Goal: Task Accomplishment & Management: Complete application form

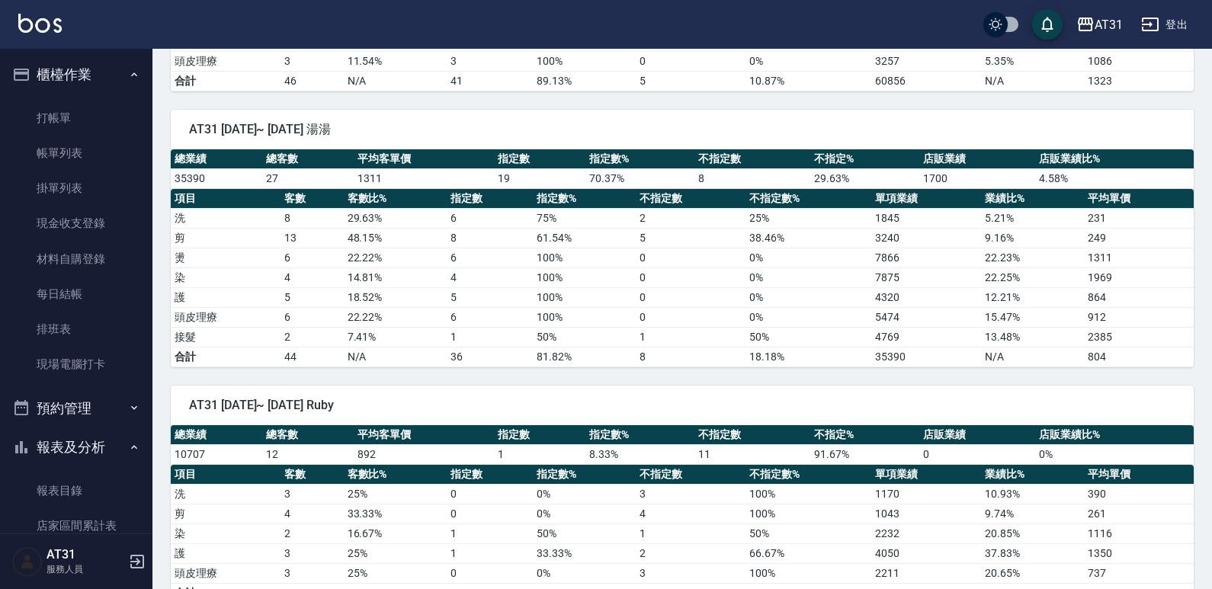
scroll to position [1144, 0]
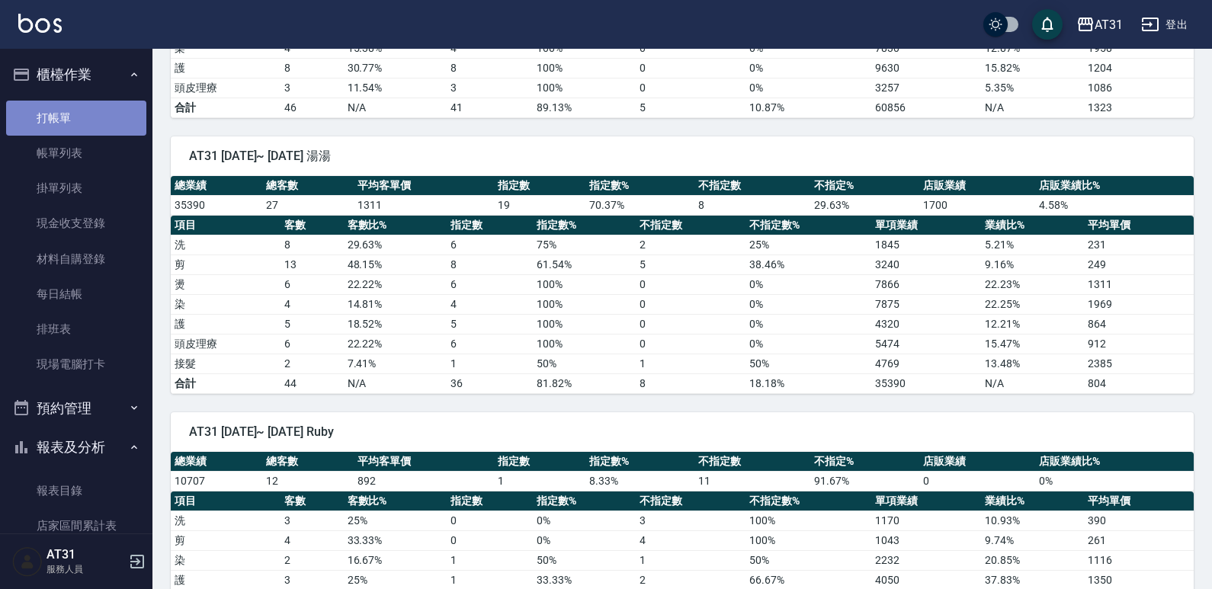
click at [81, 126] on link "打帳單" at bounding box center [76, 118] width 140 height 35
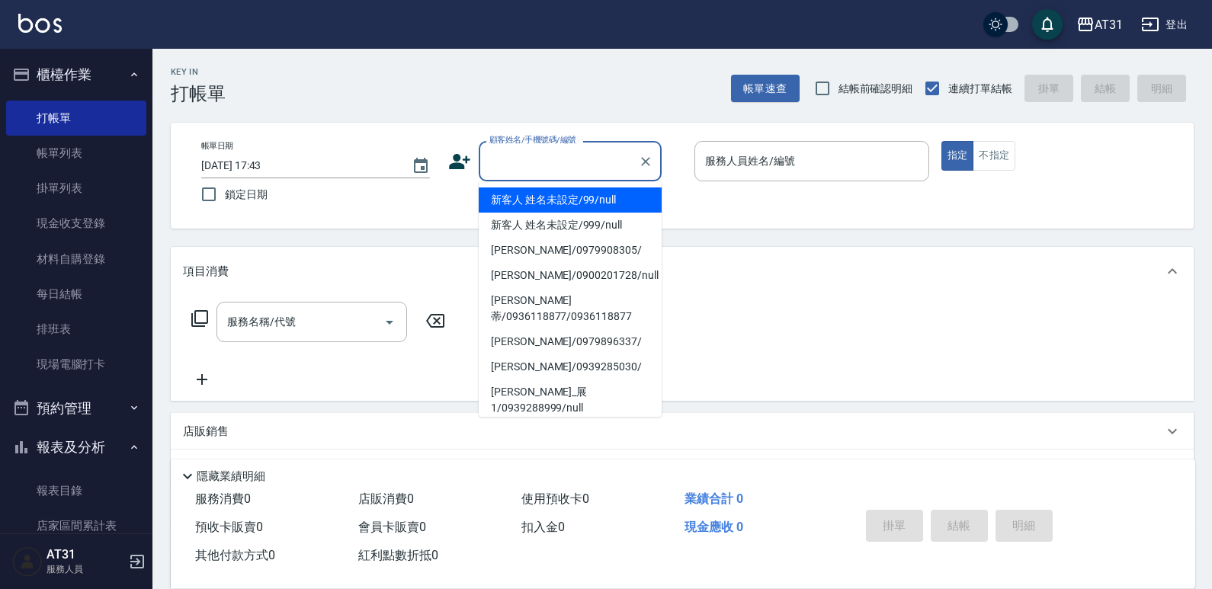
click at [596, 148] on input "顧客姓名/手機號碼/編號" at bounding box center [559, 161] width 146 height 27
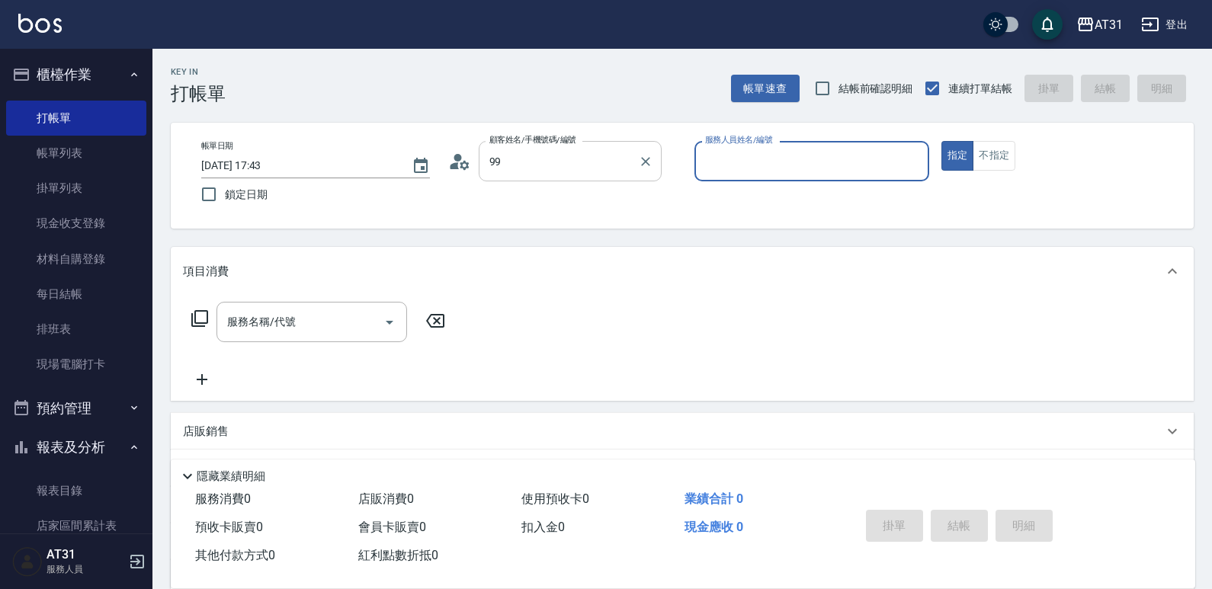
type input "新客人 姓名未設定/99/null"
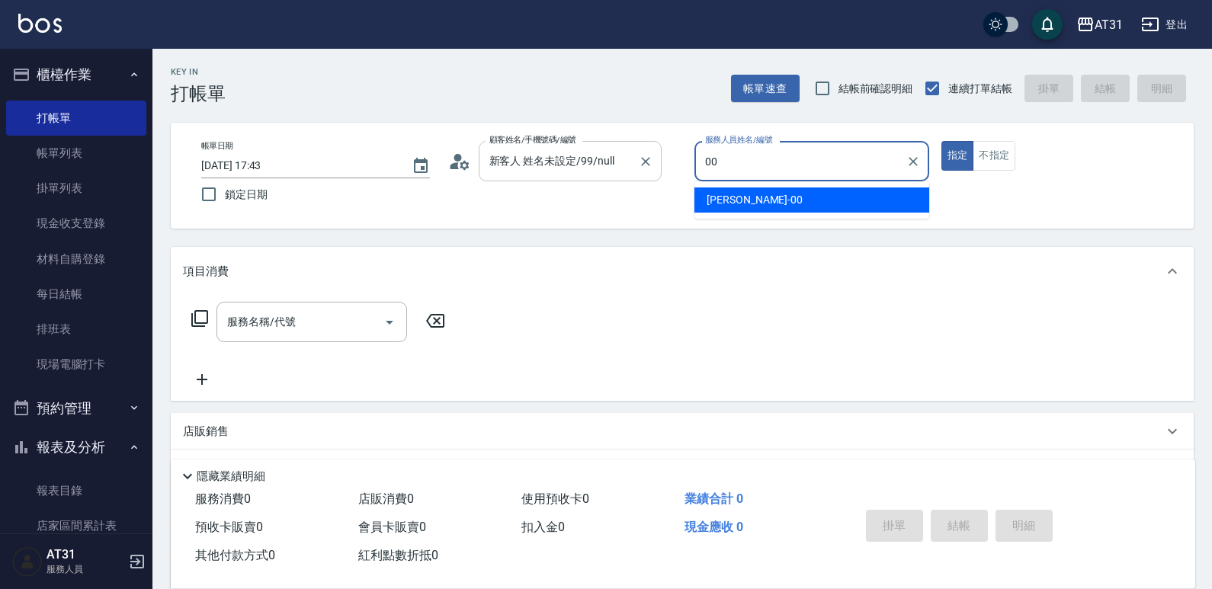
type input "[PERSON_NAME]-00"
type button "true"
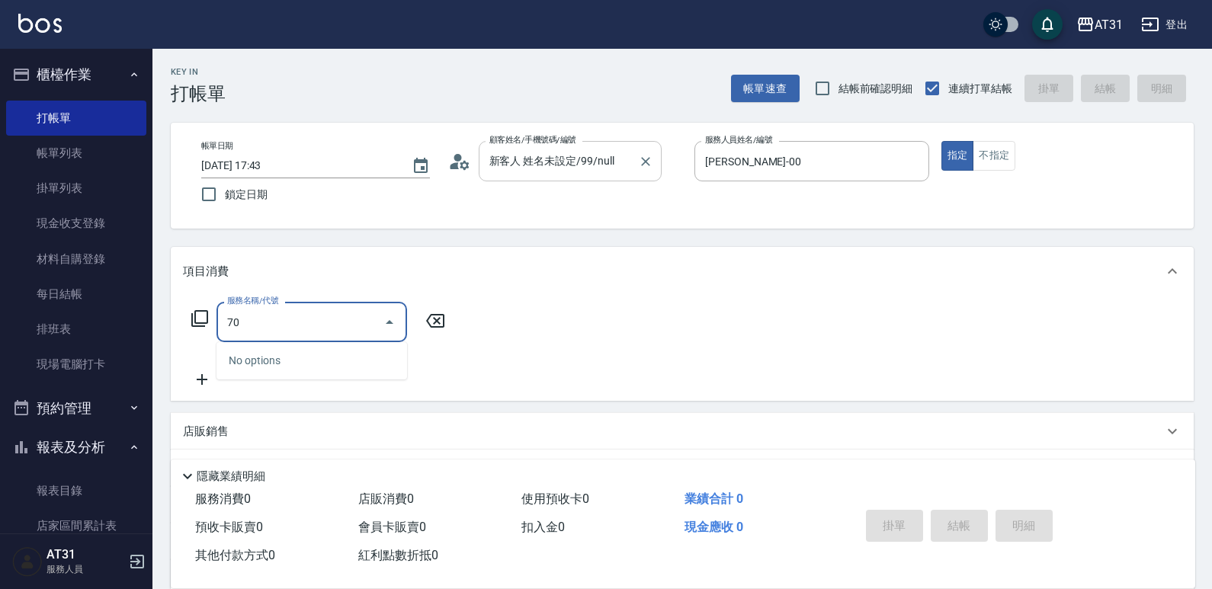
type input "7"
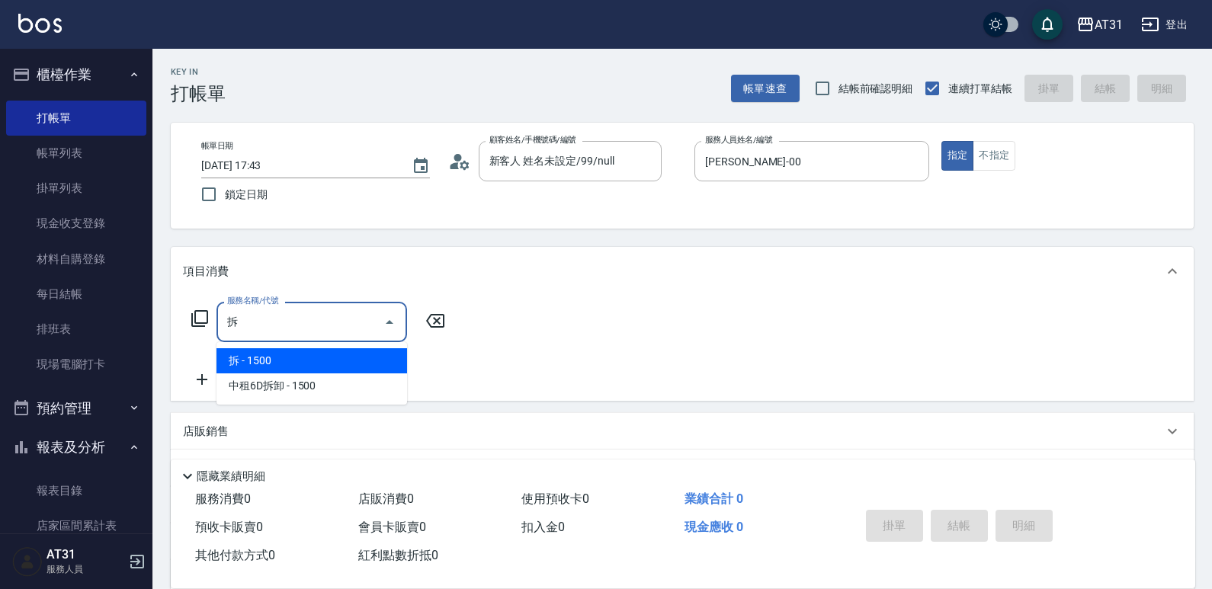
click at [335, 352] on span "拆 - 1500" at bounding box center [312, 360] width 191 height 25
type input "拆(713)"
type input "150"
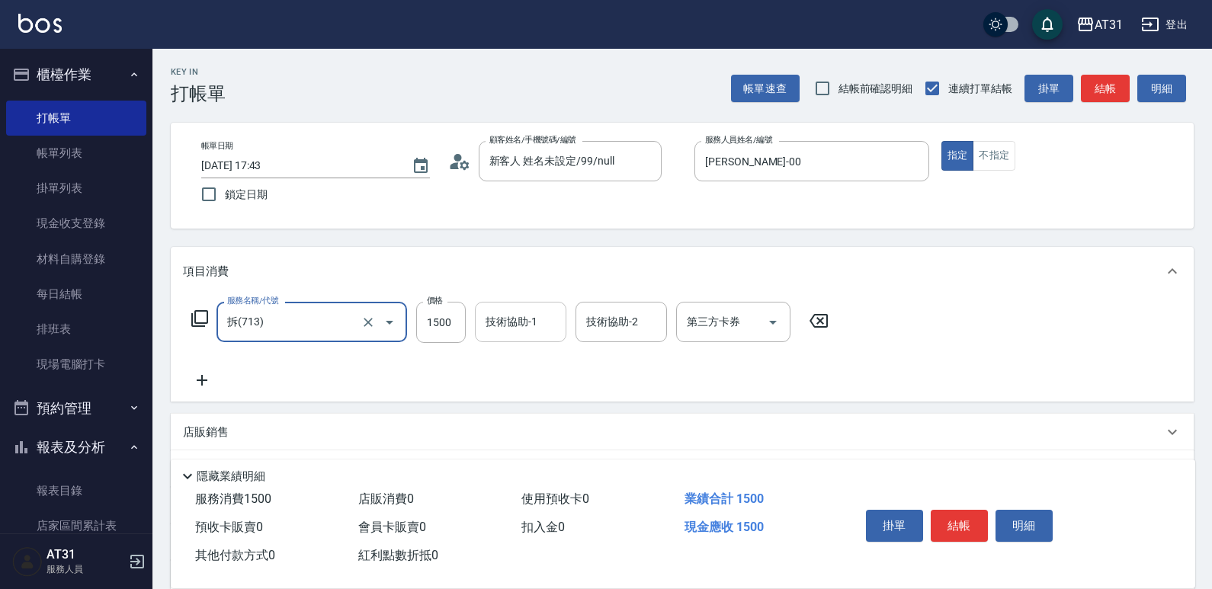
type input "拆(713)"
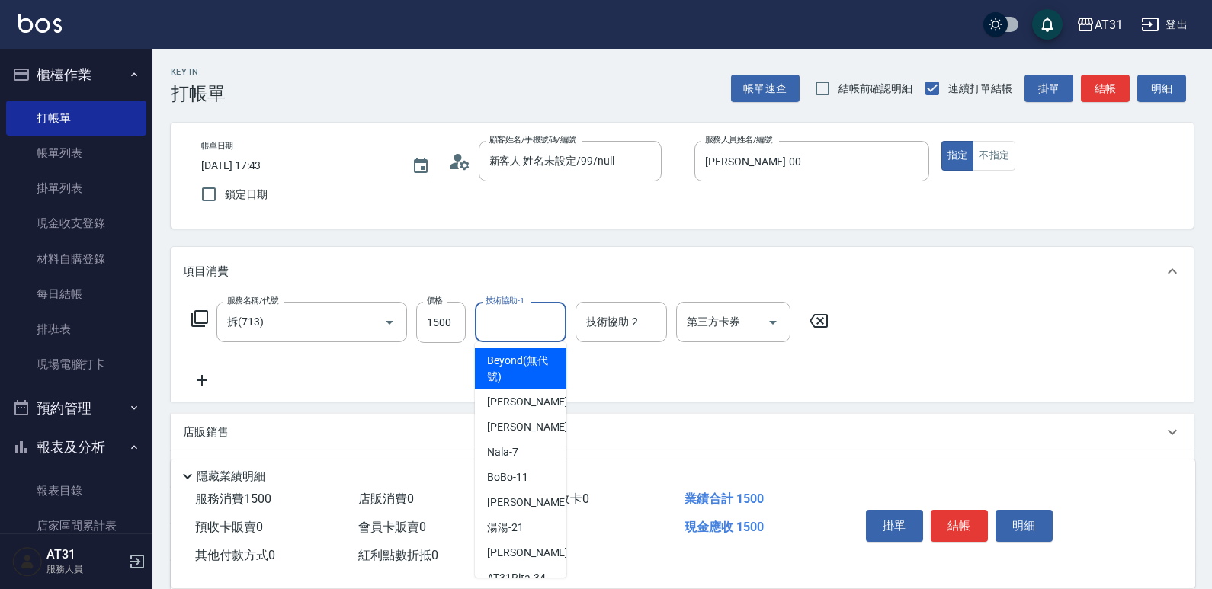
click at [517, 325] on input "技術協助-1" at bounding box center [521, 322] width 78 height 27
click at [452, 326] on input "1500" at bounding box center [441, 322] width 50 height 41
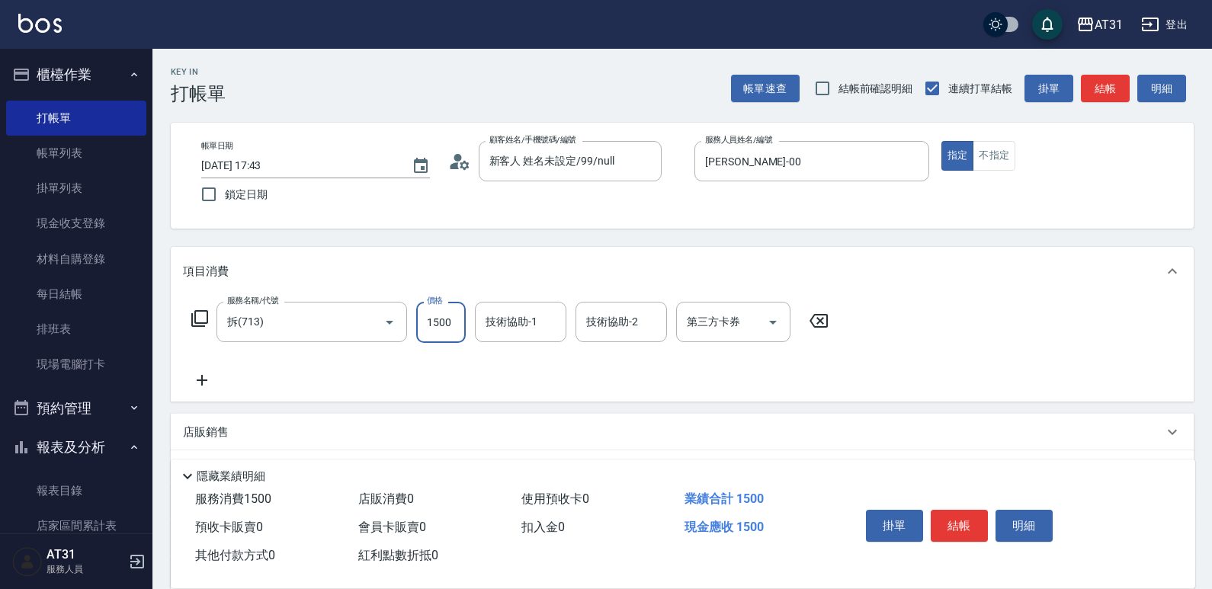
type input "0"
type input "20"
type input "200"
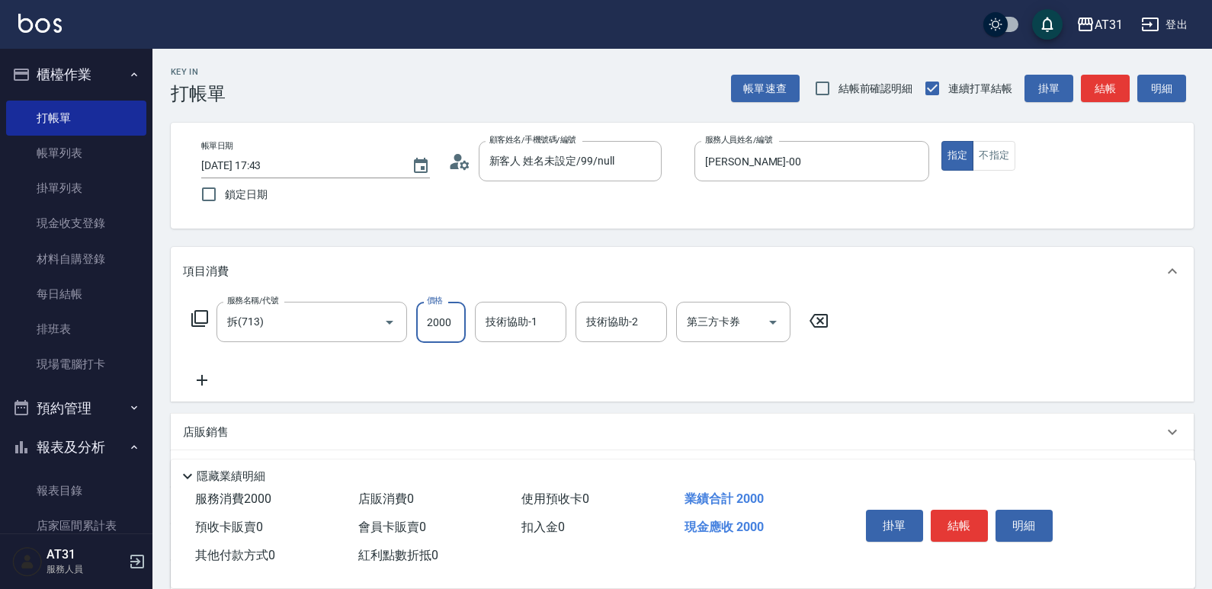
type input "2000"
type input "5"
type input "Lyan-45"
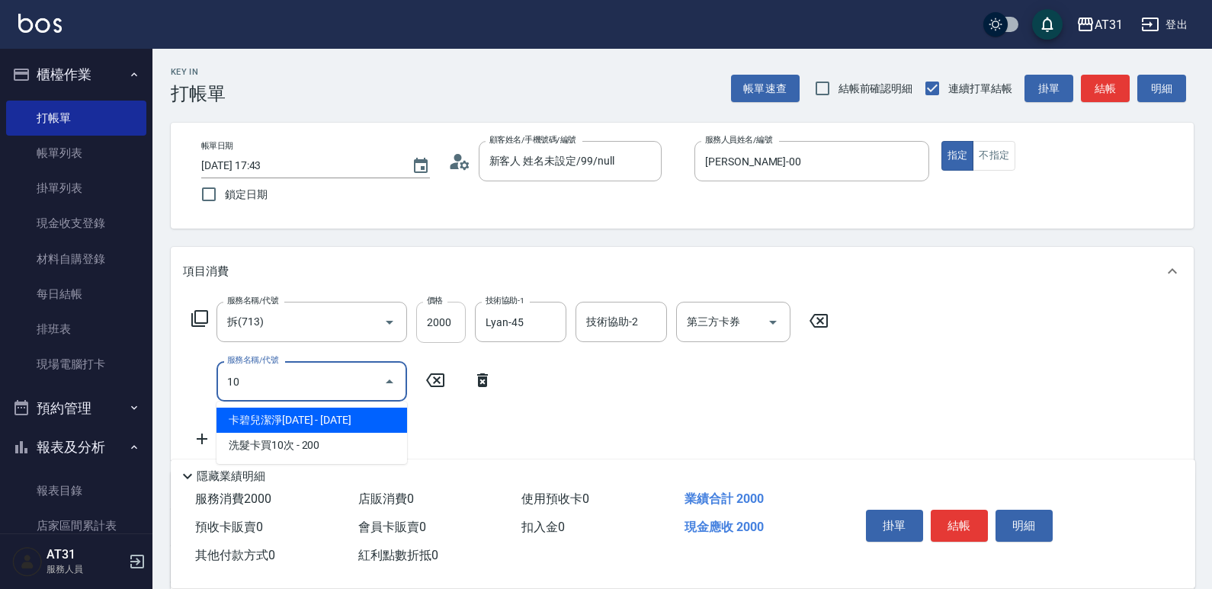
type input "102"
type input "290"
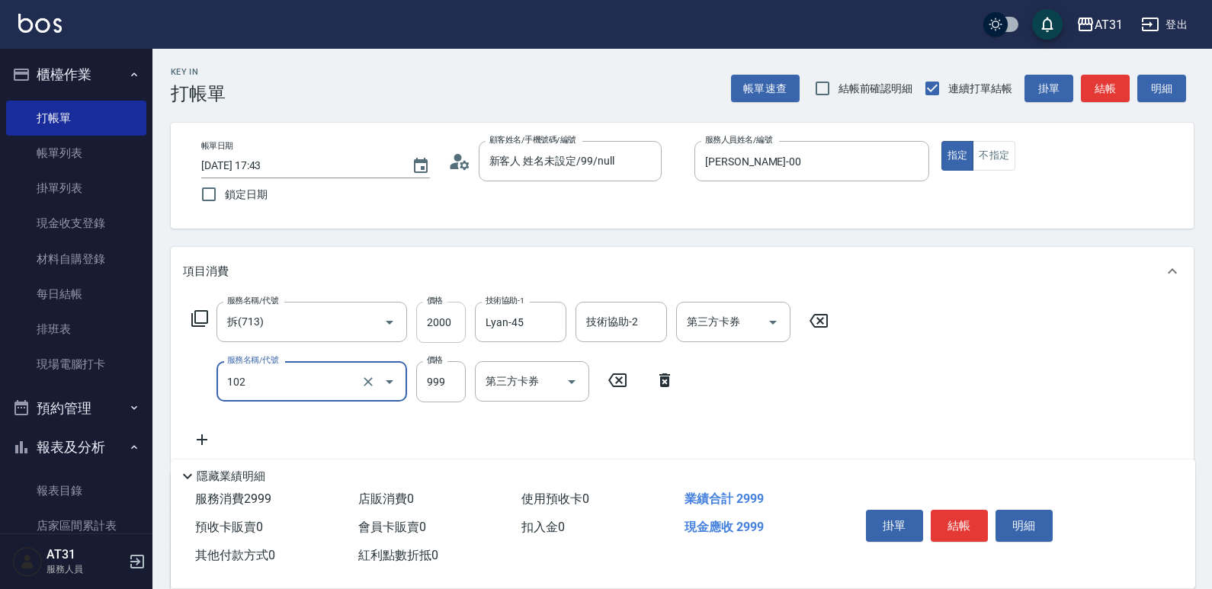
type input "洗+AB劑+精油(102)"
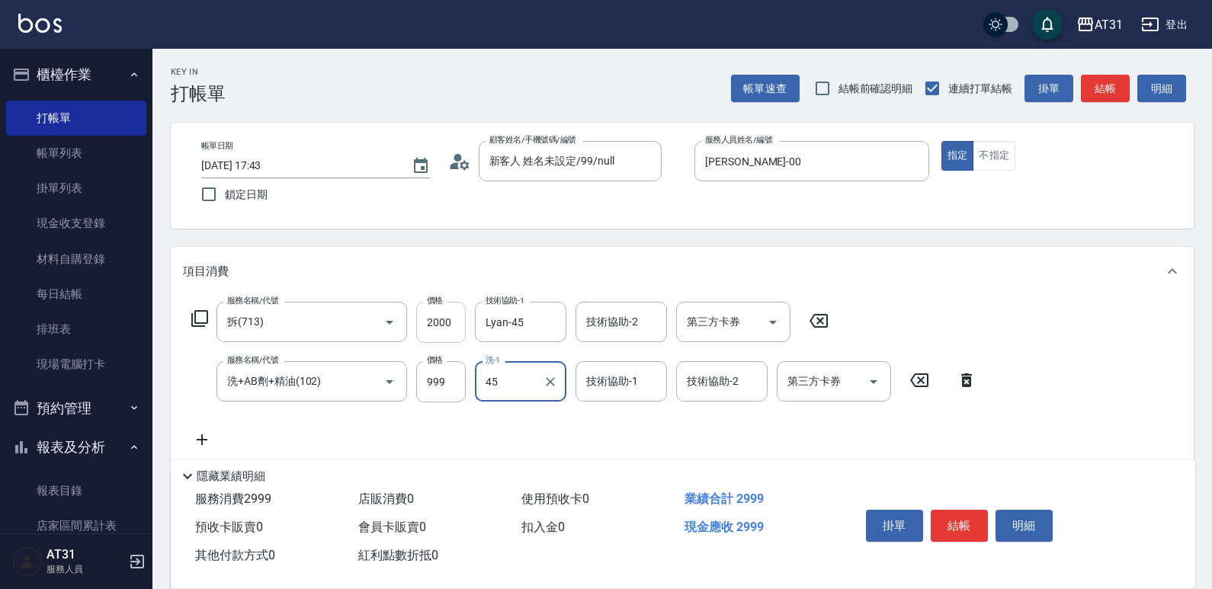
type input "Lyan-45"
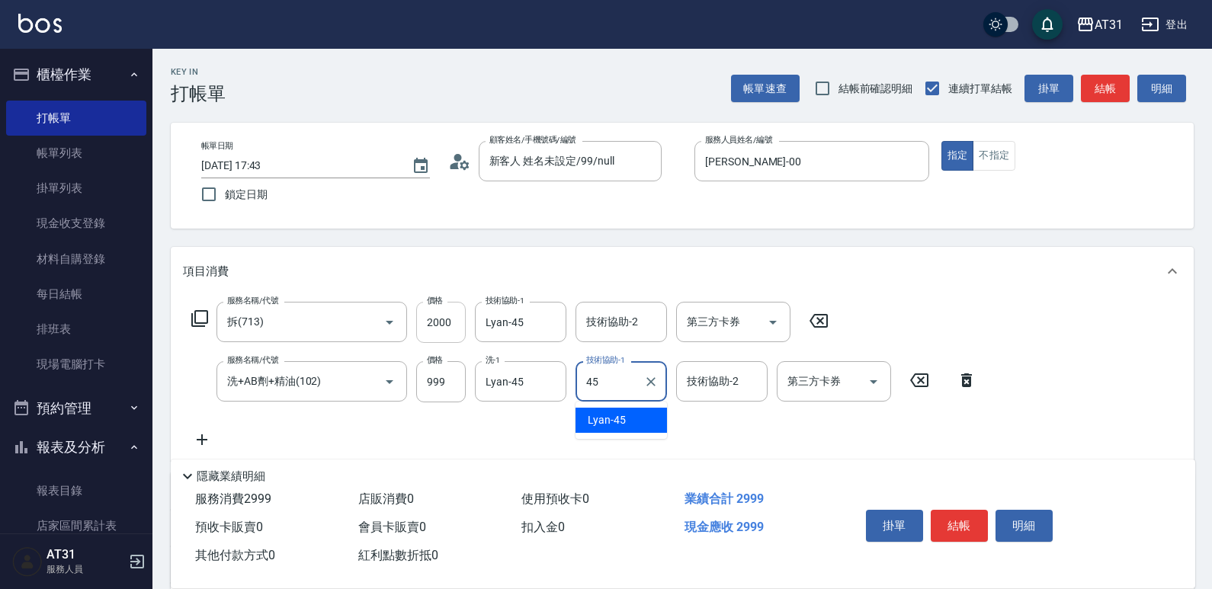
type input "Lyan-45"
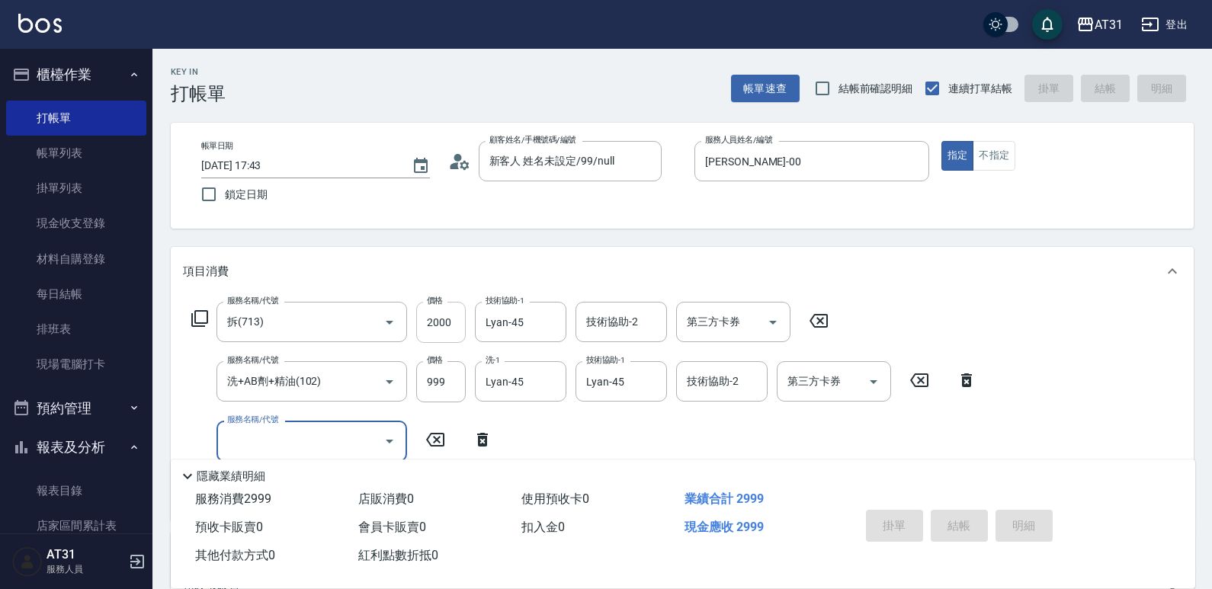
type input "[DATE] 17:44"
type input "0"
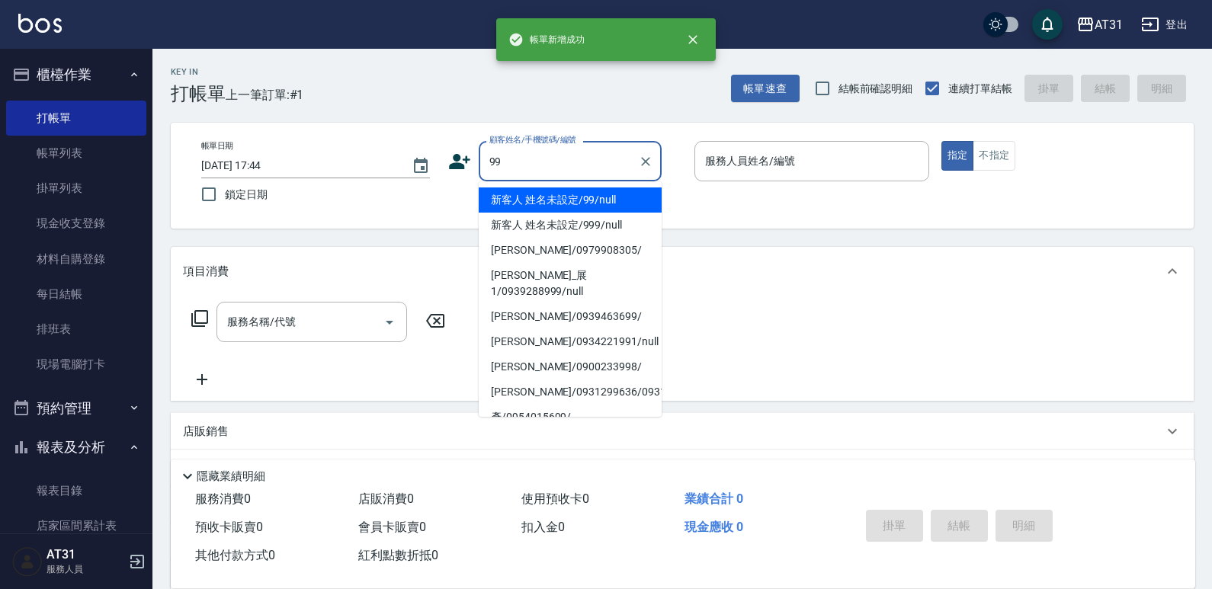
type input "新客人 姓名未設定/99/null"
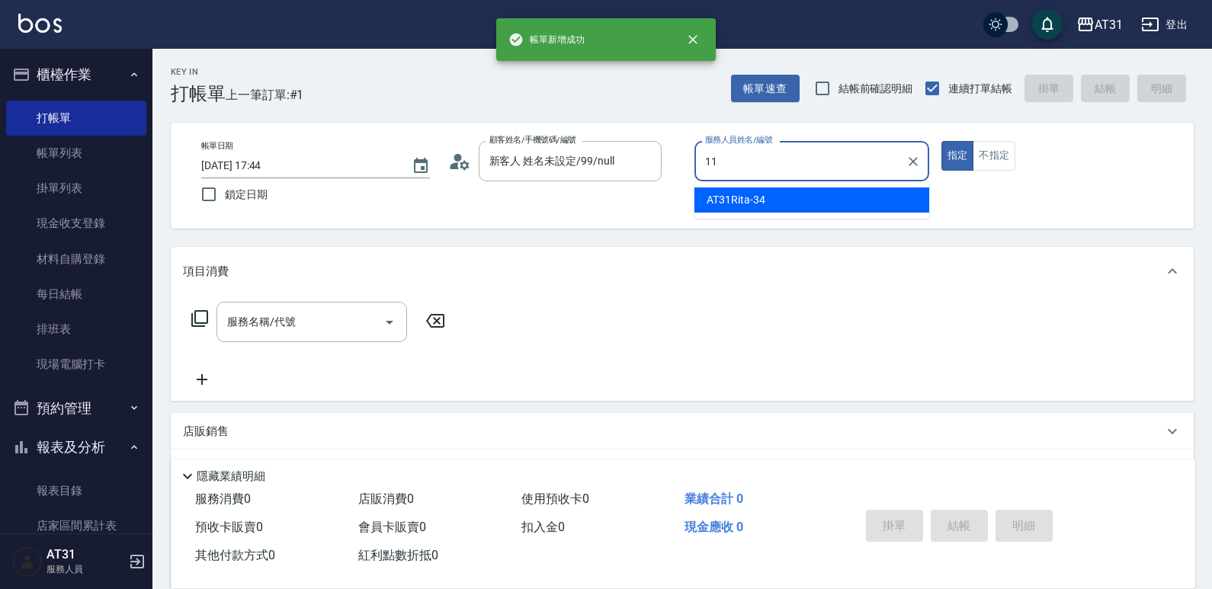
type input "BoBo-11"
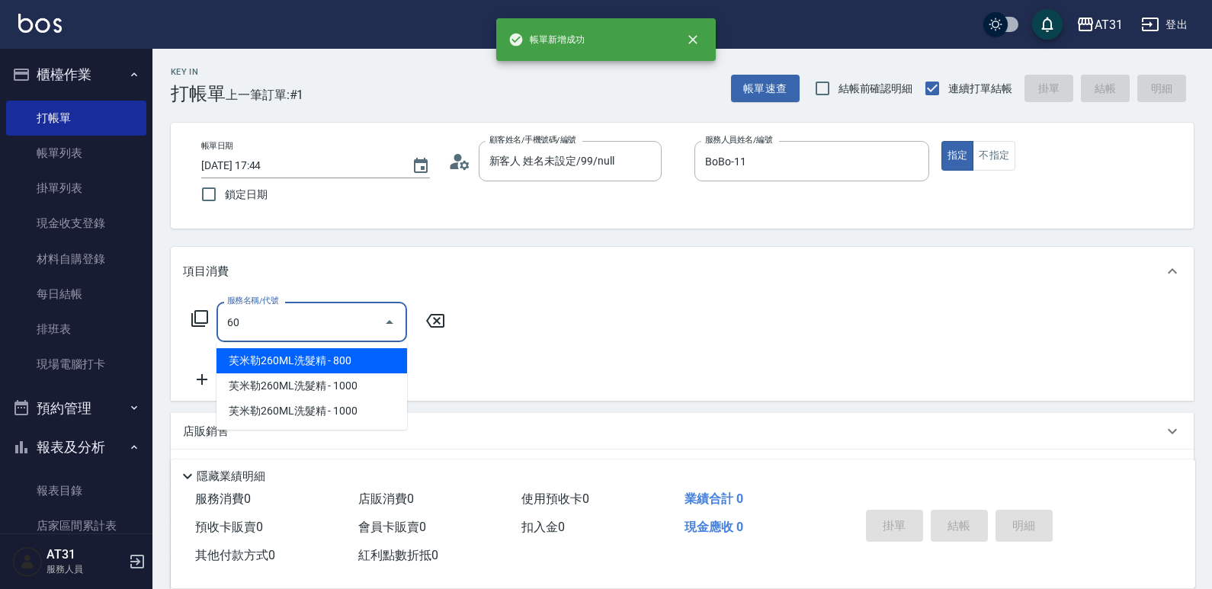
type input "609"
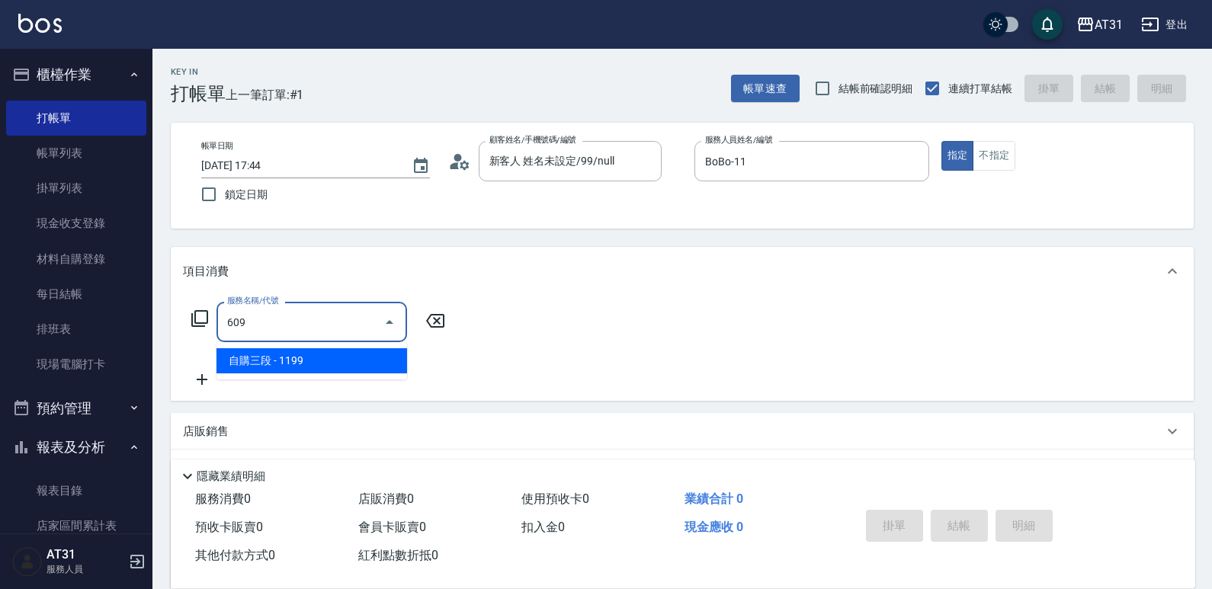
type input "110"
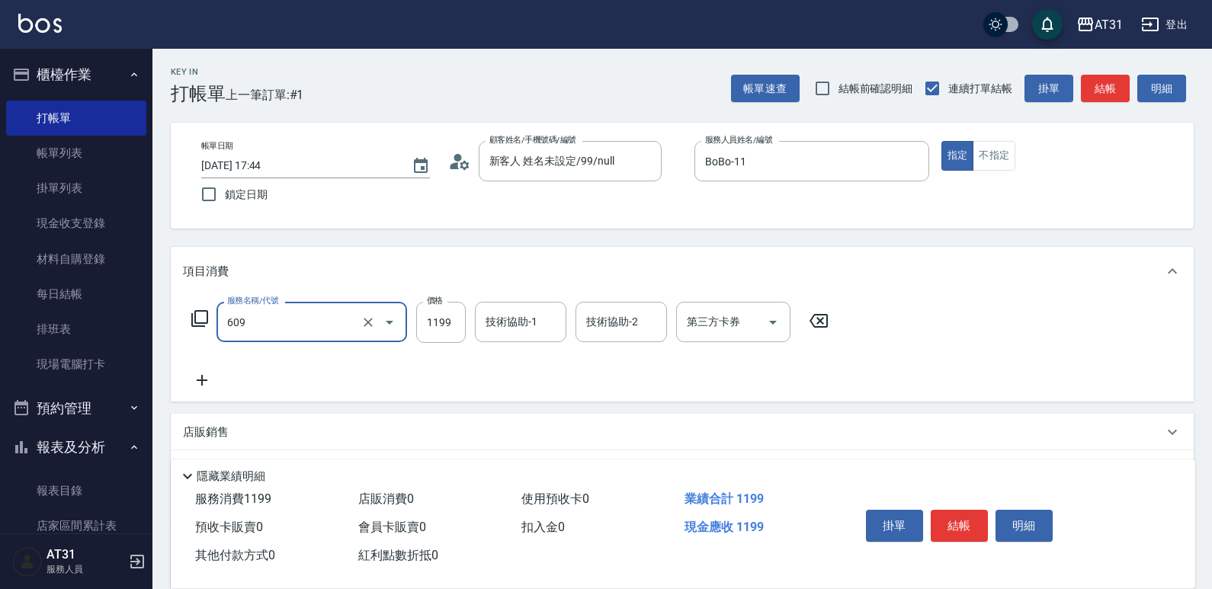
type input "自購三段(609)"
type input "0"
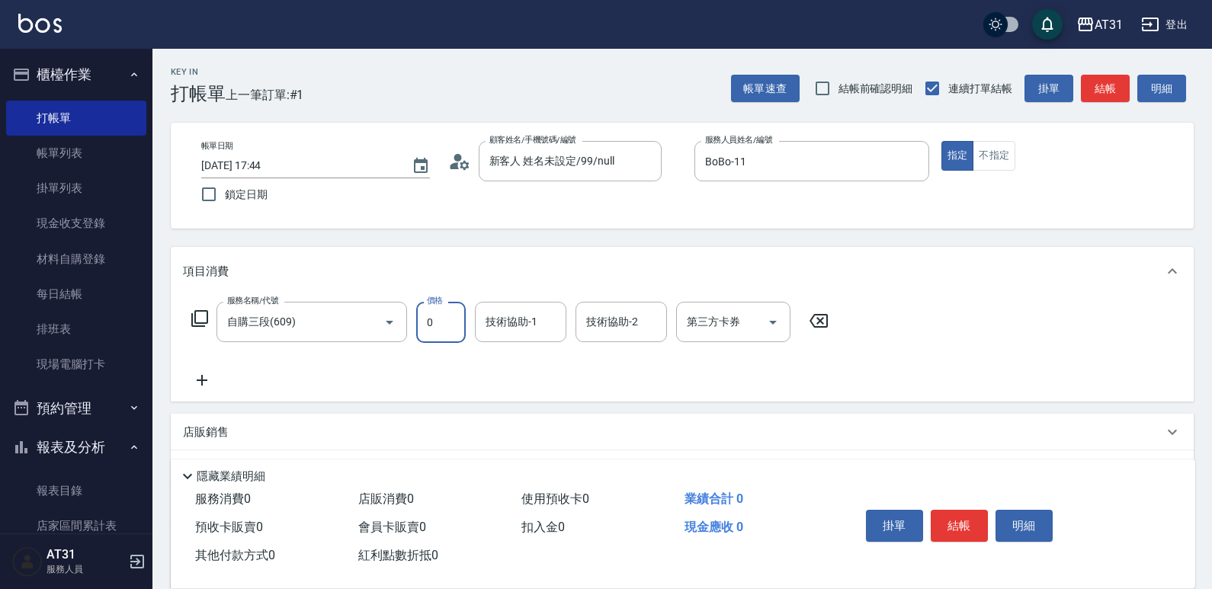
type input "0"
type input "[PERSON_NAME]-49"
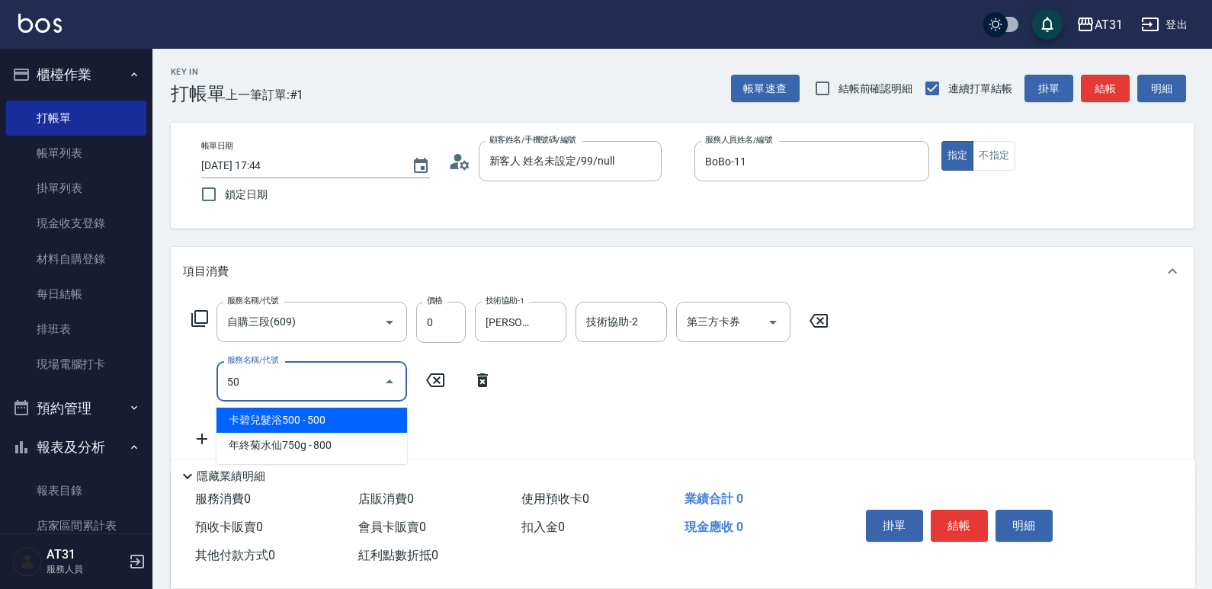
type input "501"
type input "160"
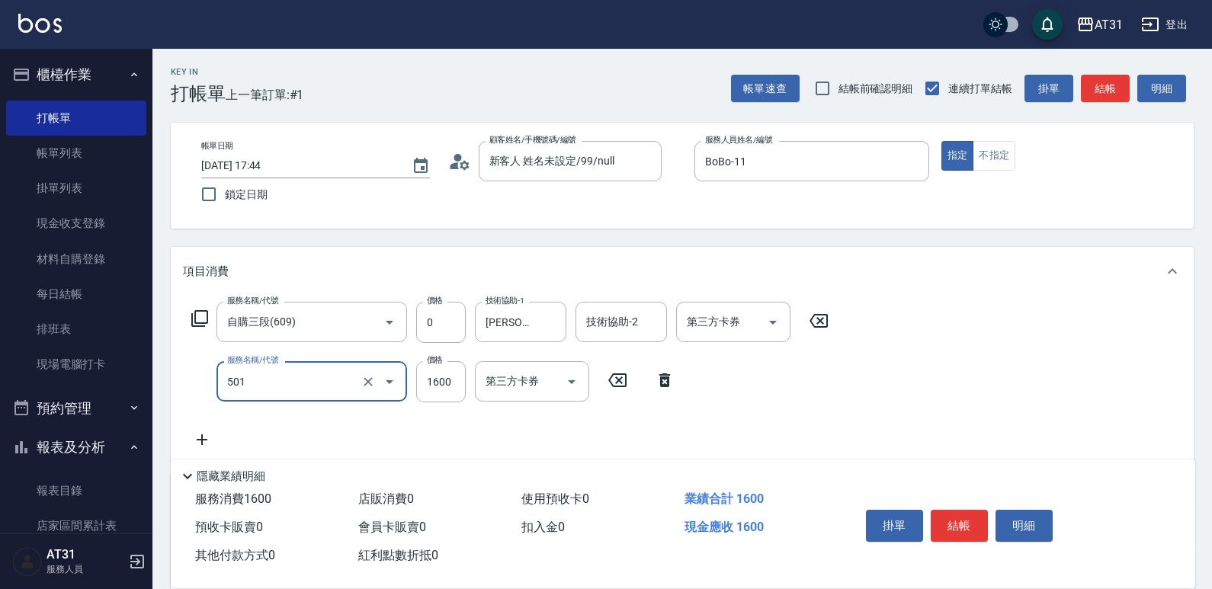
type input "染髮(501)"
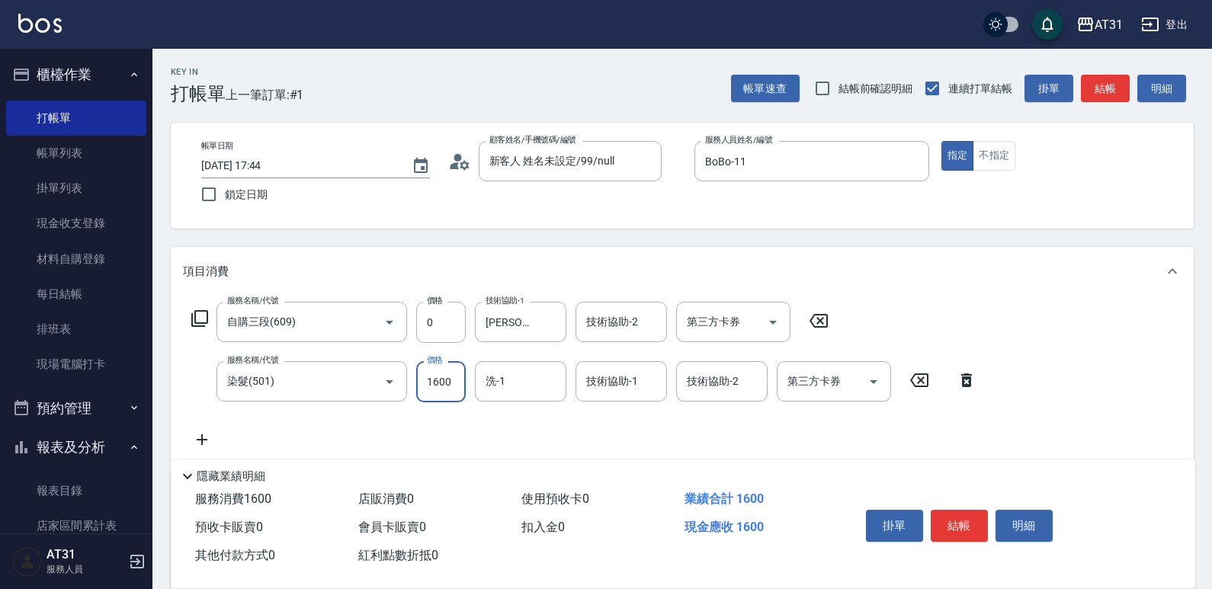
type input "0"
type input "14"
type input "10"
type input "140"
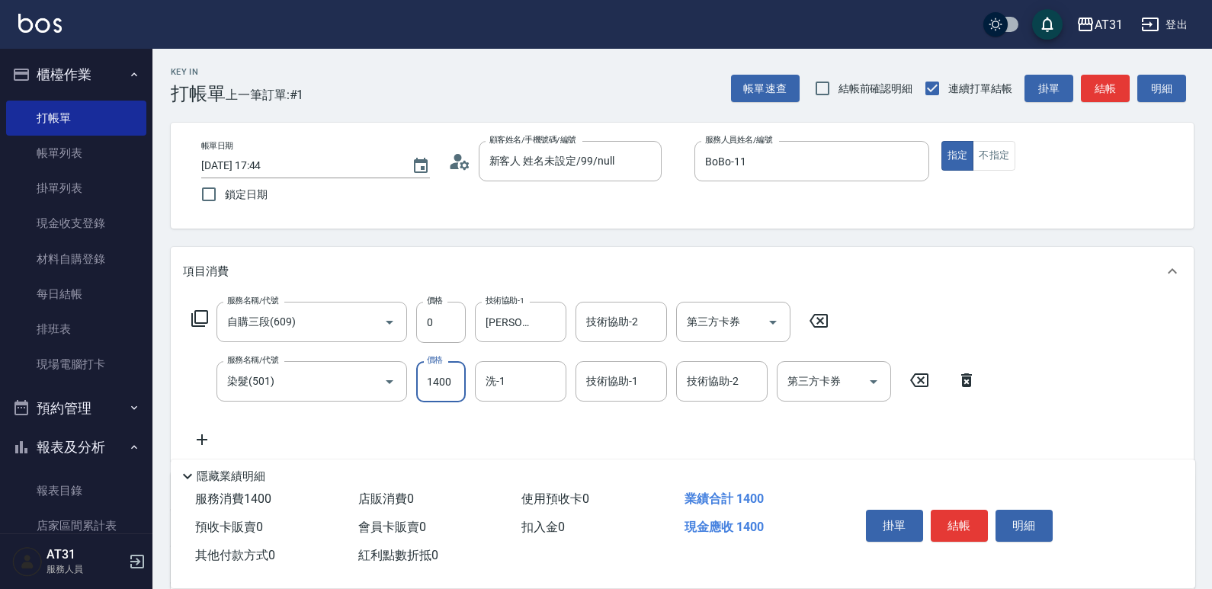
type input "1400"
type input "[PERSON_NAME]-49"
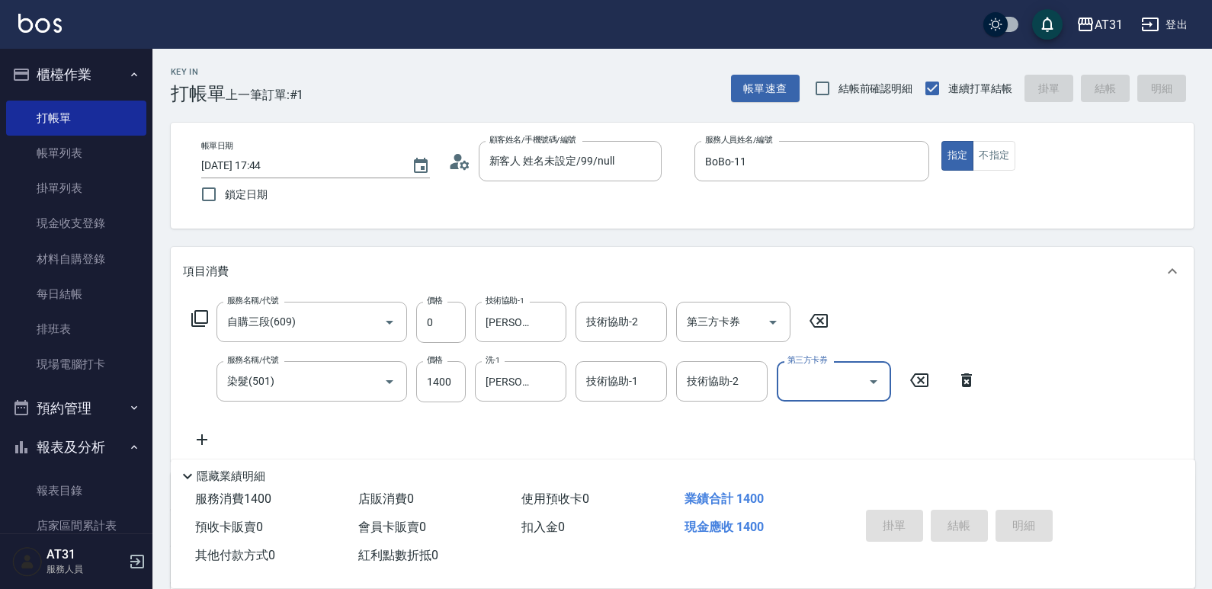
type input "0"
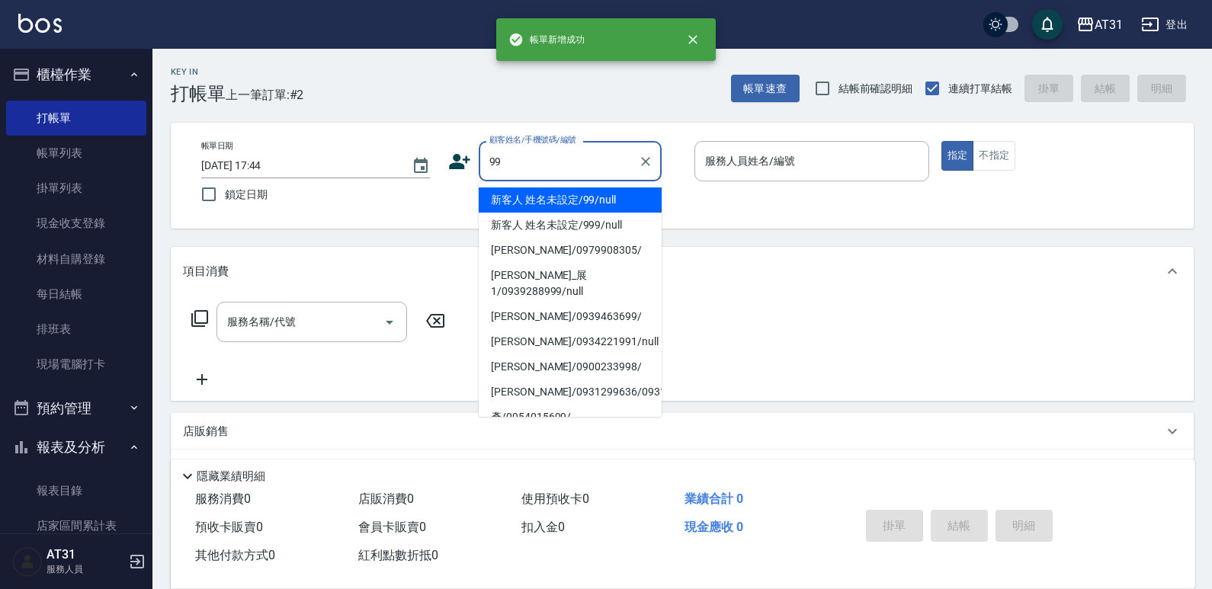
type input "新客人 姓名未設定/99/null"
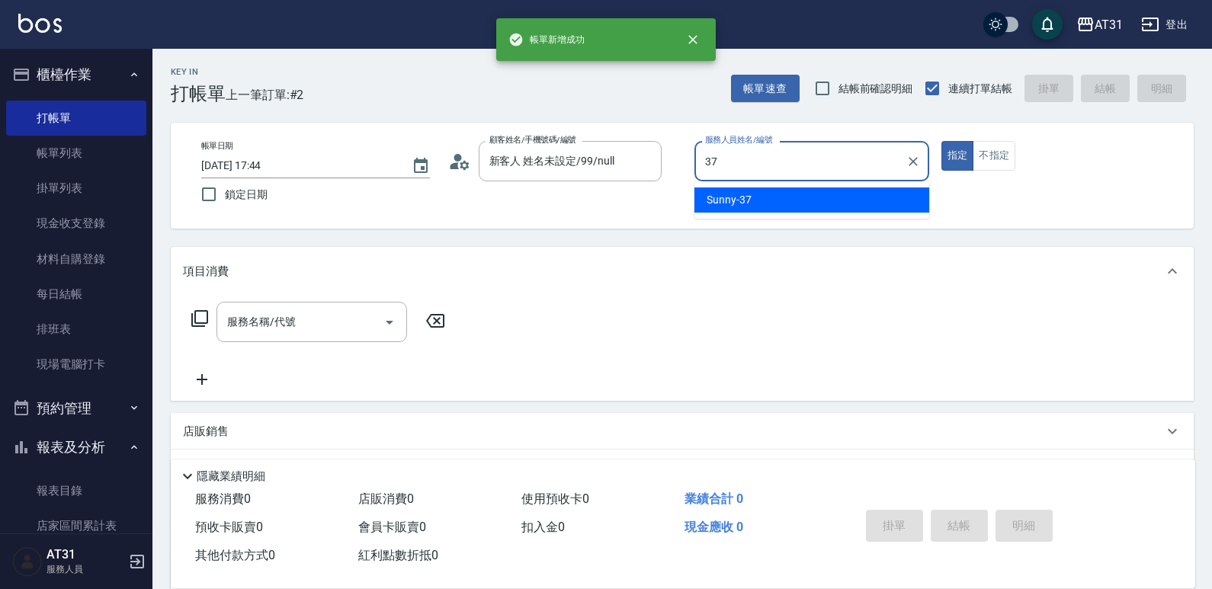
type input "Sunny-37"
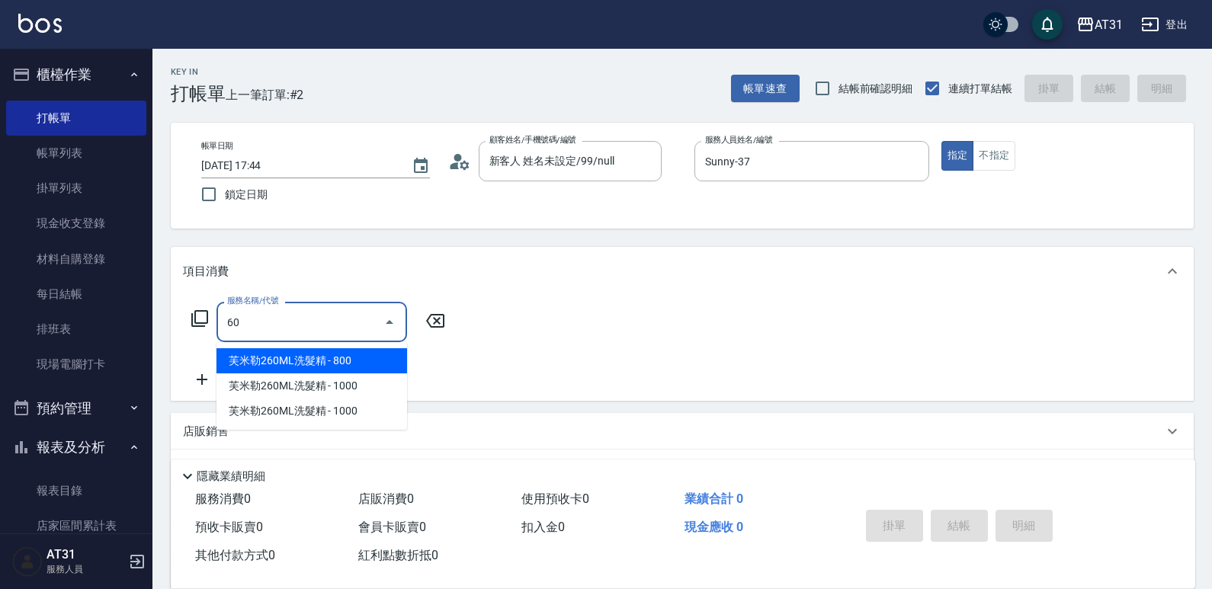
type input "609"
type input "110"
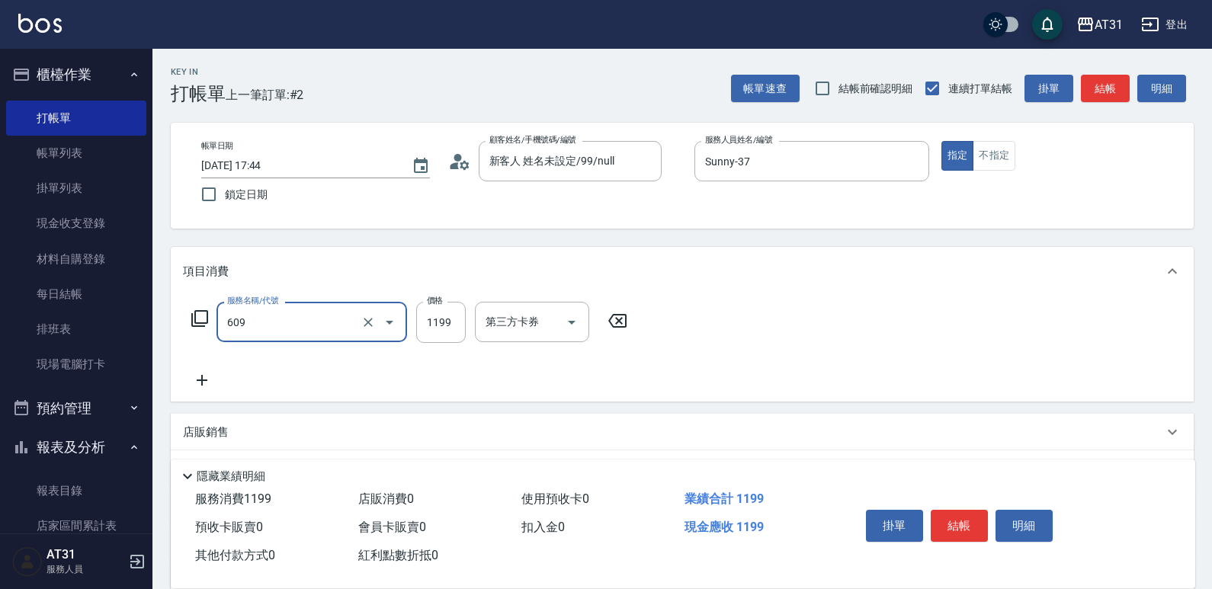
type input "自購三段(609)"
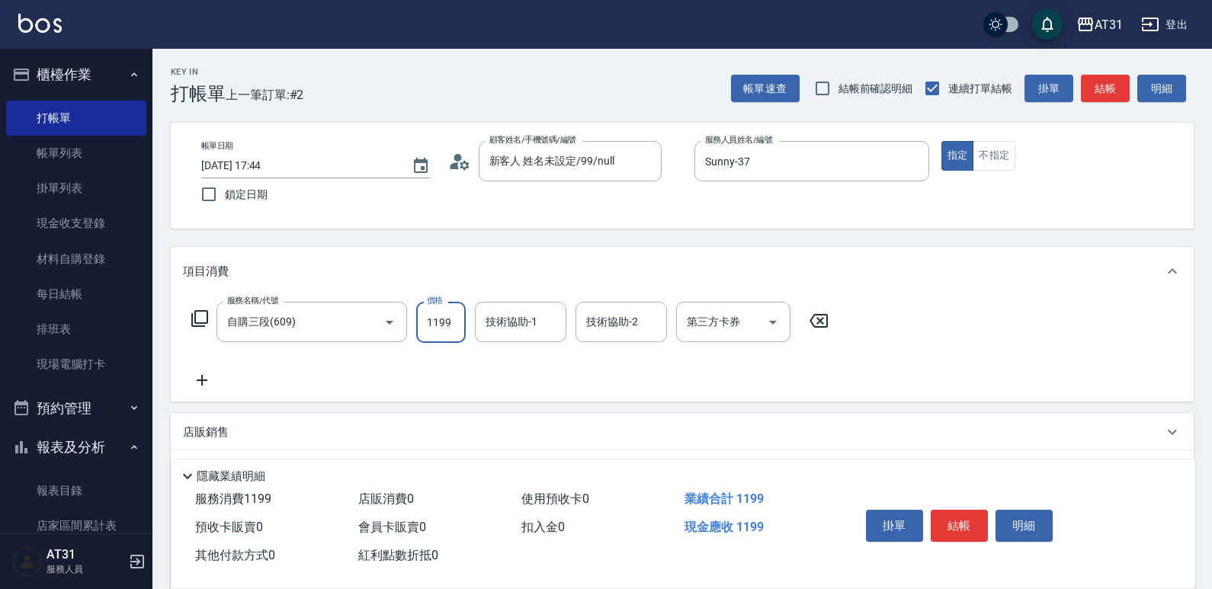
type input "0"
type input "30"
type input "300"
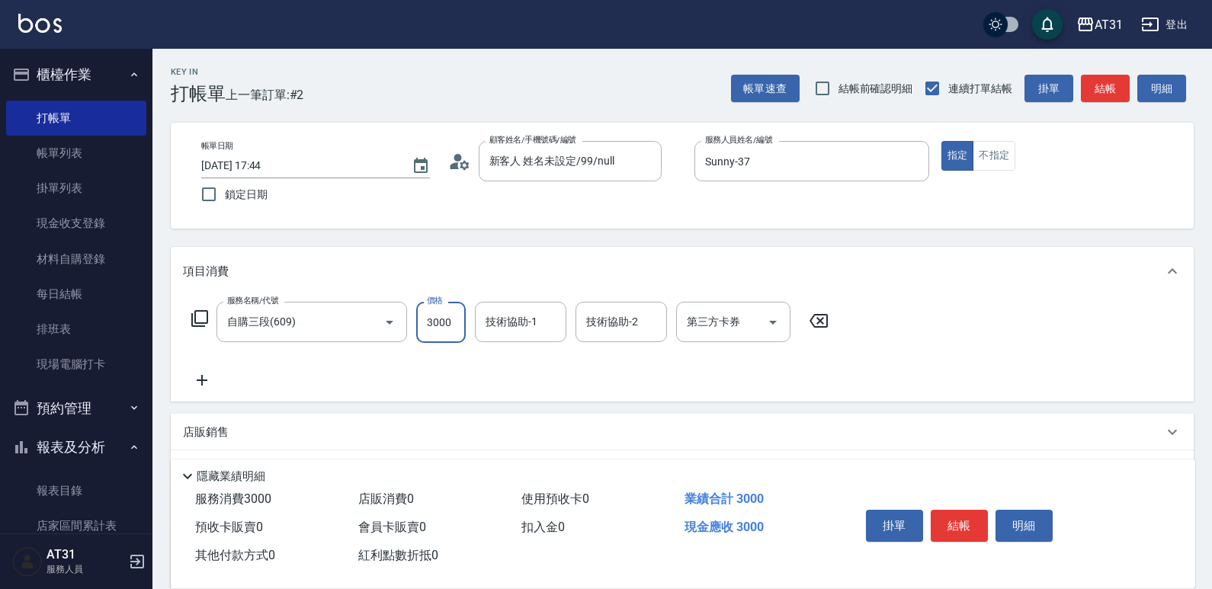
type input "3000"
type input "Lyan-45"
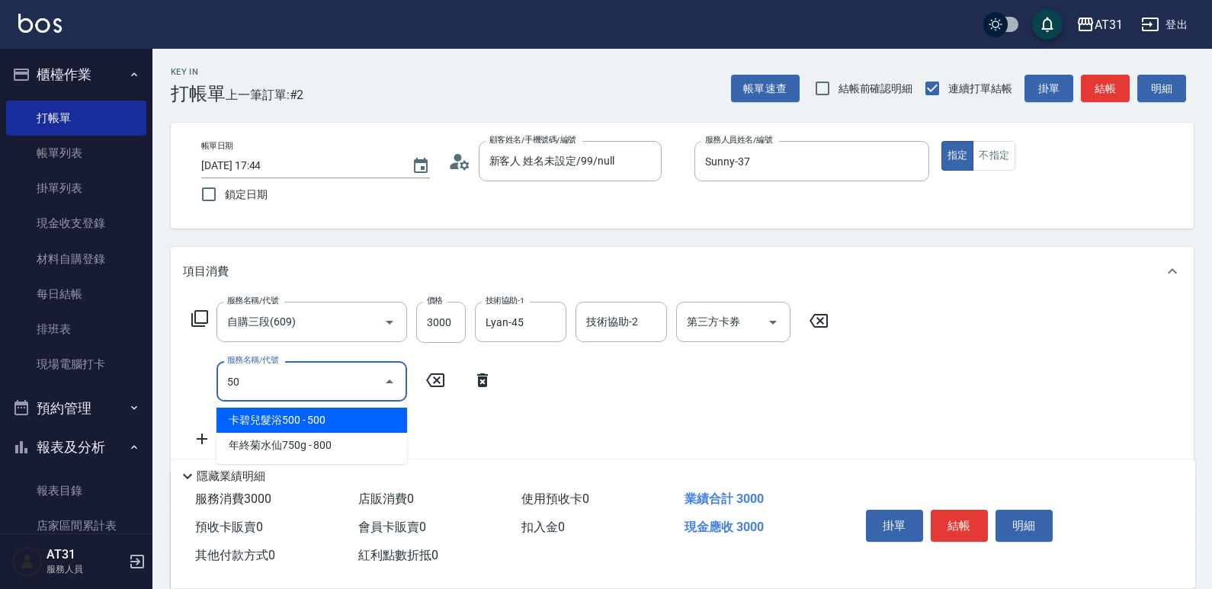
type input "501"
type input "460"
type input "染髮(501)"
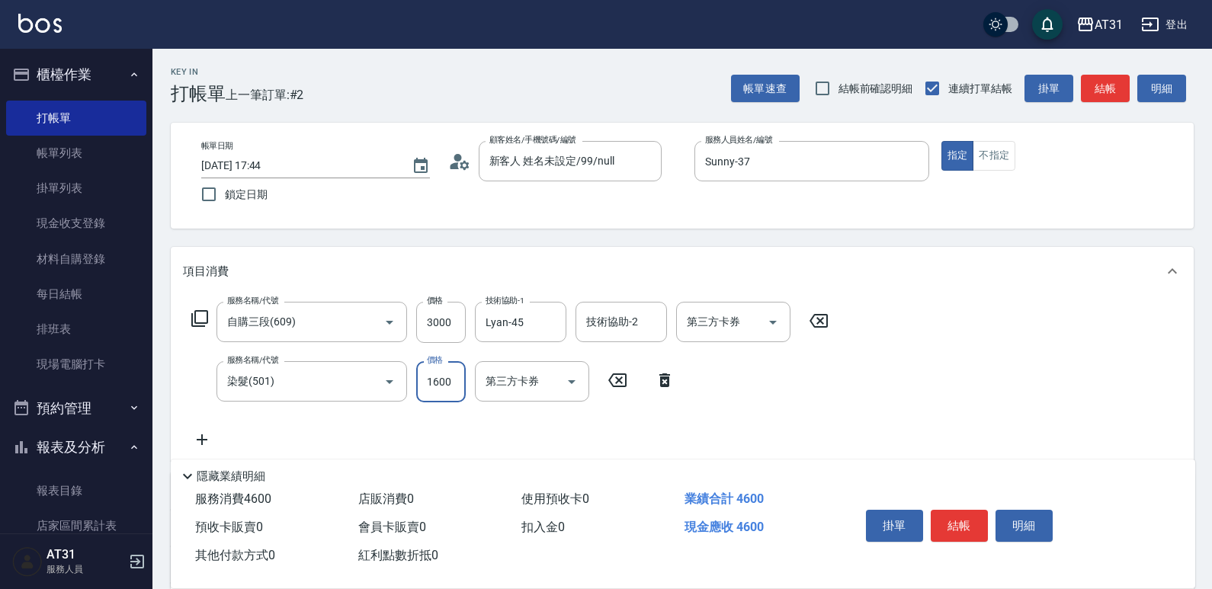
type input "300"
type input "15"
type input "310"
type input "158"
type input "450"
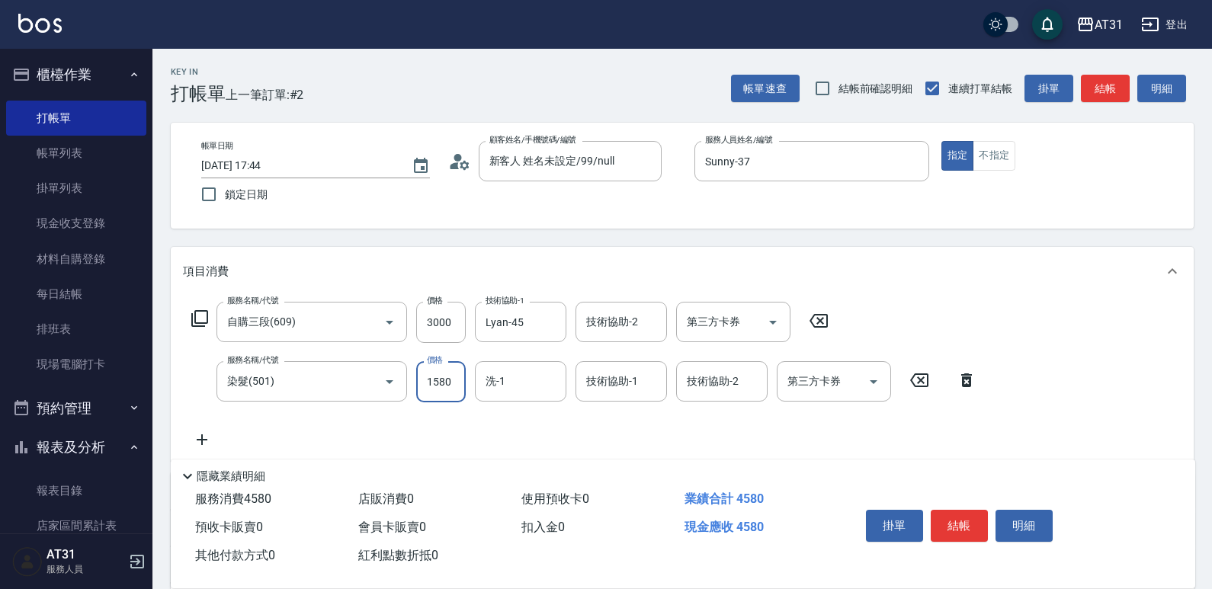
type input "1580"
type input "Lyan-45"
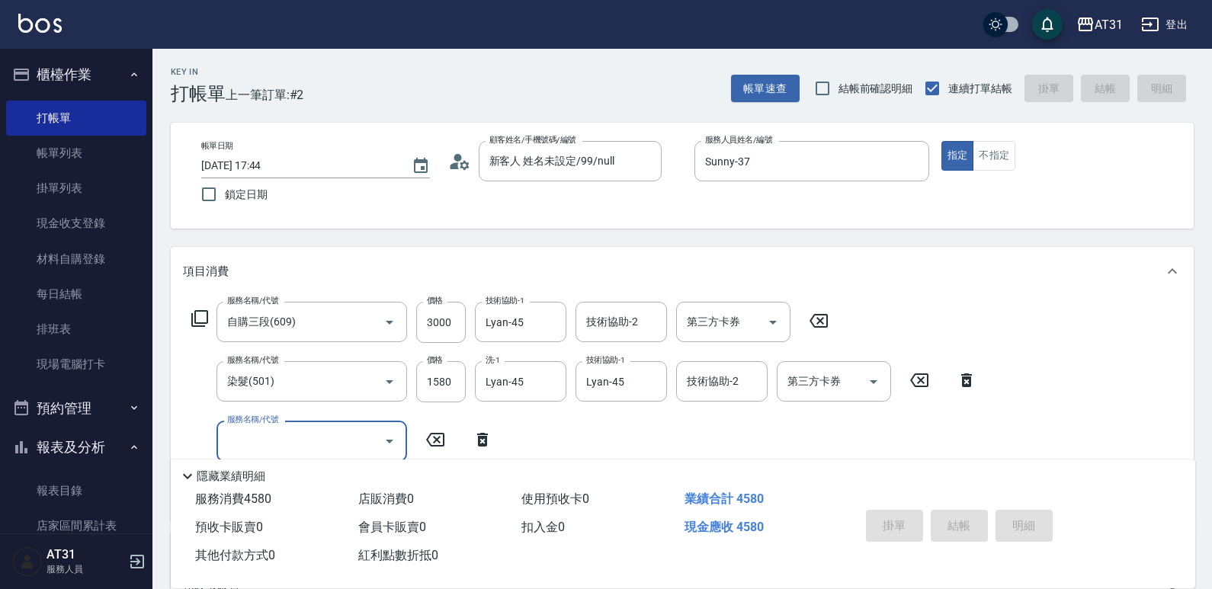
type input "0"
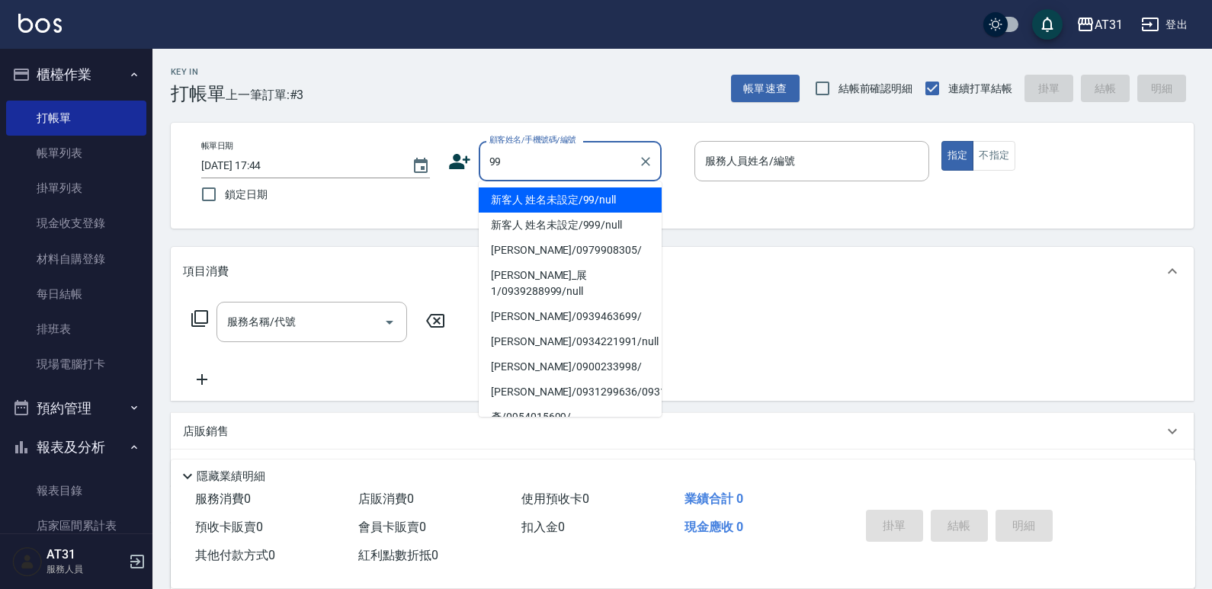
type input "新客人 姓名未設定/99/null"
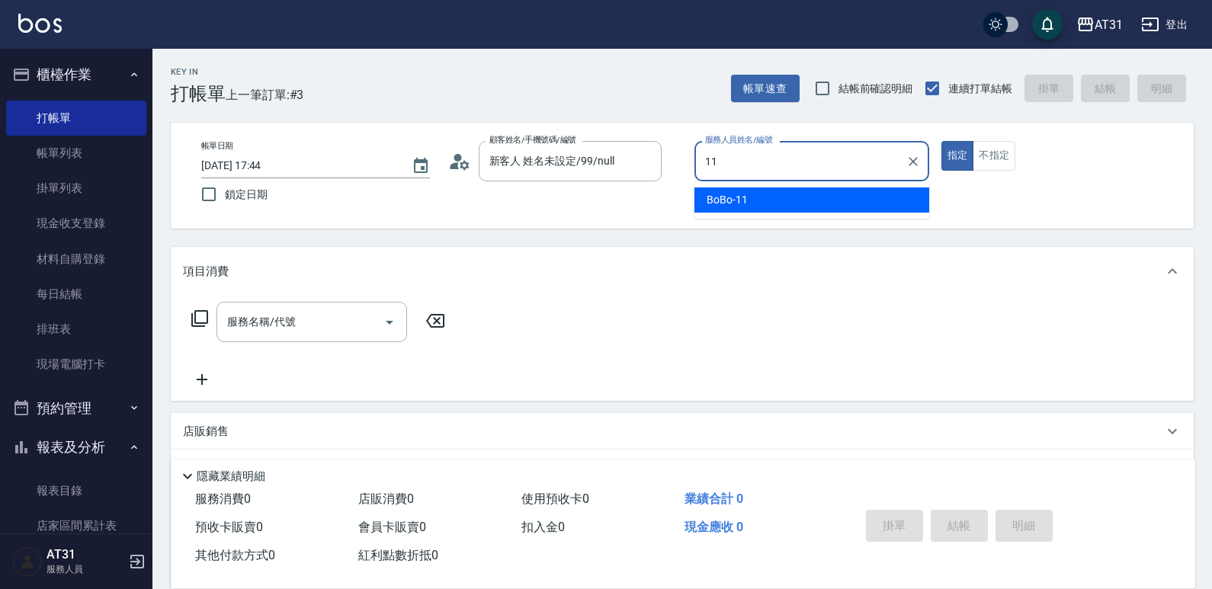
type input "BoBo-11"
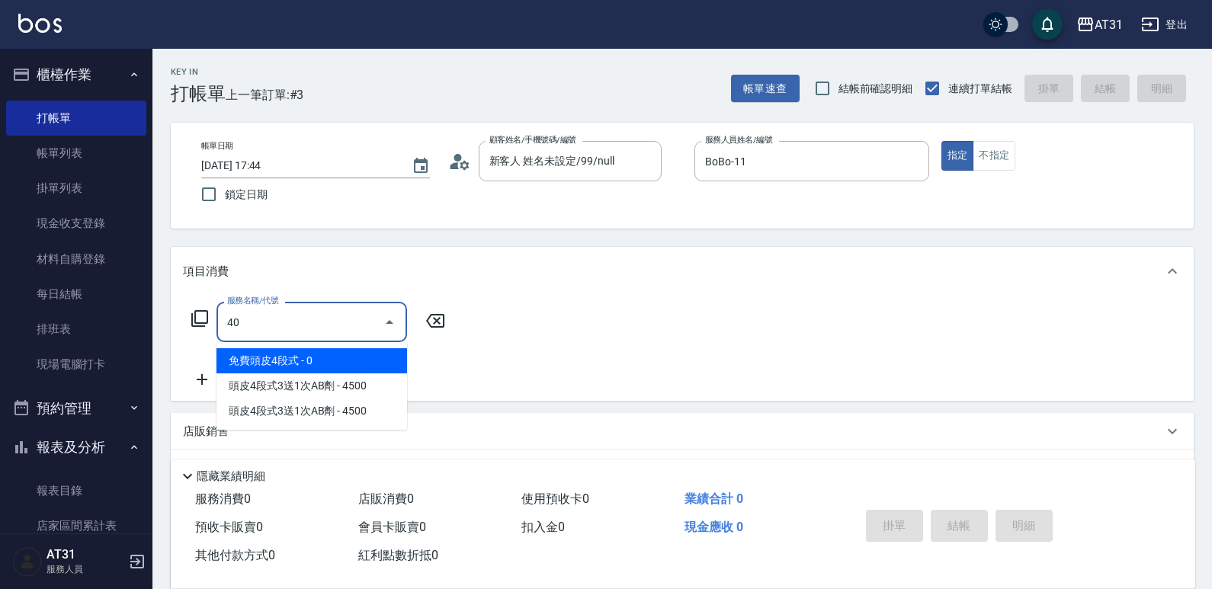
type input "401"
type input "20"
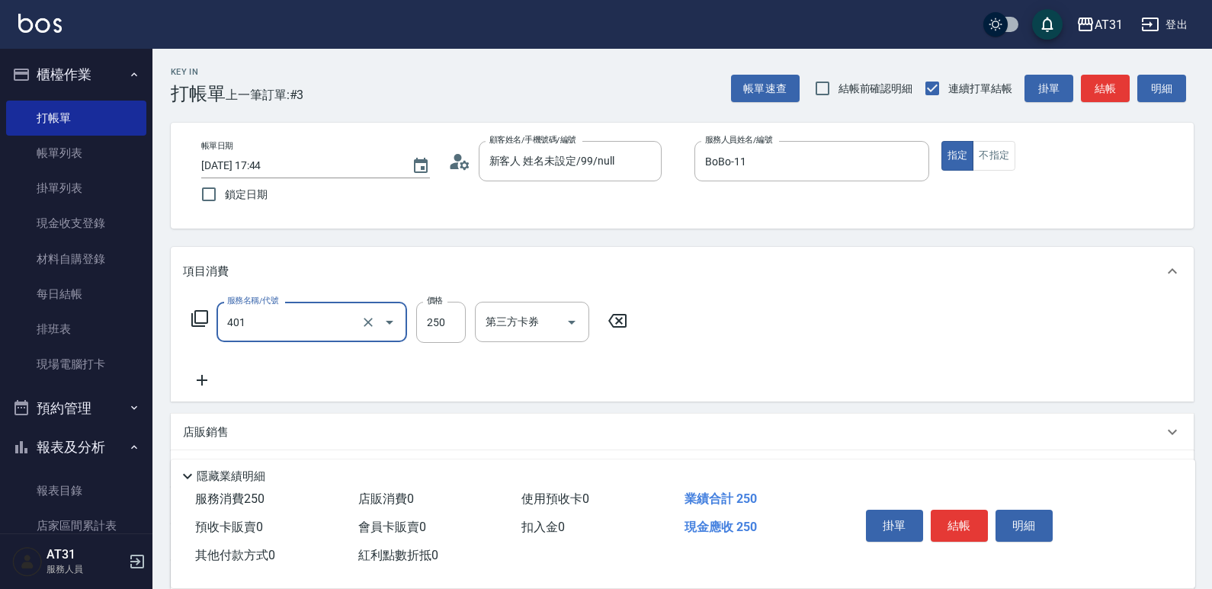
type input "剪髮(401)"
type input "4"
type input "0"
type input "450"
type input "40"
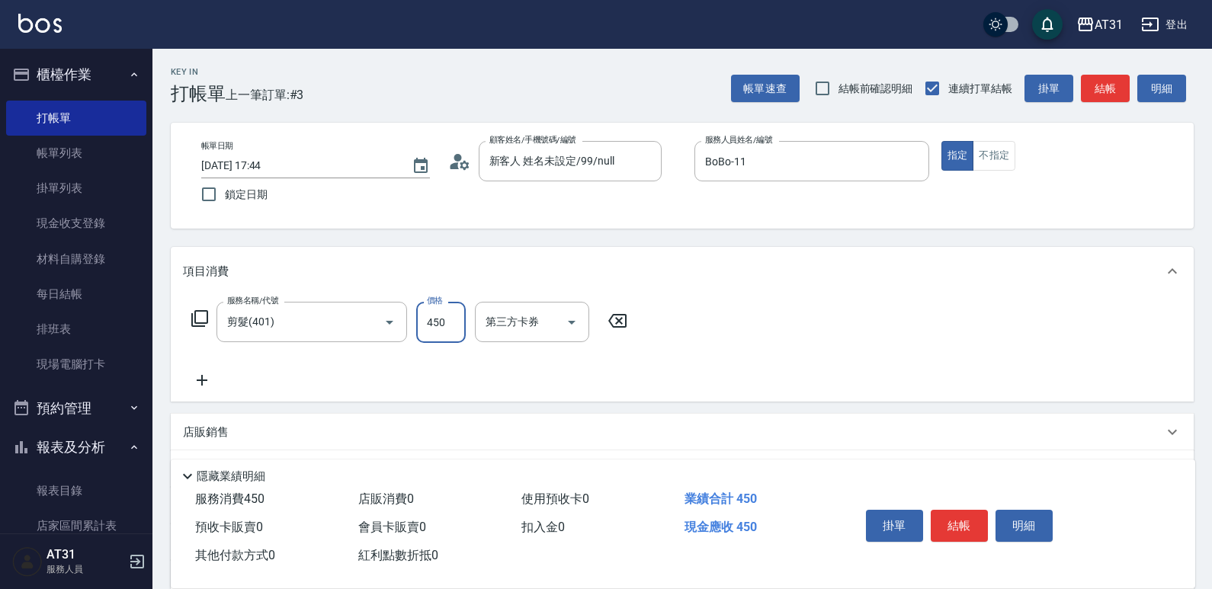
type input "450"
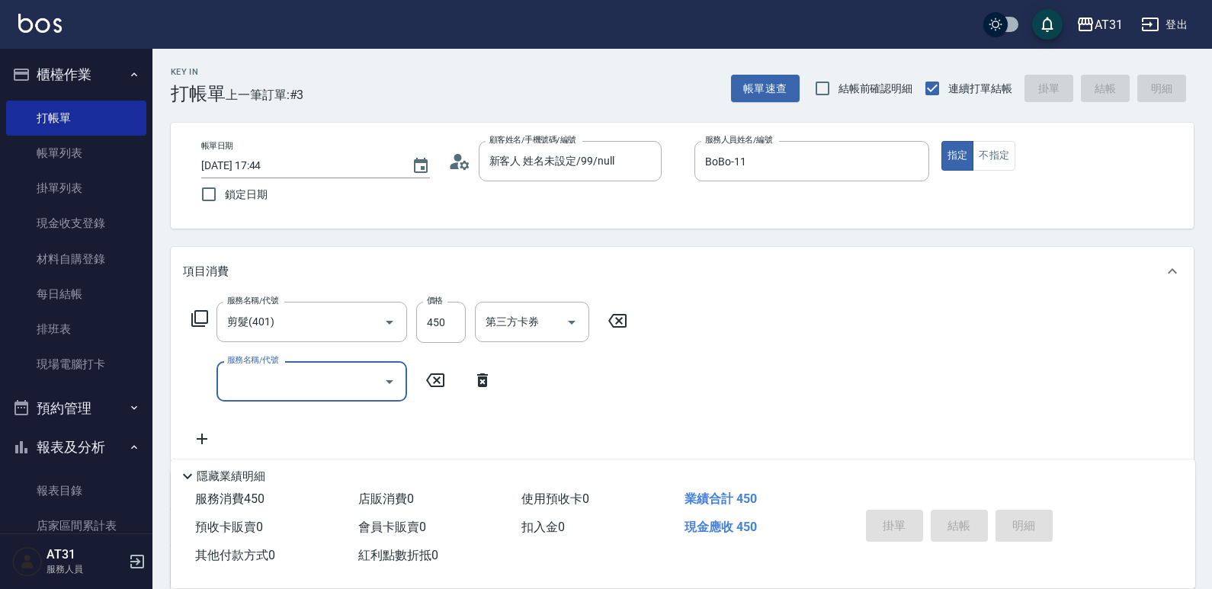
type input "0"
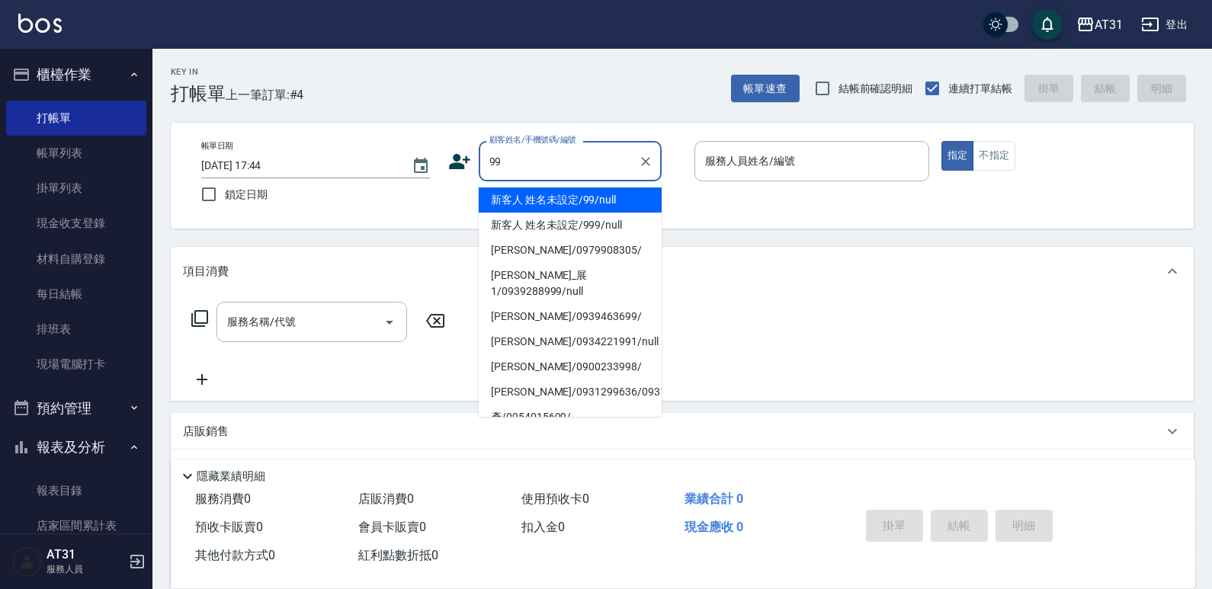
type input "新客人 姓名未設定/99/null"
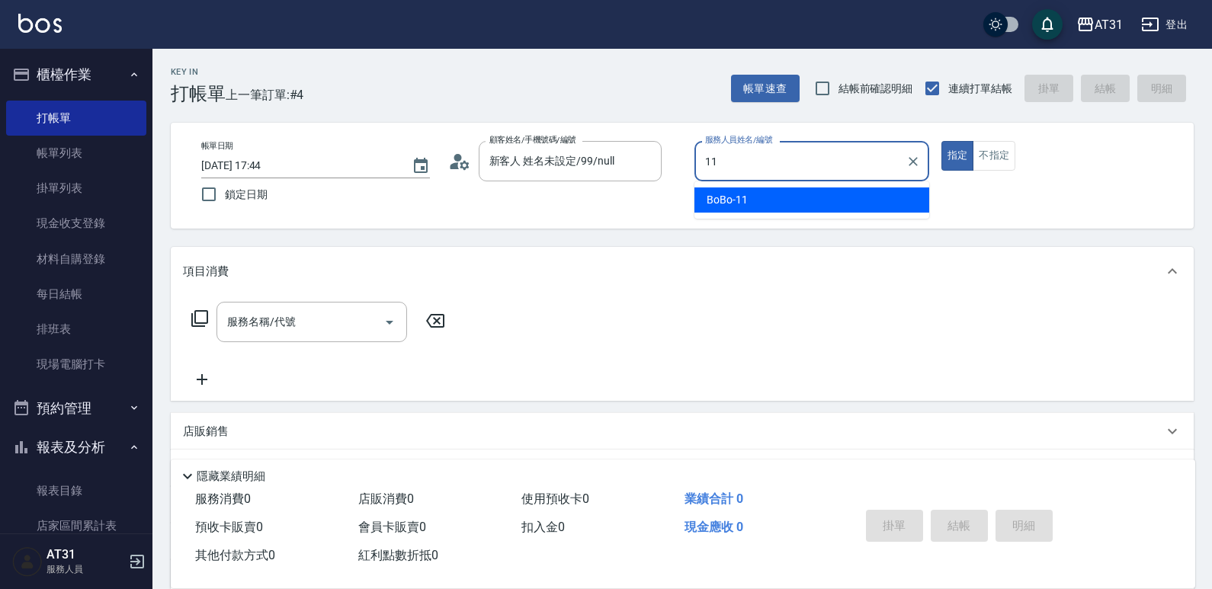
type input "BoBo-11"
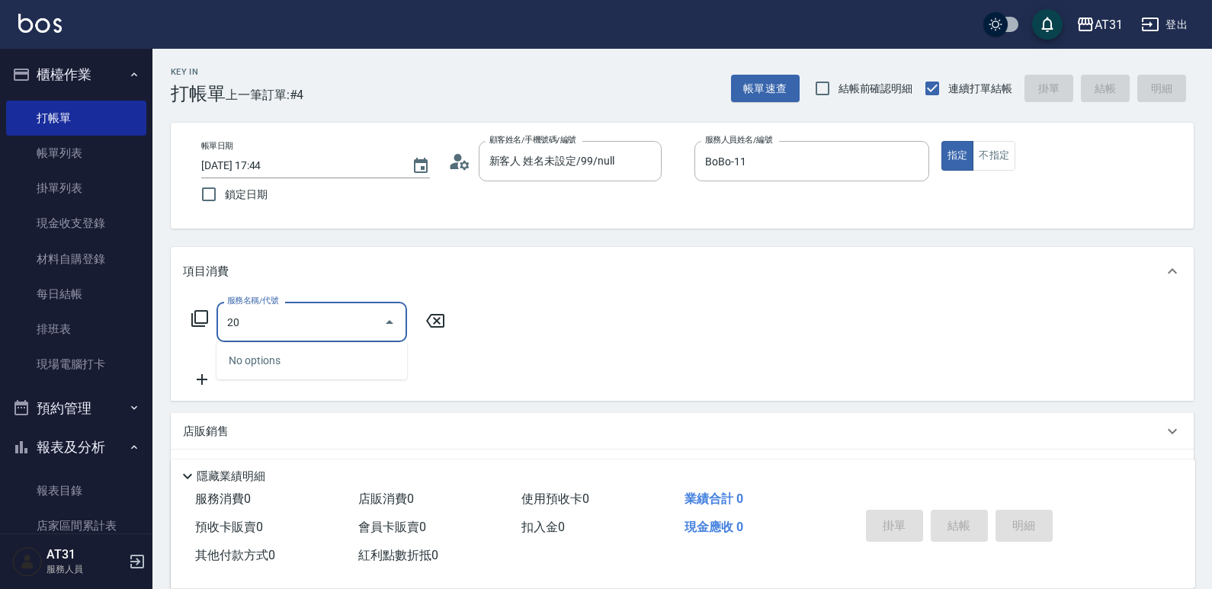
type input "201"
type input "20"
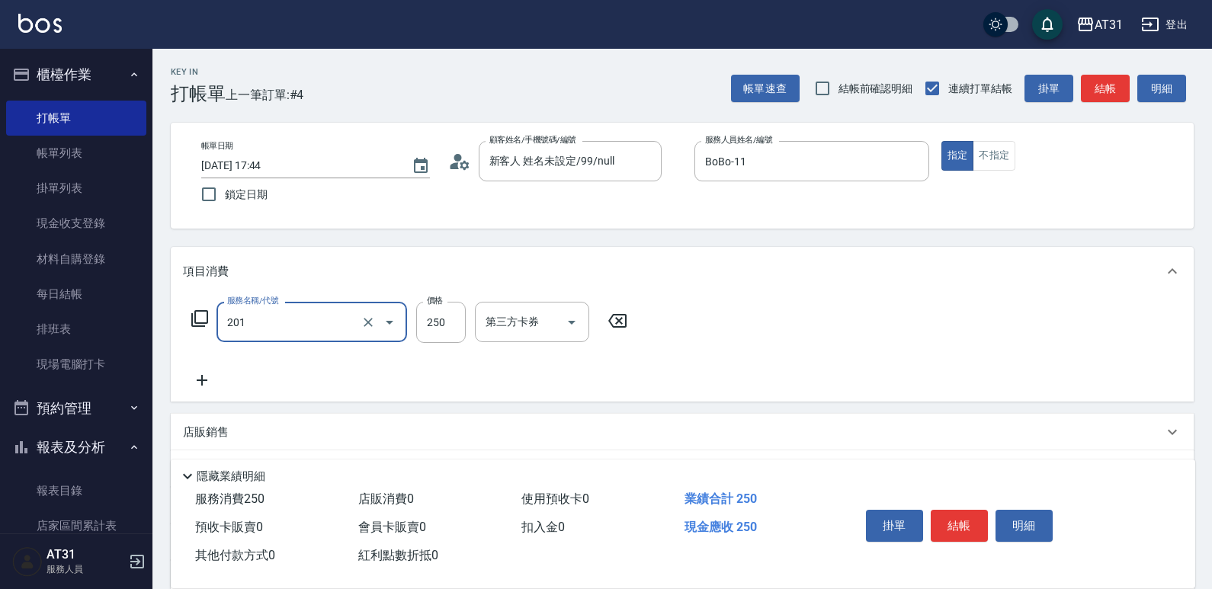
type input "洗髮(201)"
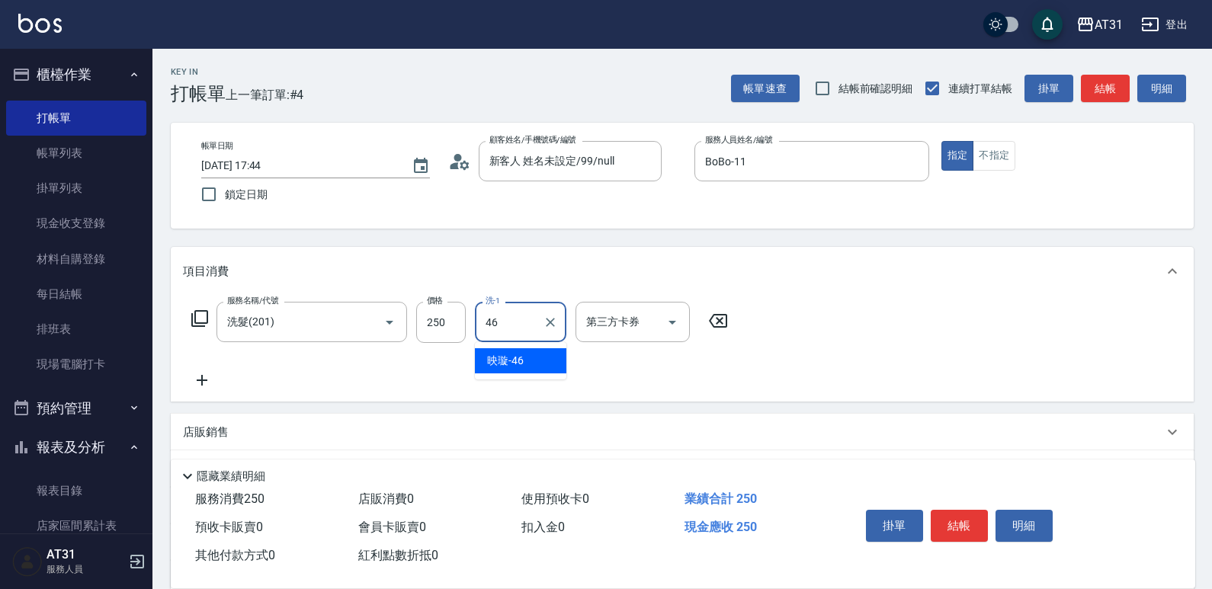
type input "[PERSON_NAME]-46"
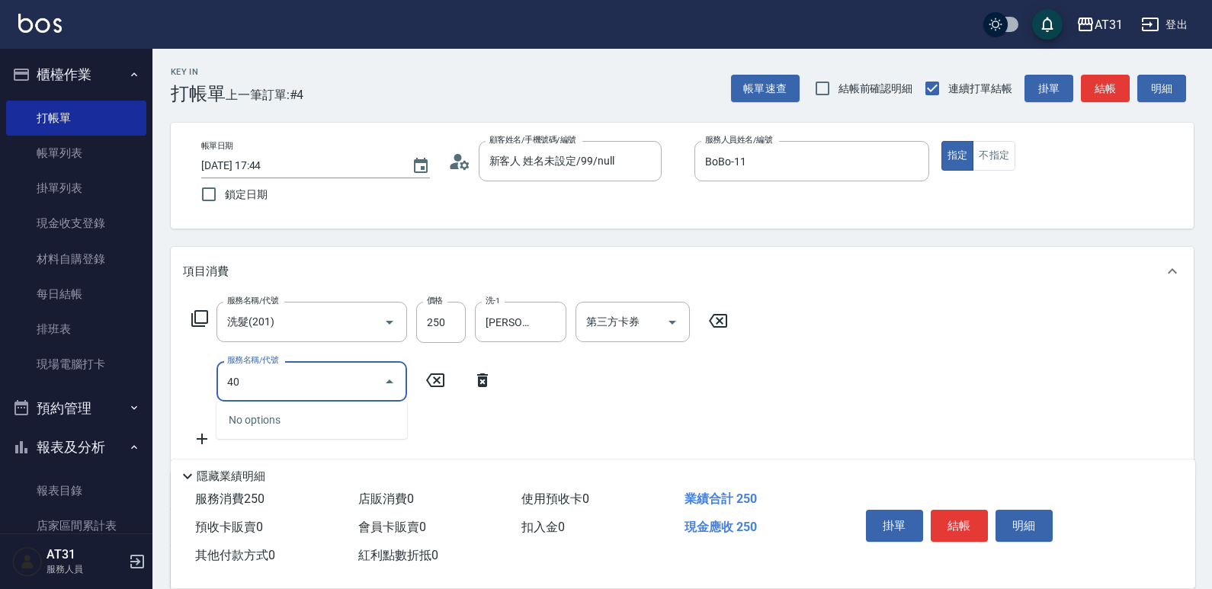
type input "401"
type input "50"
type input "剪髮(401)"
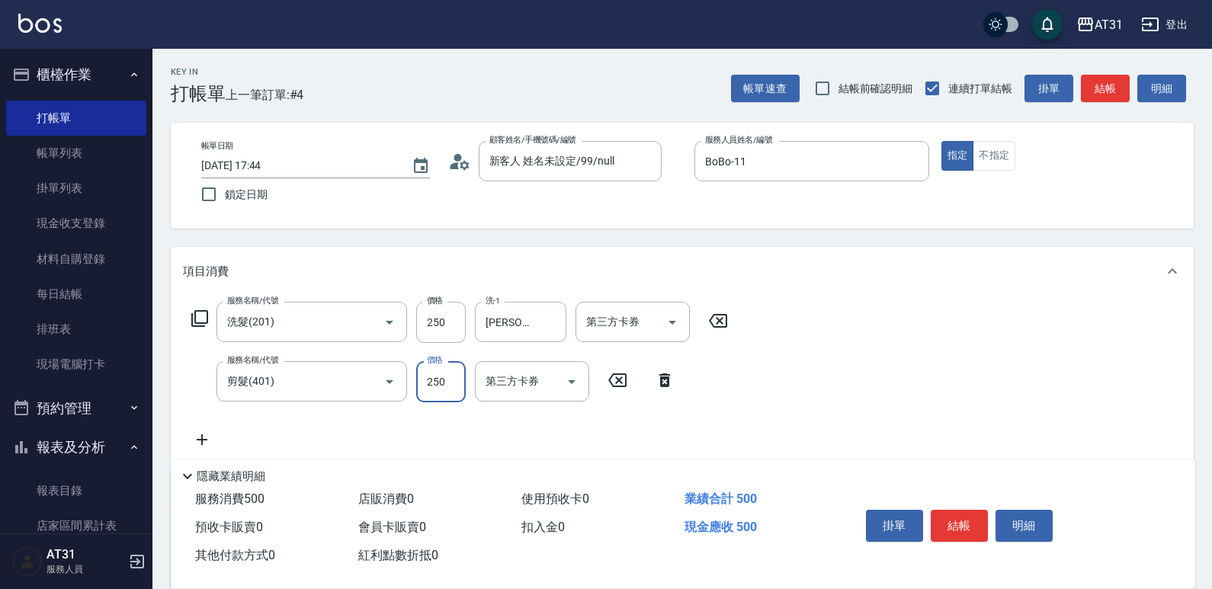
type input "20"
type input "450"
type input "70"
type input "450"
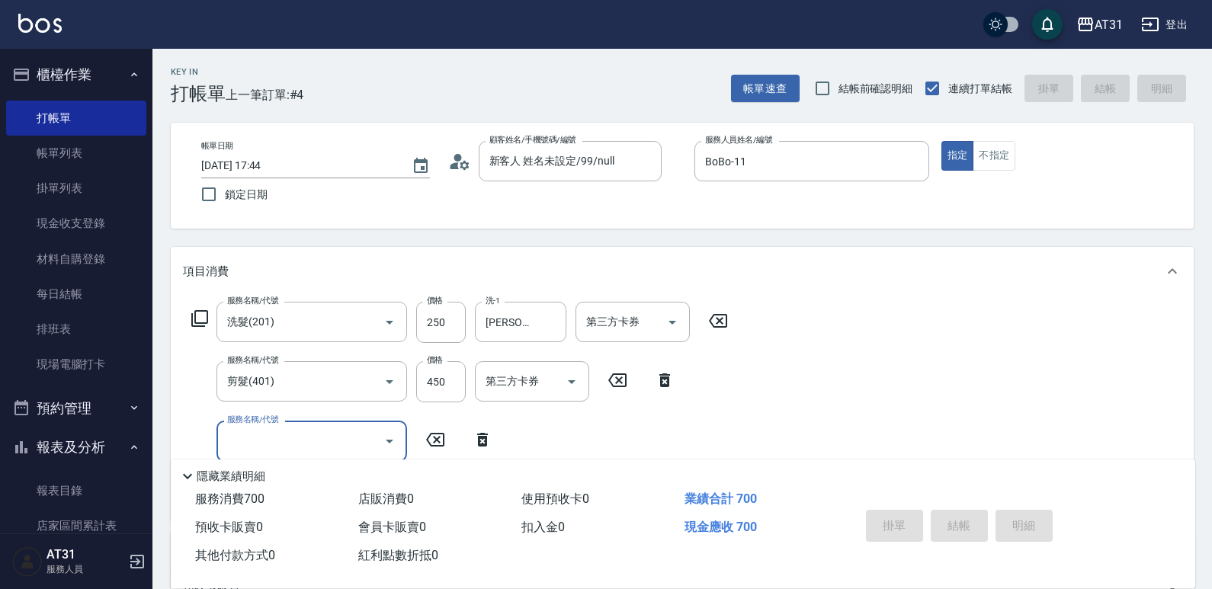
type input "0"
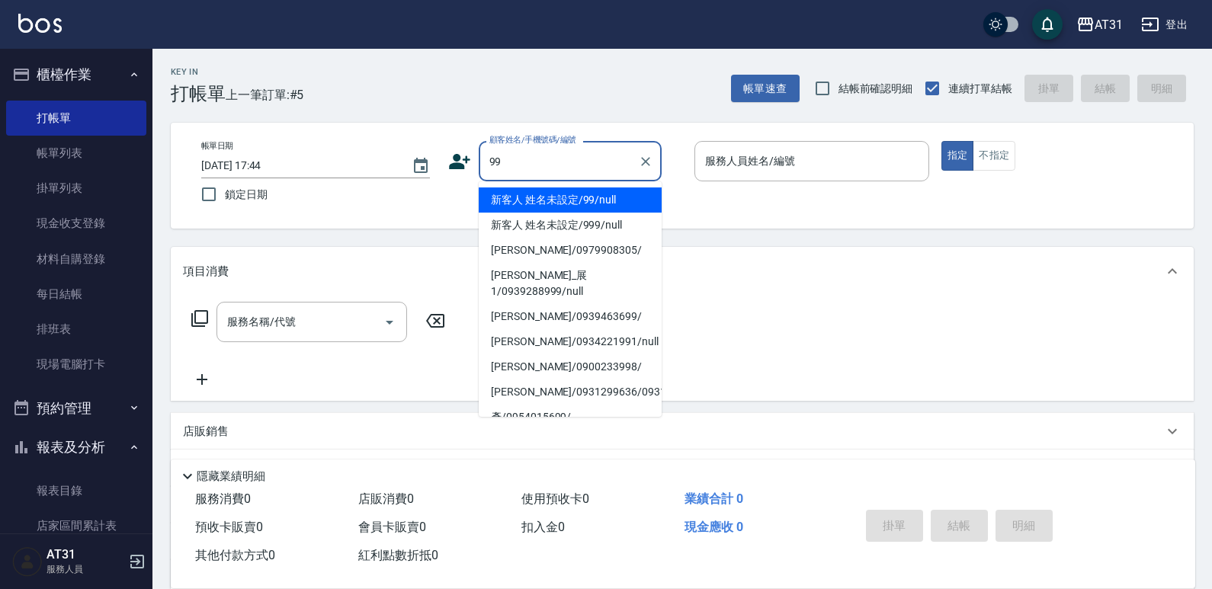
type input "新客人 姓名未設定/99/null"
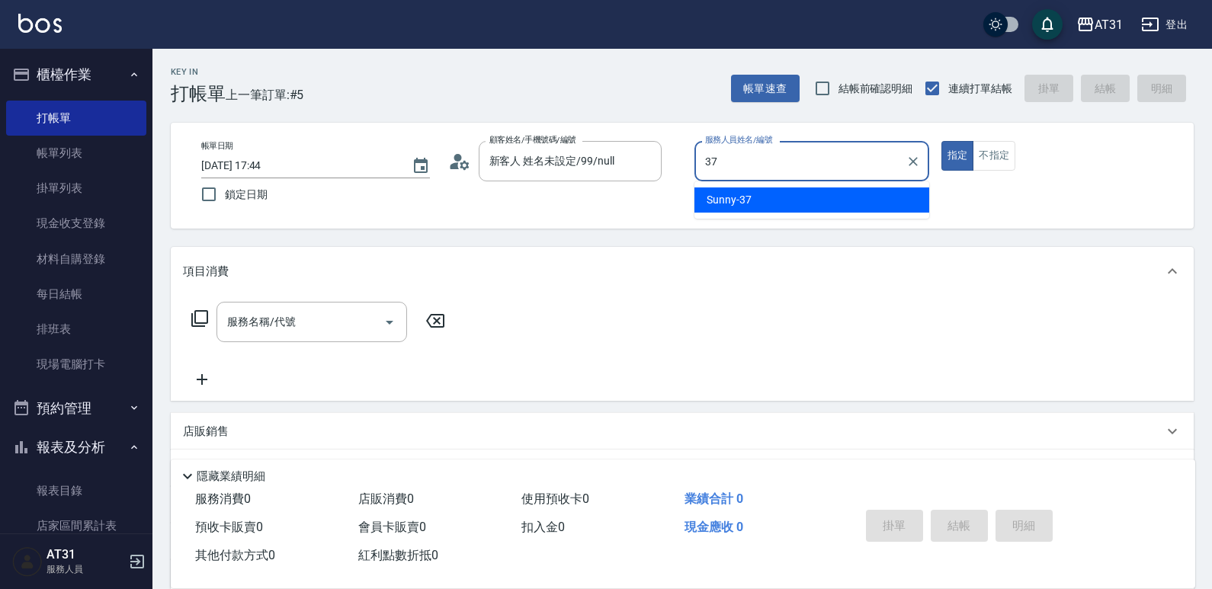
type input "Sunny-37"
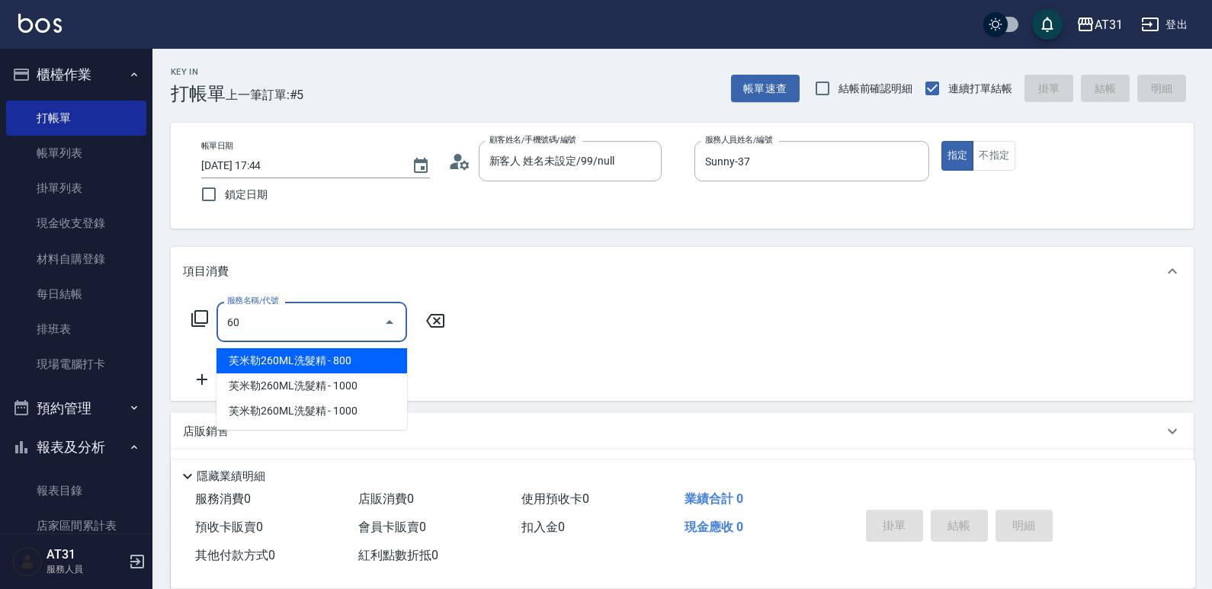
type input "609"
type input "110"
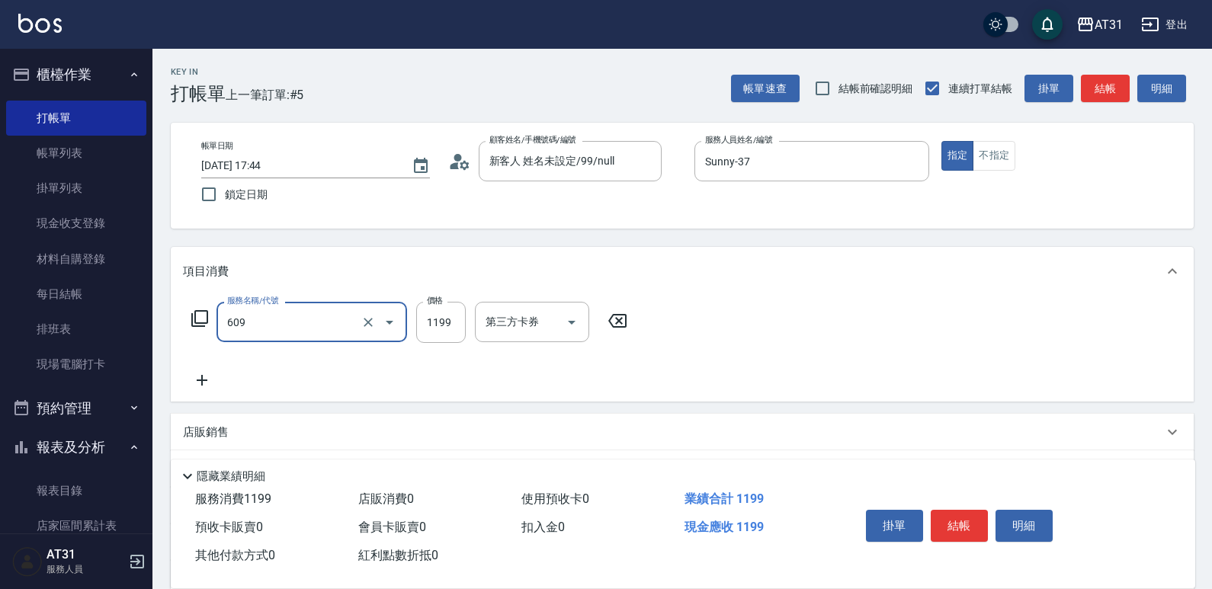
type input "自購三段(609)"
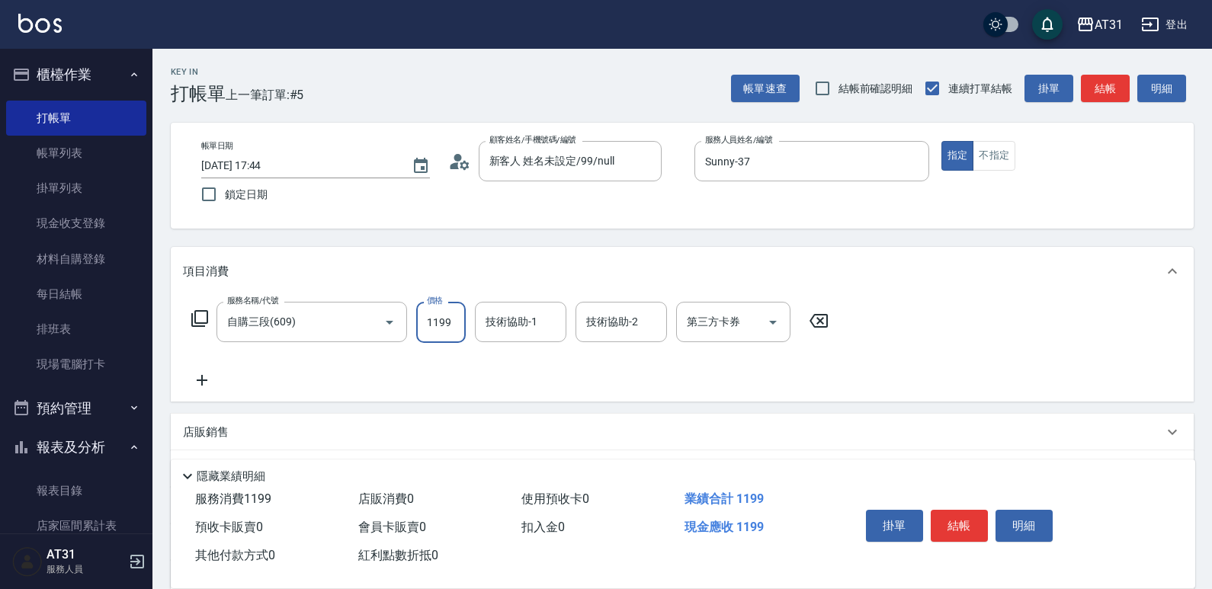
type input "0"
type input "30"
type input "3000"
type input "300"
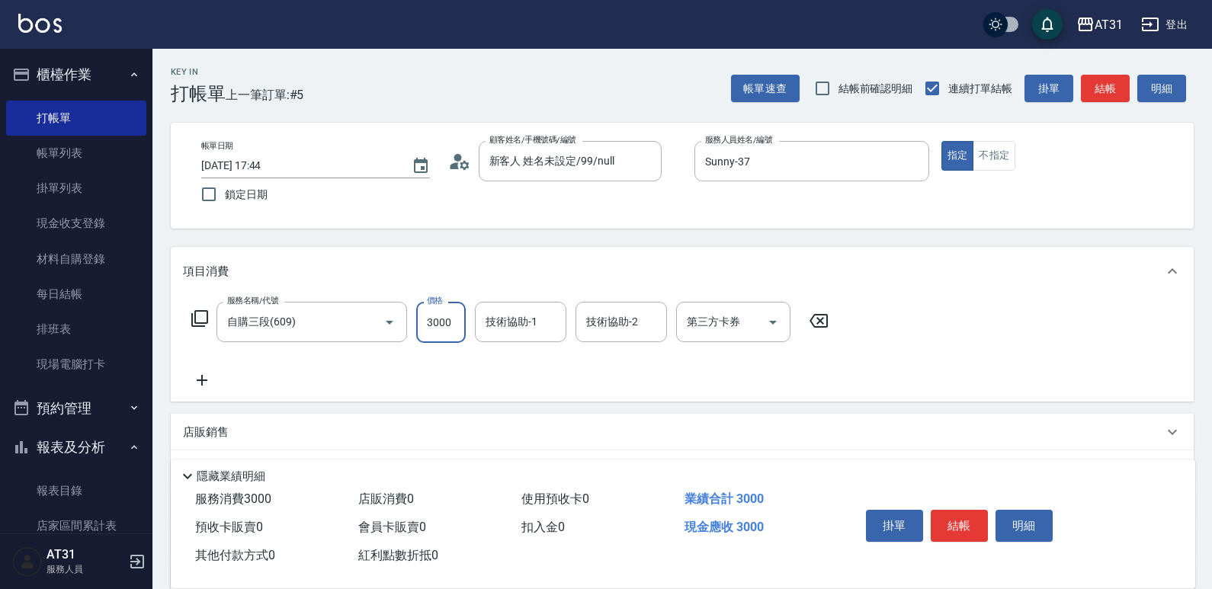
type input "3000"
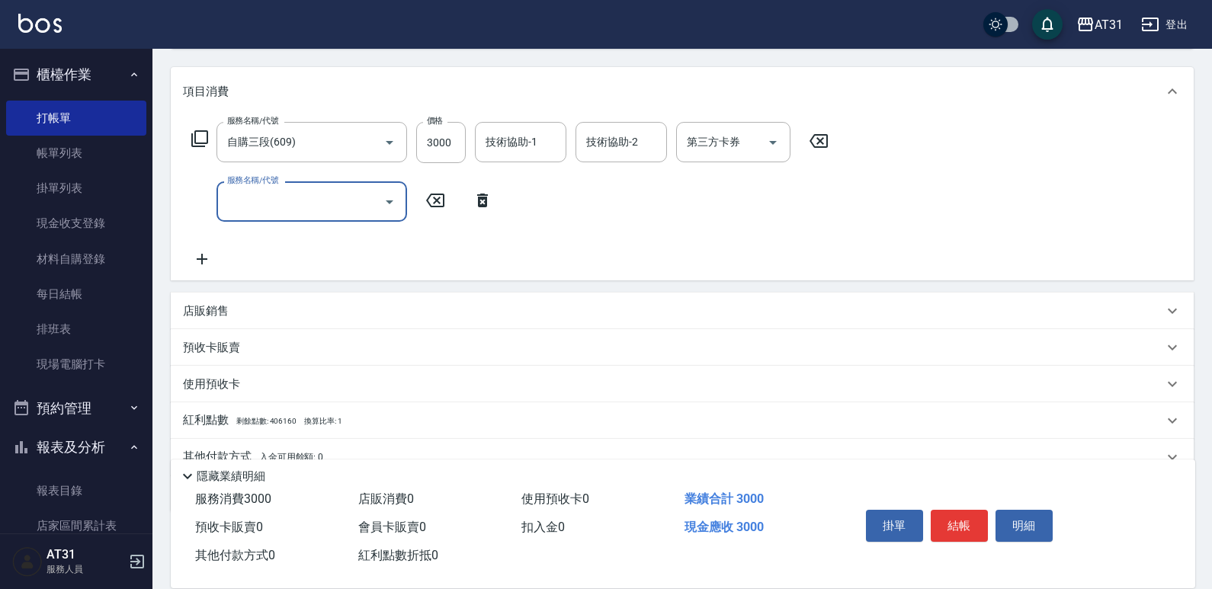
scroll to position [249, 0]
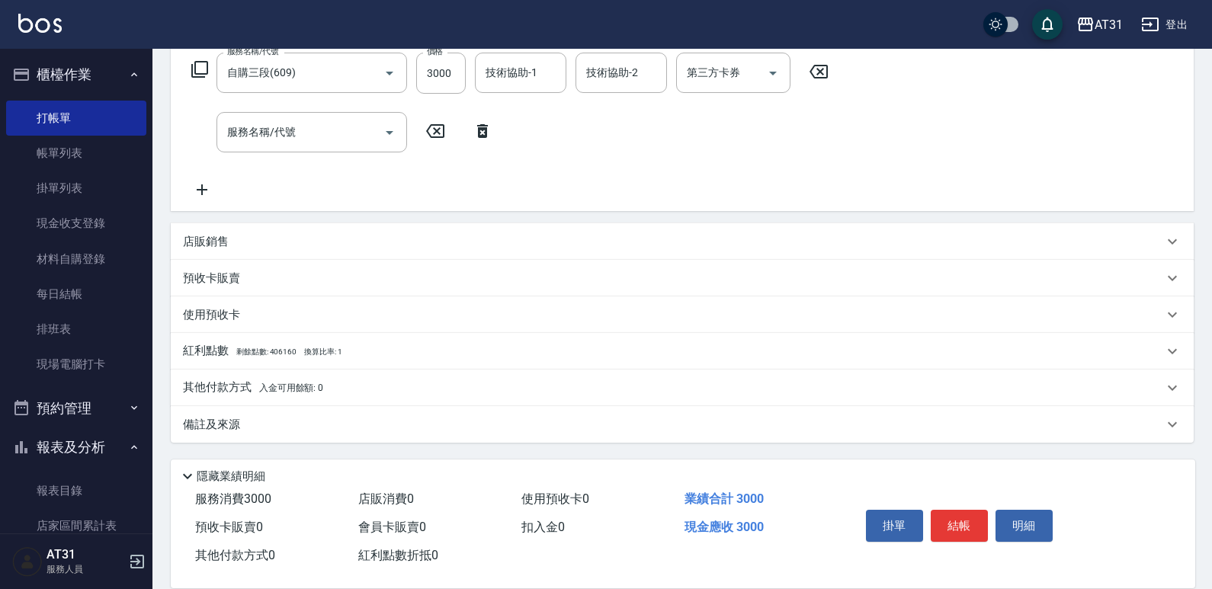
click at [275, 390] on span "入金可用餘額: 0" at bounding box center [291, 388] width 65 height 11
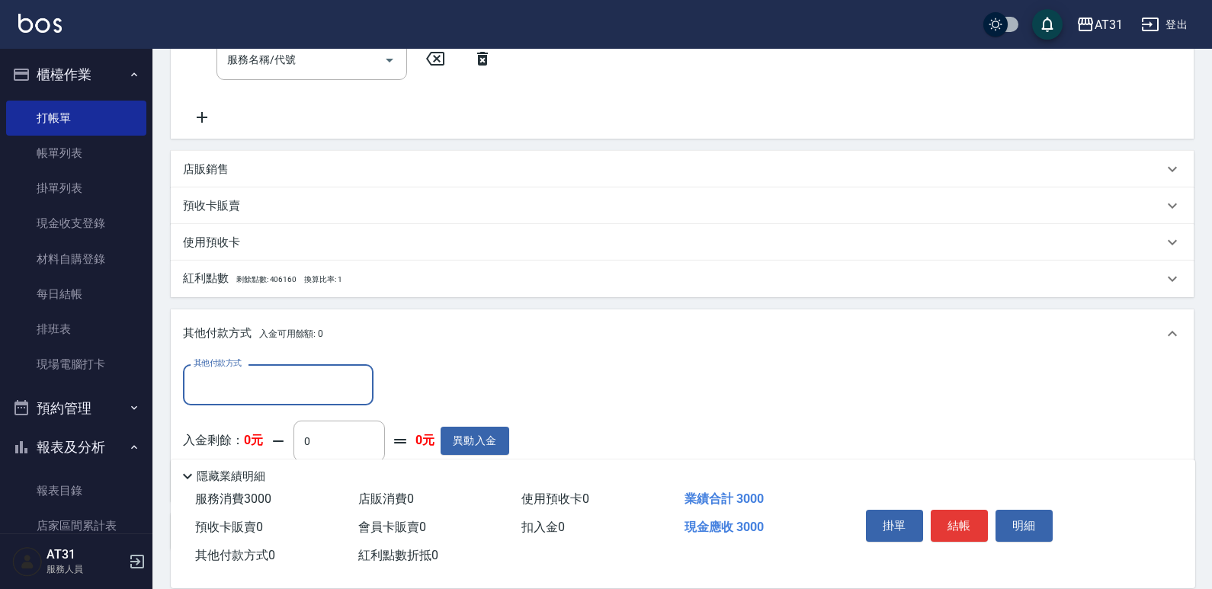
scroll to position [326, 0]
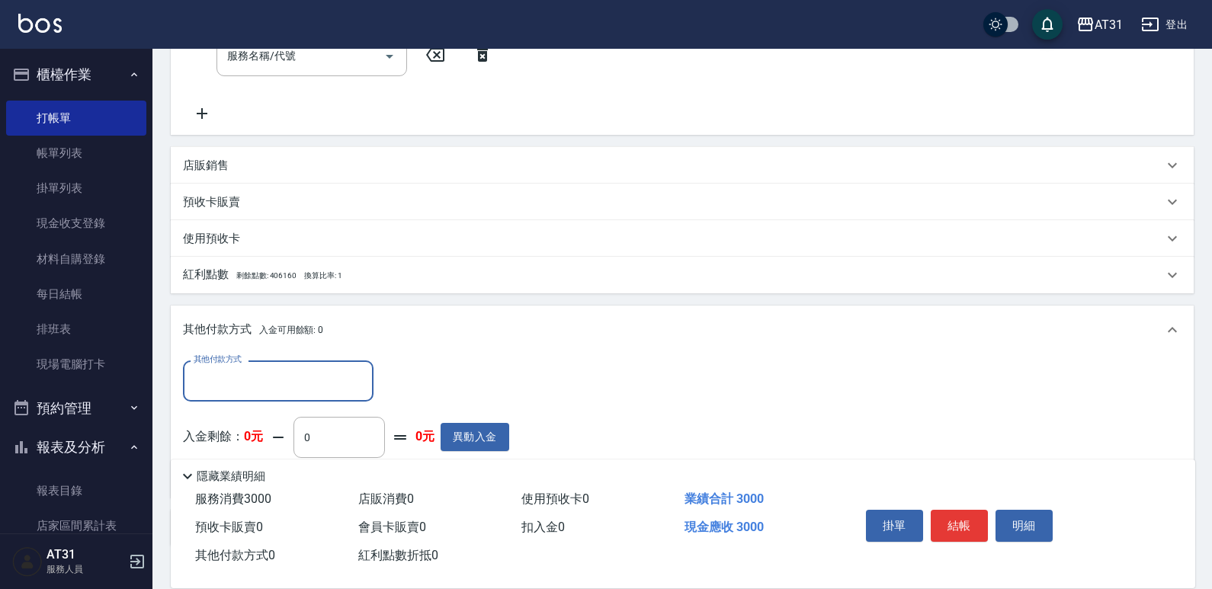
click at [275, 374] on input "其他付款方式" at bounding box center [278, 381] width 177 height 27
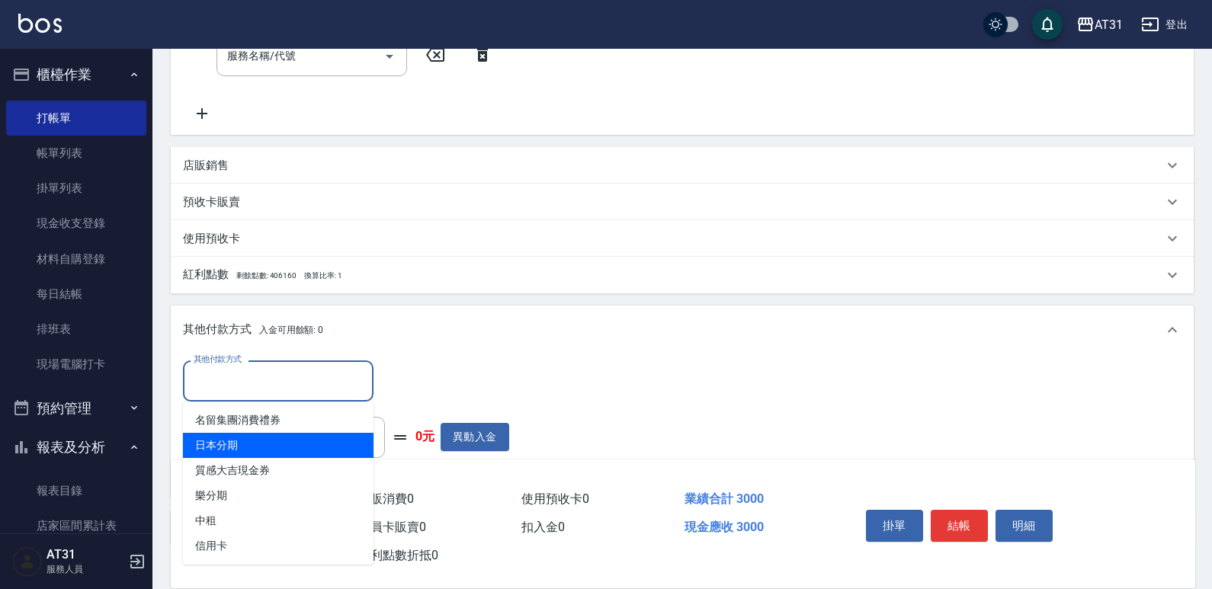
click at [275, 433] on span "日本分期" at bounding box center [278, 445] width 191 height 25
type input "日本分期"
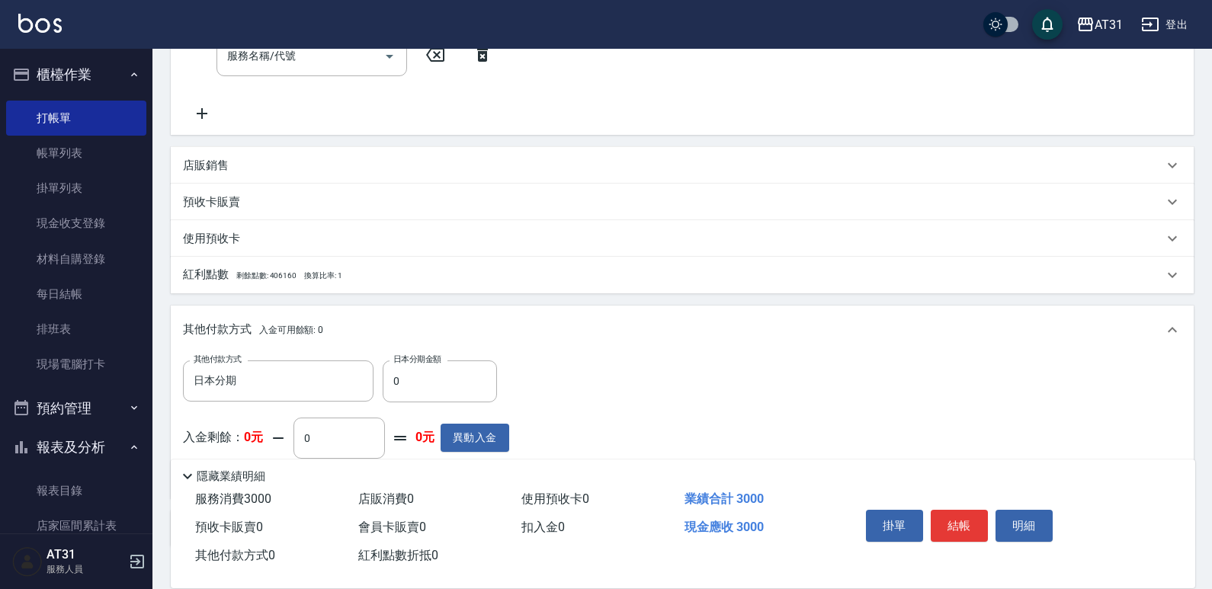
click at [412, 364] on label "日本分期金額" at bounding box center [417, 359] width 48 height 11
click at [412, 364] on input "0" at bounding box center [440, 381] width 114 height 41
click at [408, 369] on input "0" at bounding box center [440, 381] width 114 height 41
type input "290"
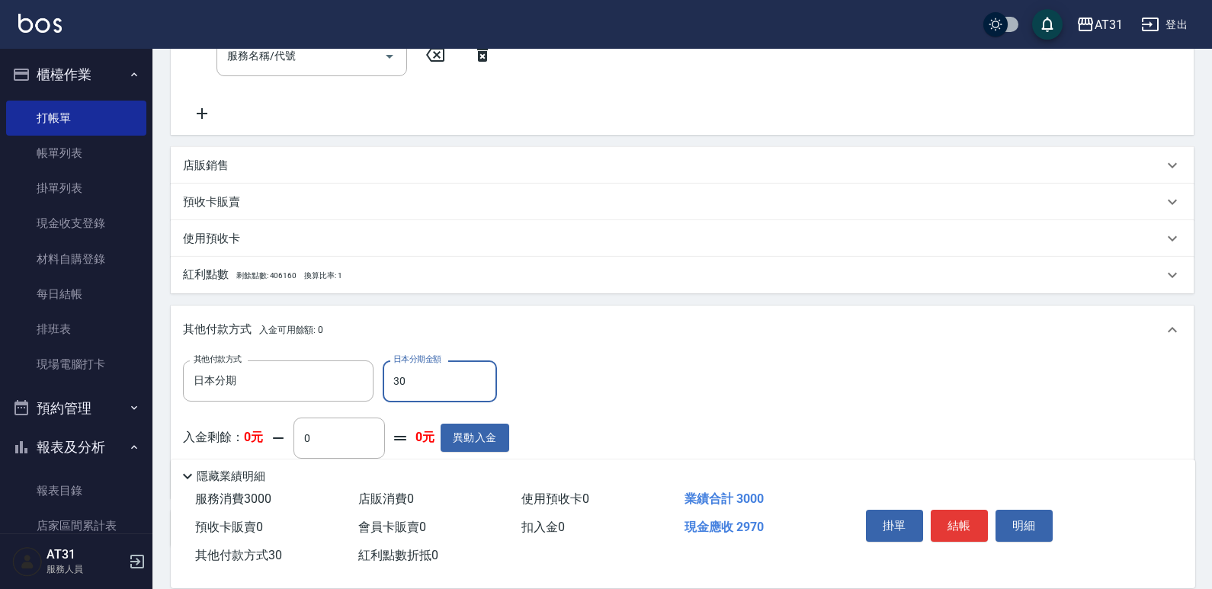
type input "300"
type input "0"
type input "3000"
click at [966, 529] on button "結帳" at bounding box center [959, 526] width 57 height 32
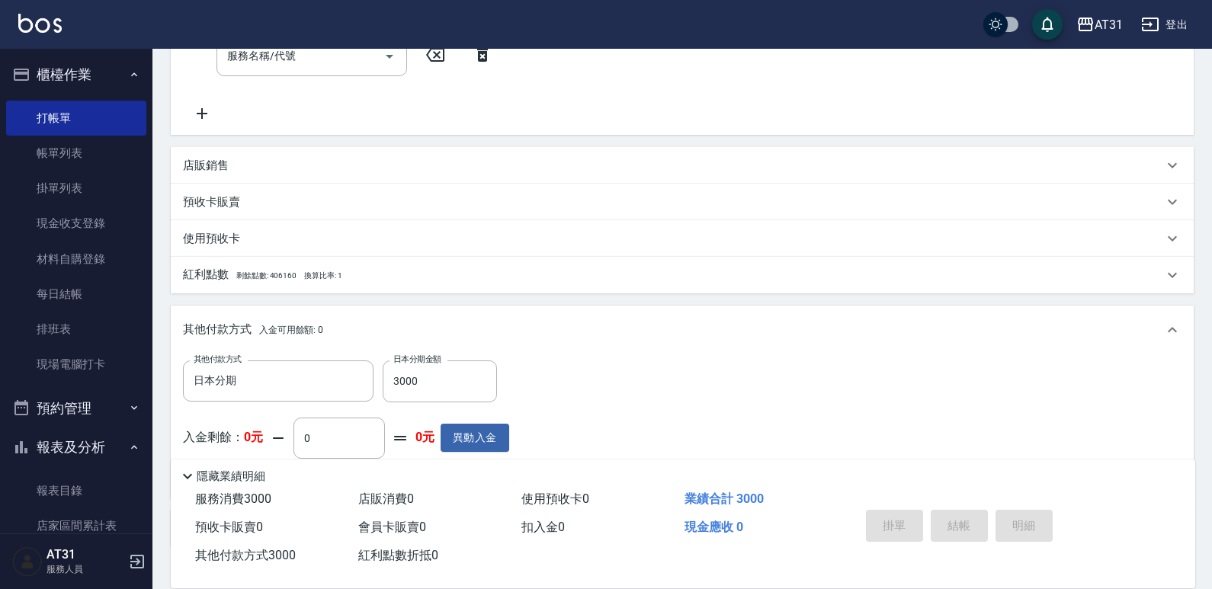
type input "[DATE] 17:45"
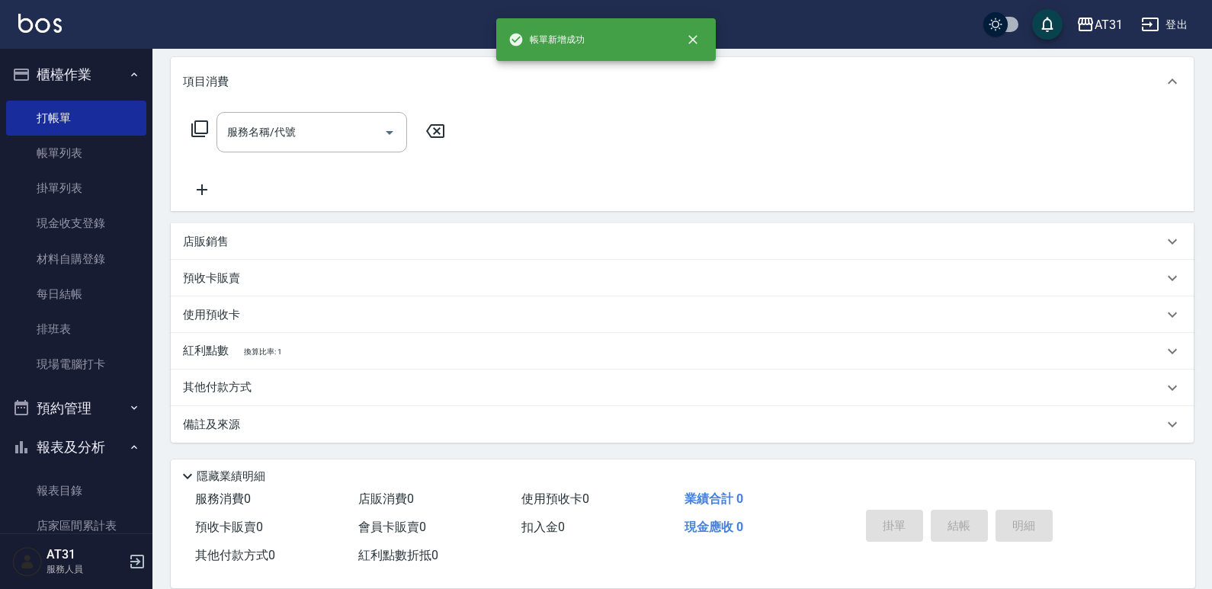
scroll to position [0, 0]
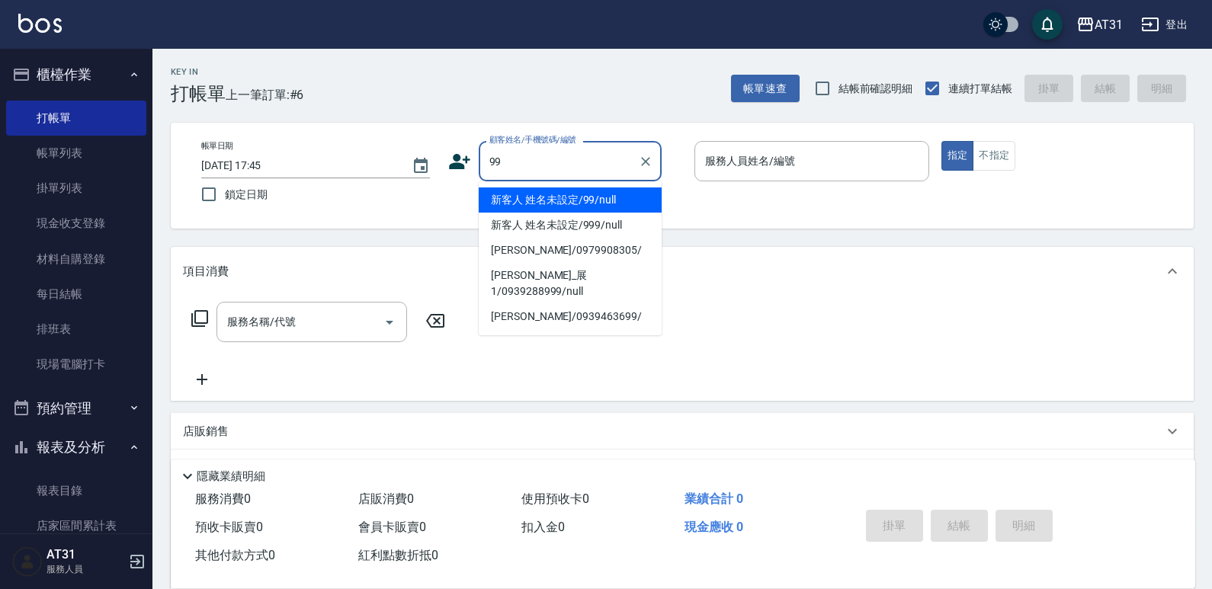
type input "新客人 姓名未設定/99/null"
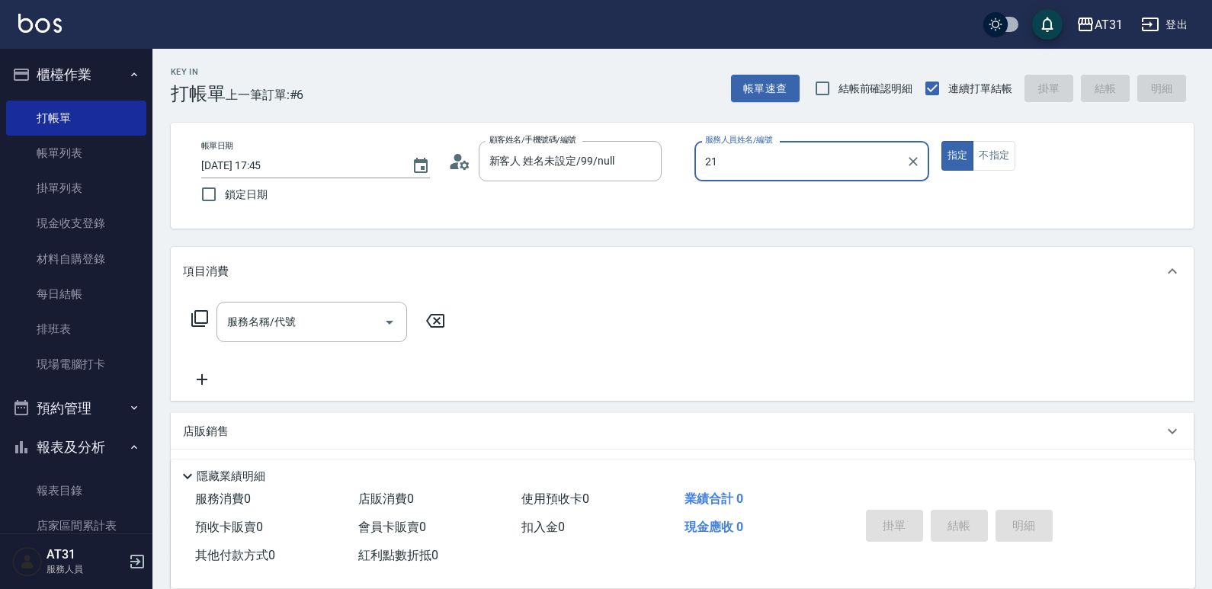
type input "湯湯-21"
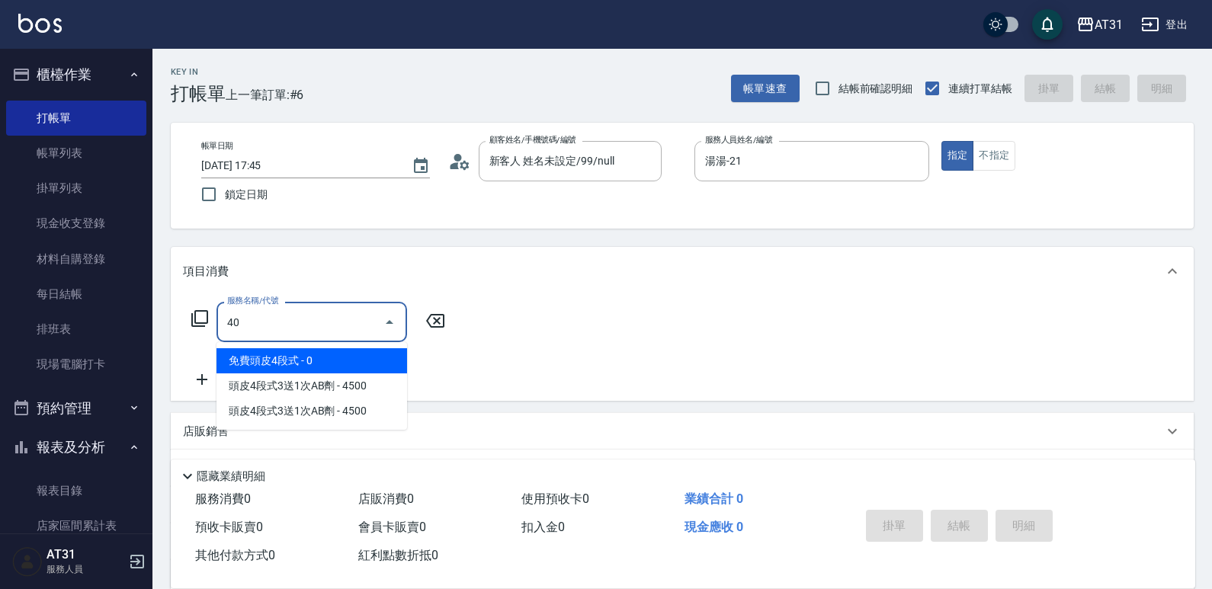
type input "401"
type input "20"
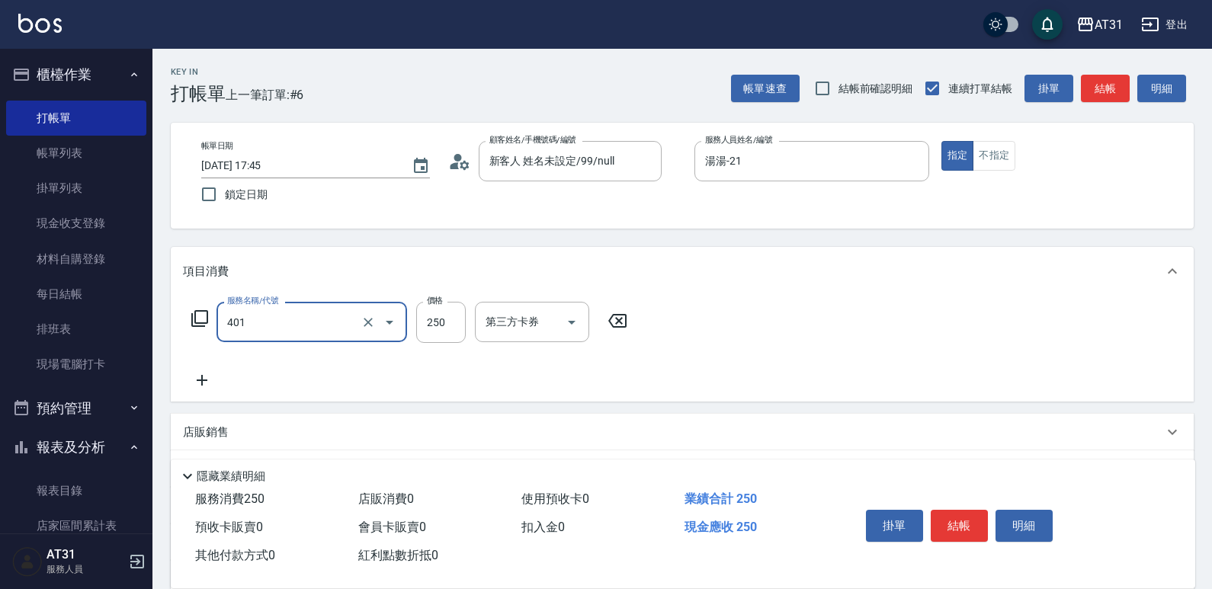
type input "剪髮(401)"
type input "0"
type input "30"
type input "300"
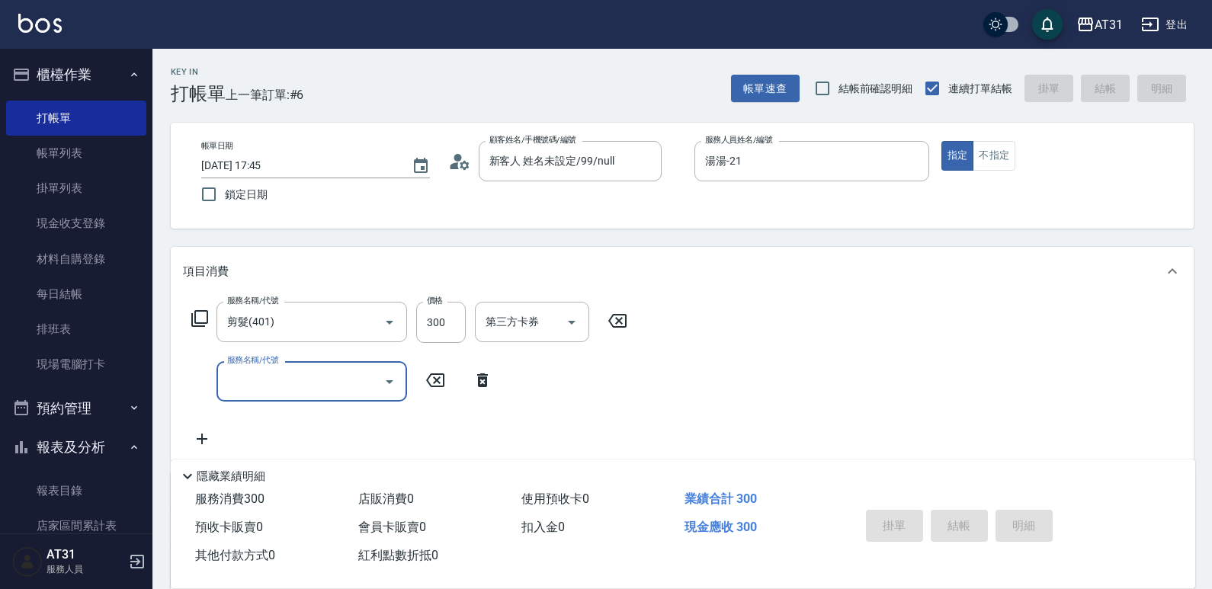
type input "0"
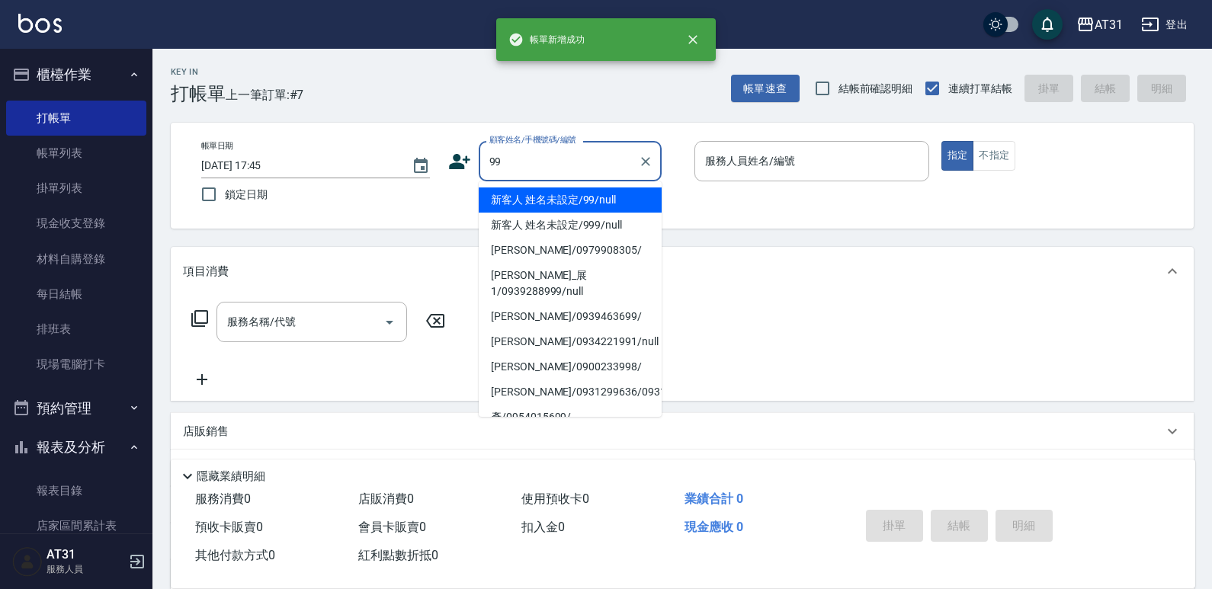
type input "新客人 姓名未設定/99/null"
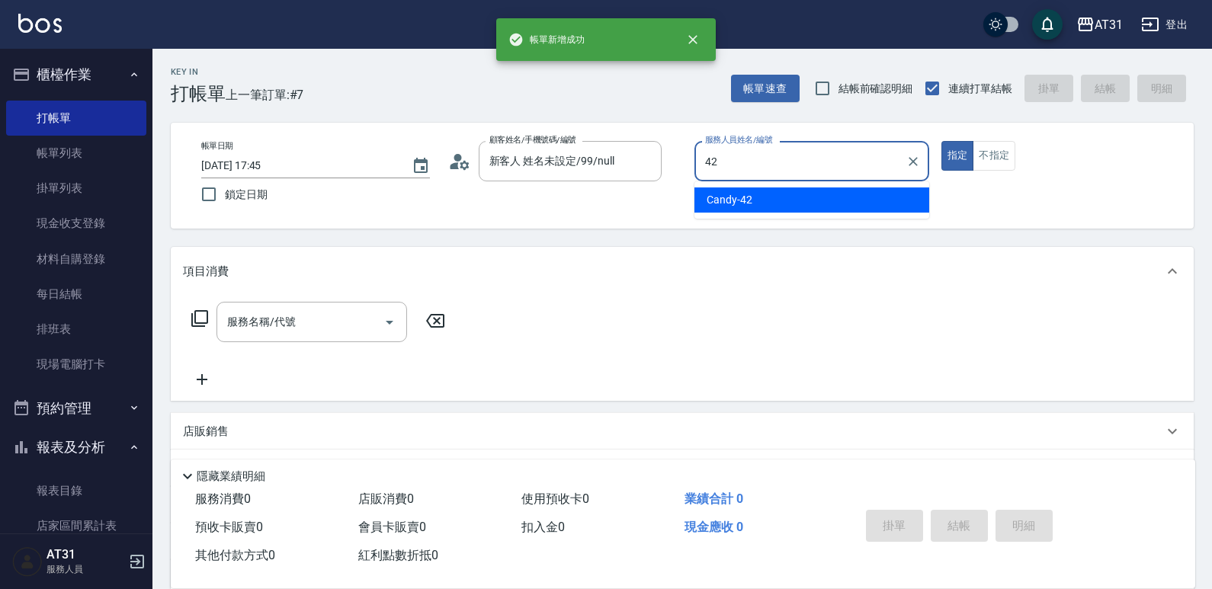
type input "Candy-42"
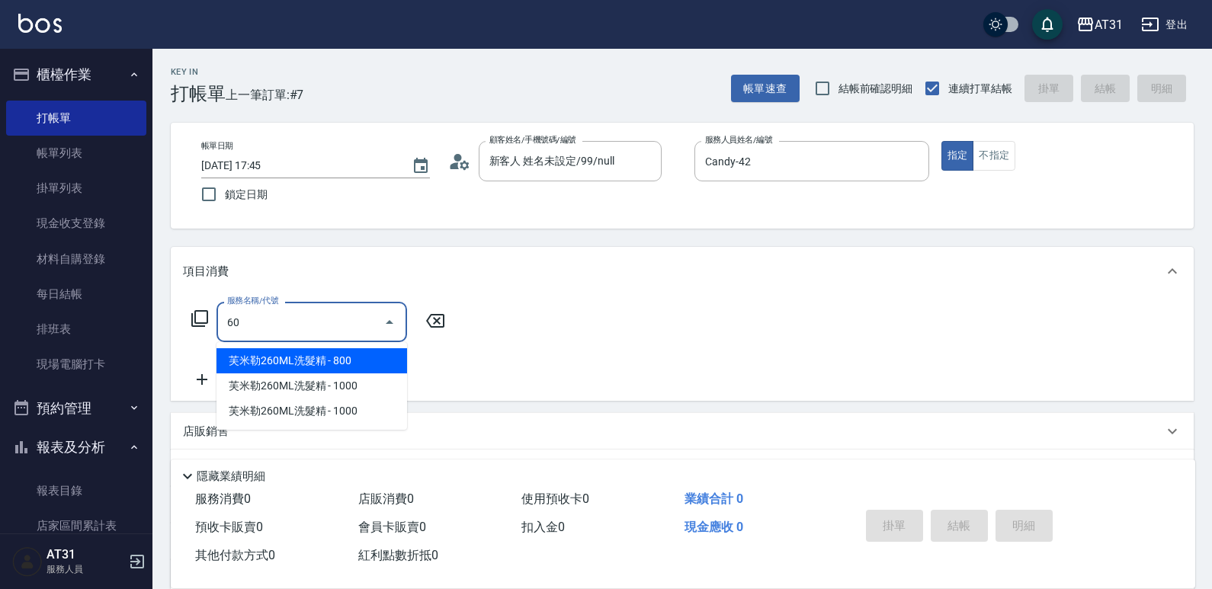
type input "609"
type input "110"
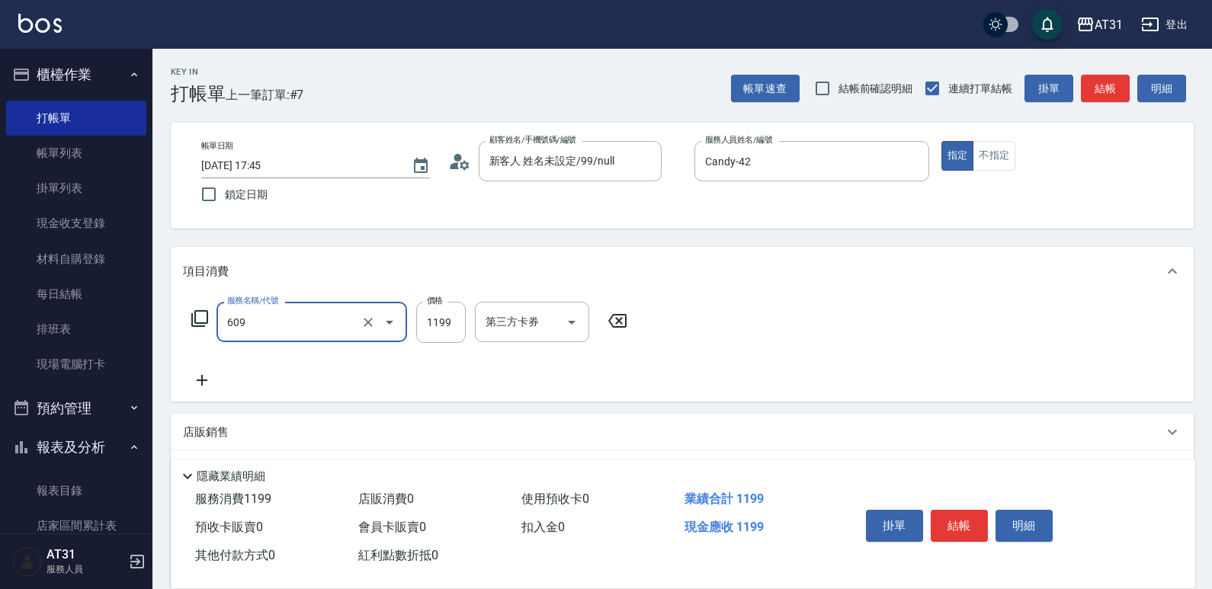
type input "自購三段(609)"
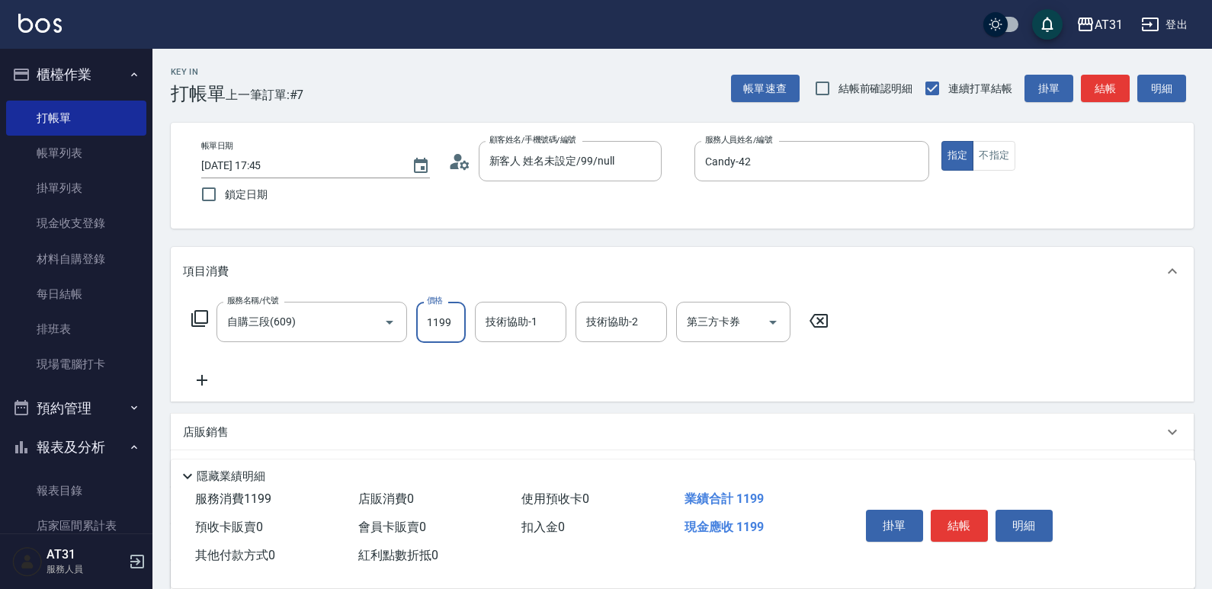
type input "1"
type input "0"
type input "119"
type input "110"
type input "1199"
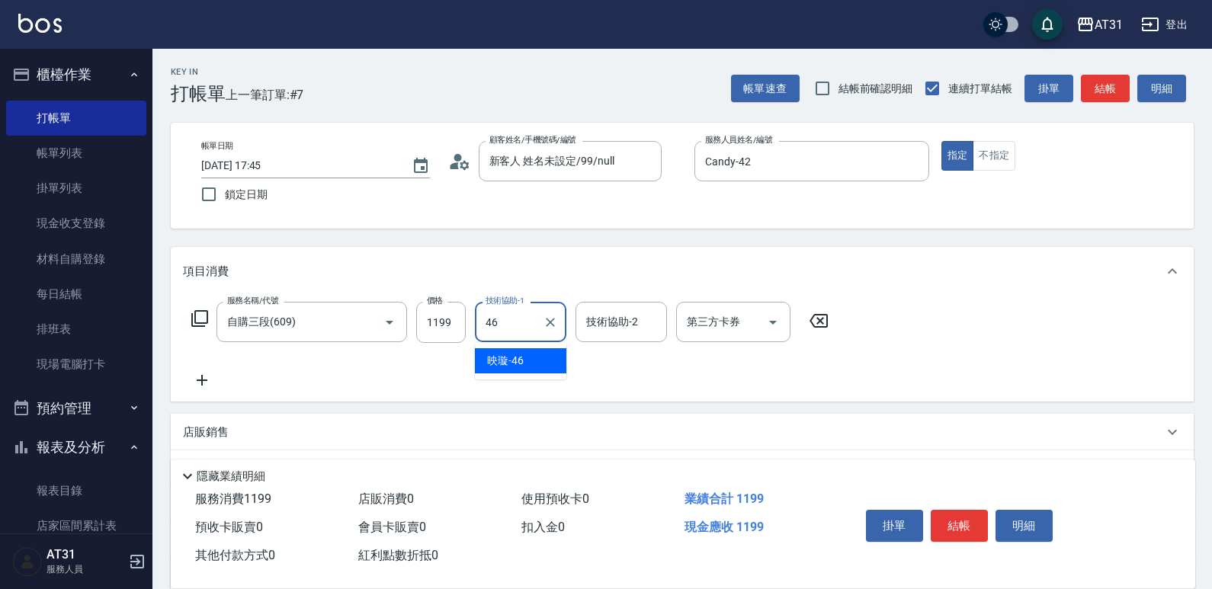
type input "[PERSON_NAME]-46"
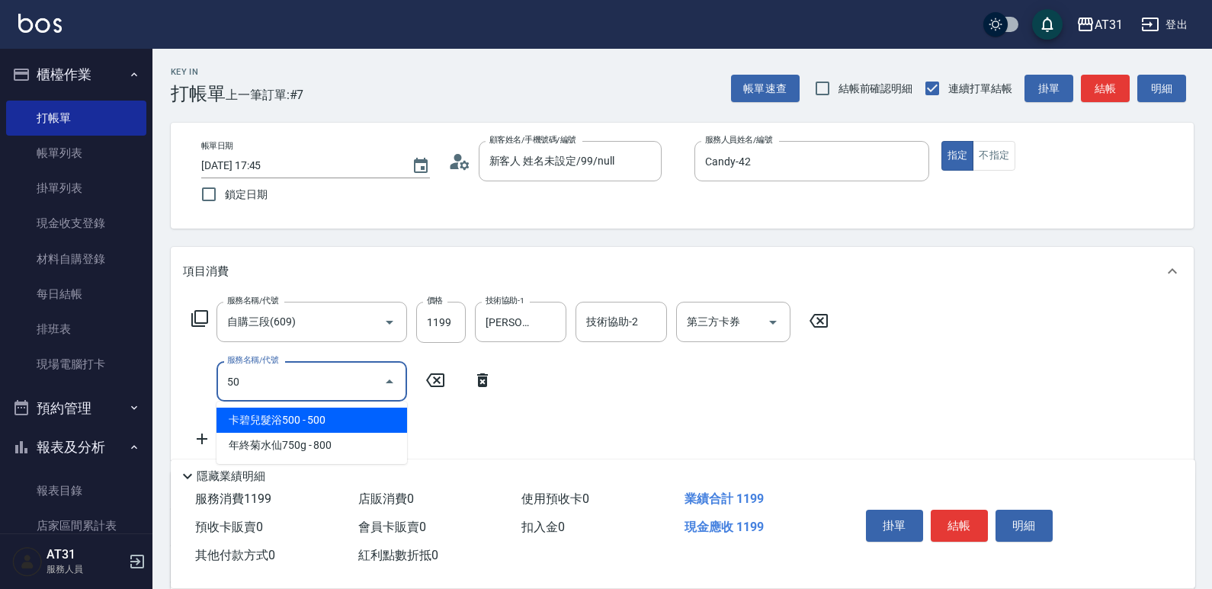
type input "501"
type input "270"
type input "染髮(501)"
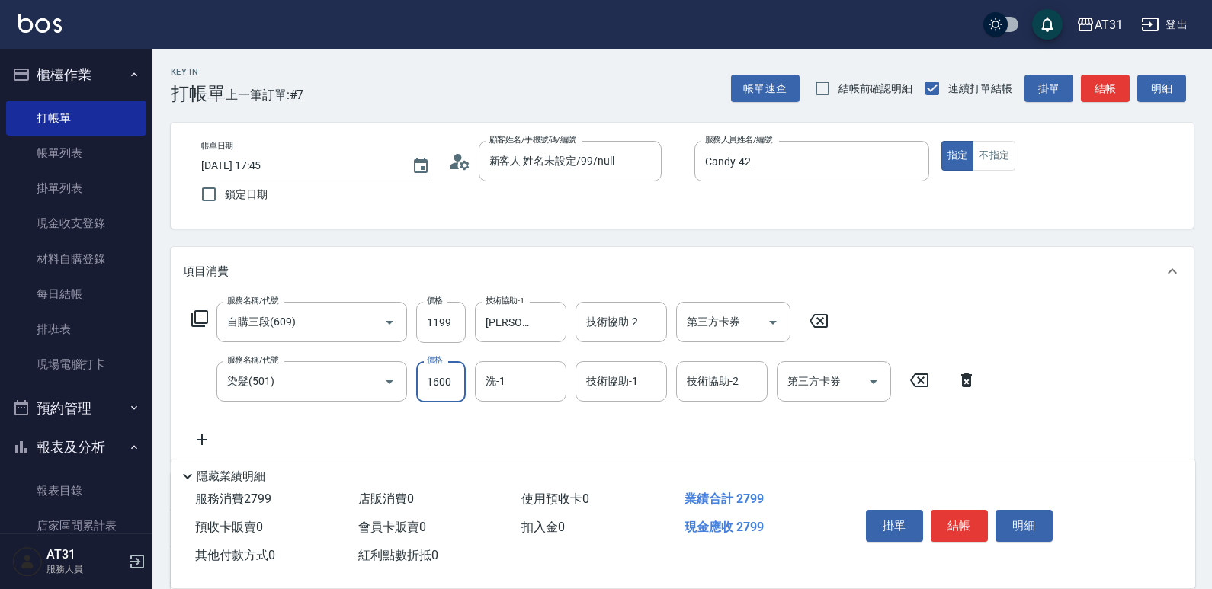
type input "120"
type input "148"
type input "130"
type input "1488"
type input "260"
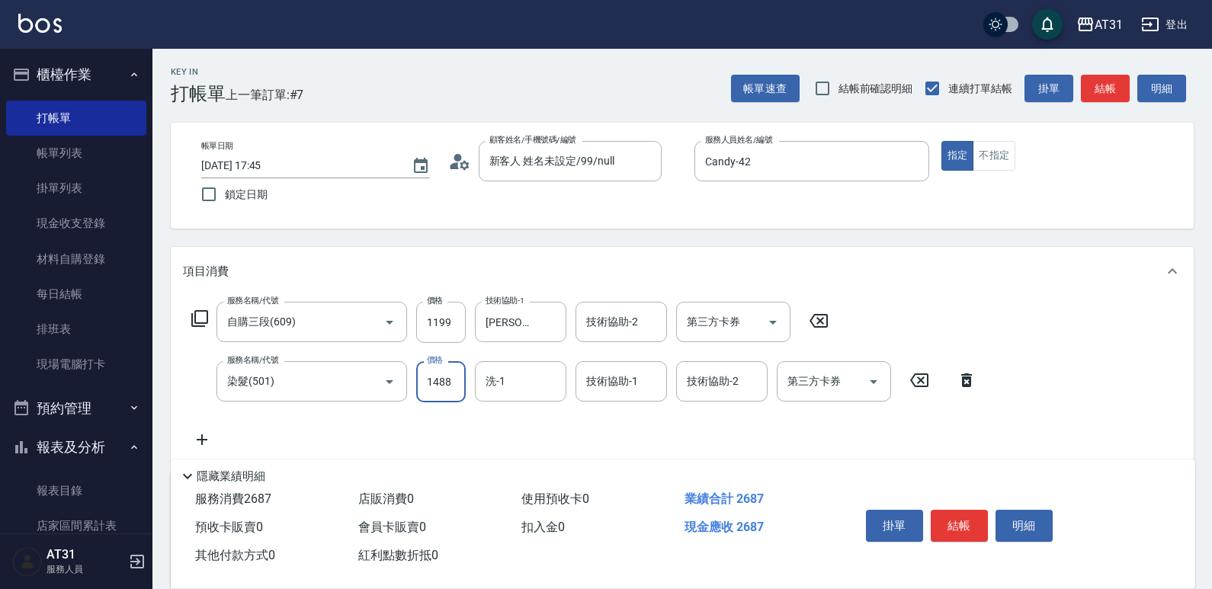
type input "1488"
type input "[PERSON_NAME]-46"
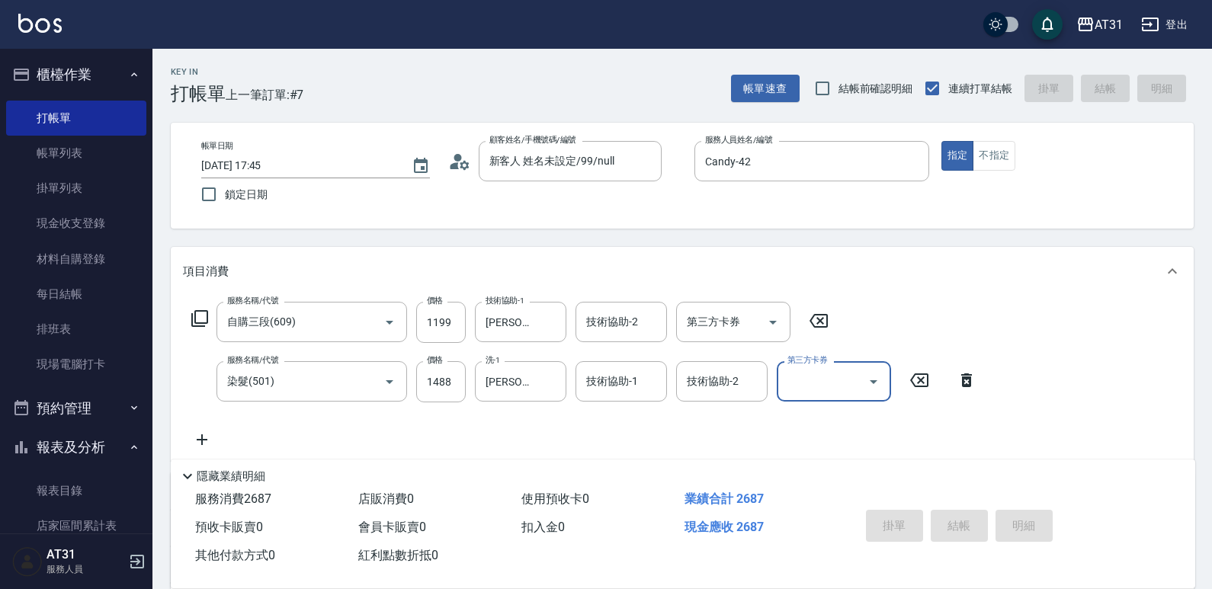
type input "0"
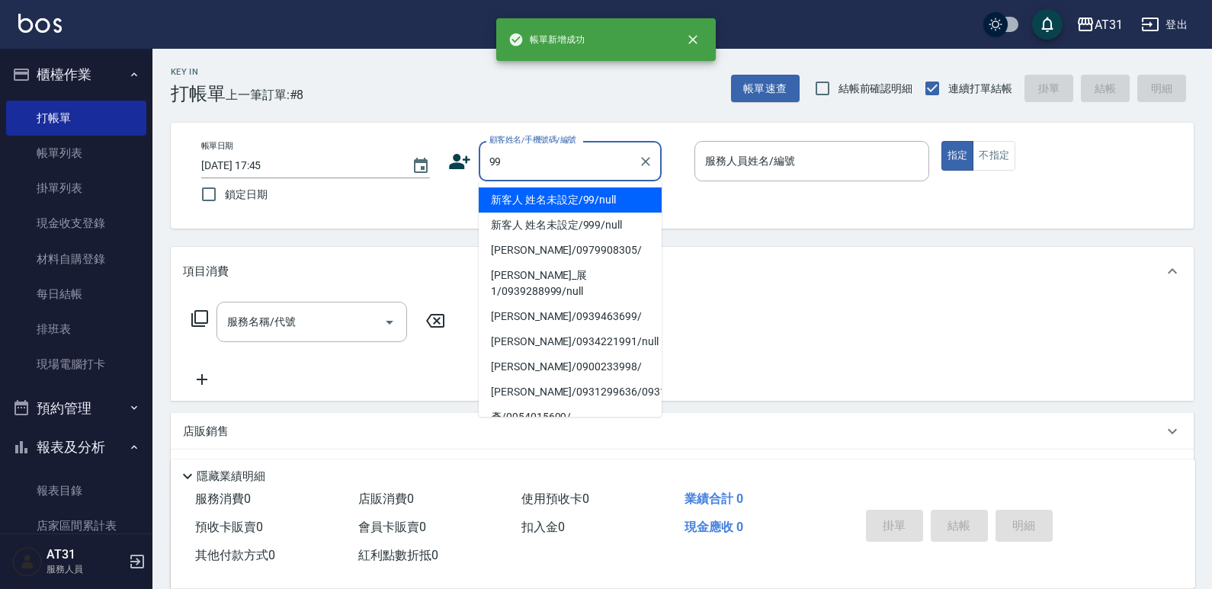
type input "新客人 姓名未設定/99/null"
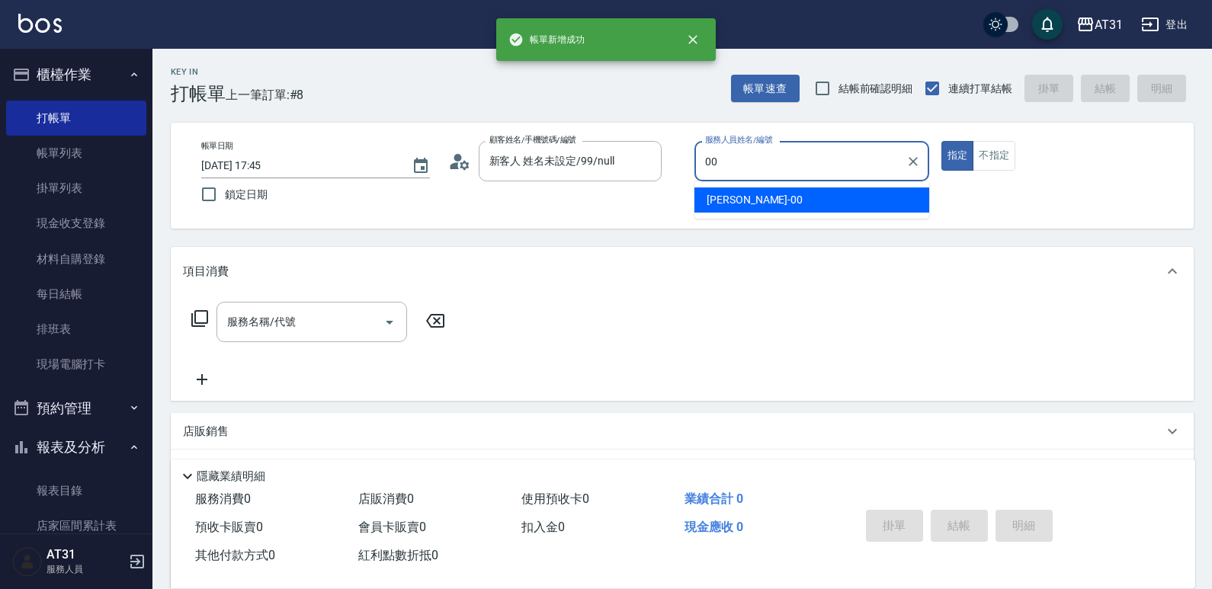
type input "[PERSON_NAME]-00"
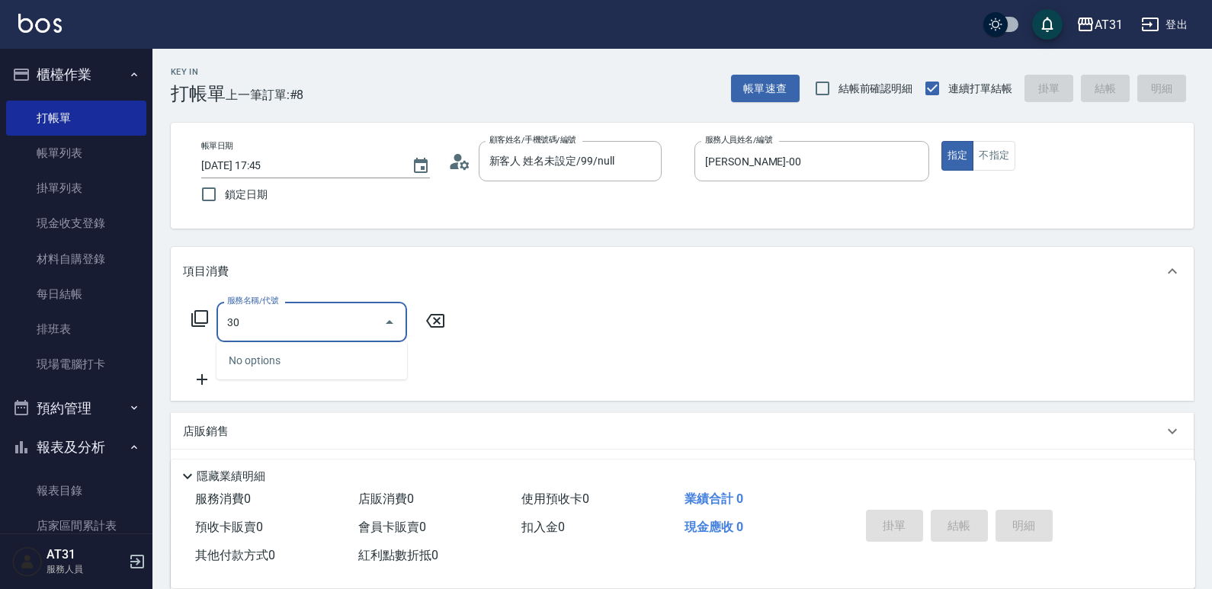
type input "301"
type input "160"
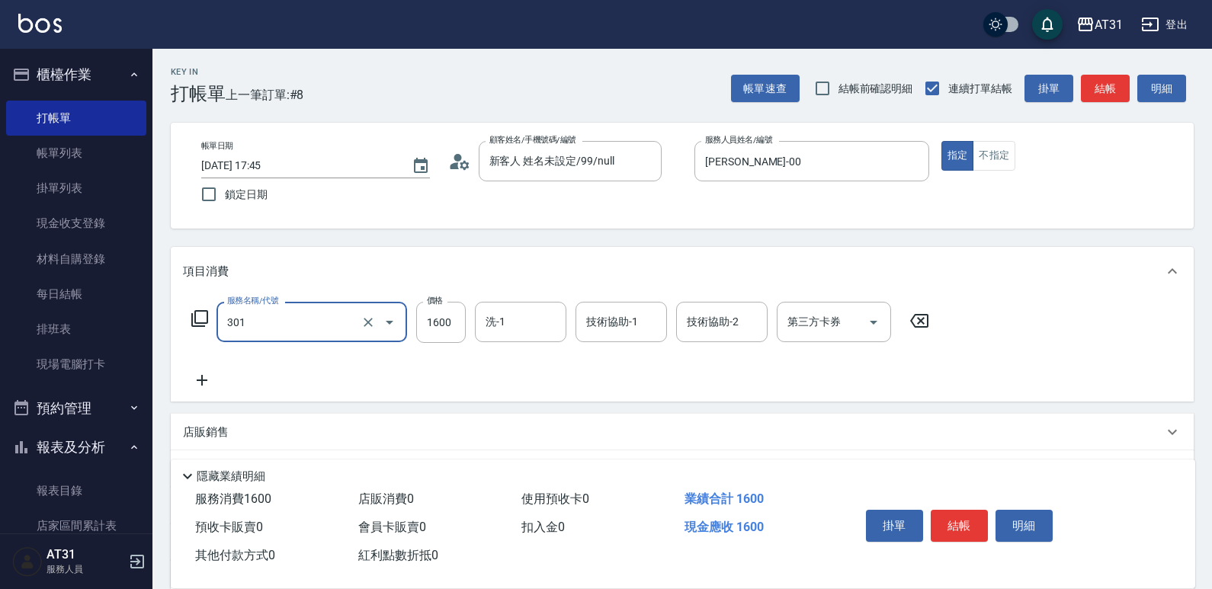
type input "1"
type input "0"
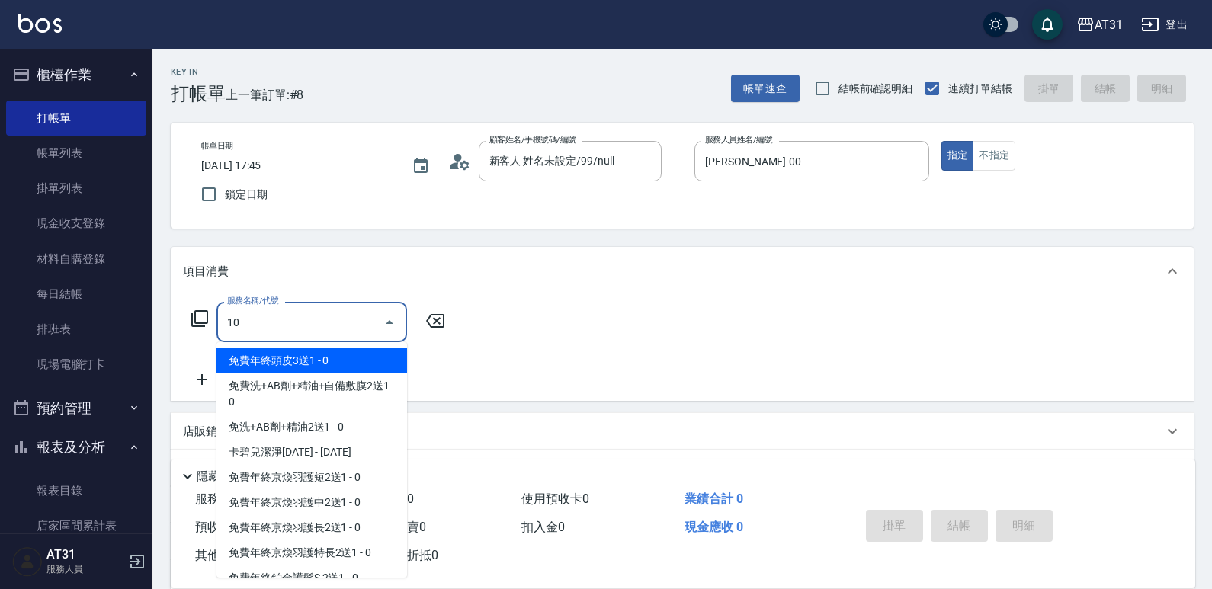
type input "103"
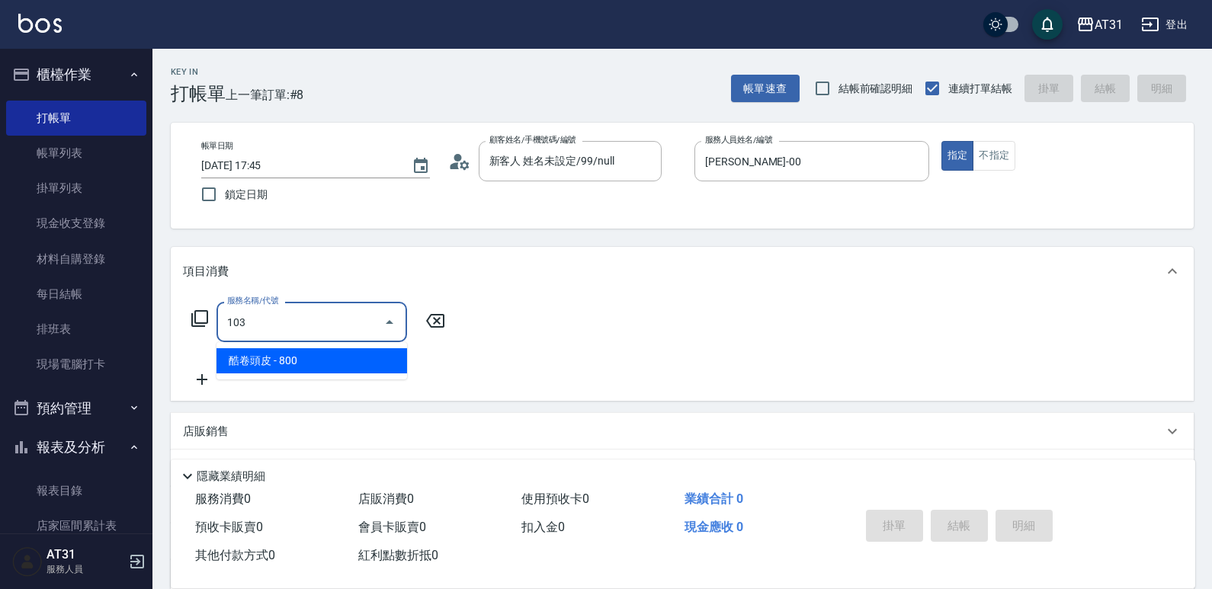
type input "80"
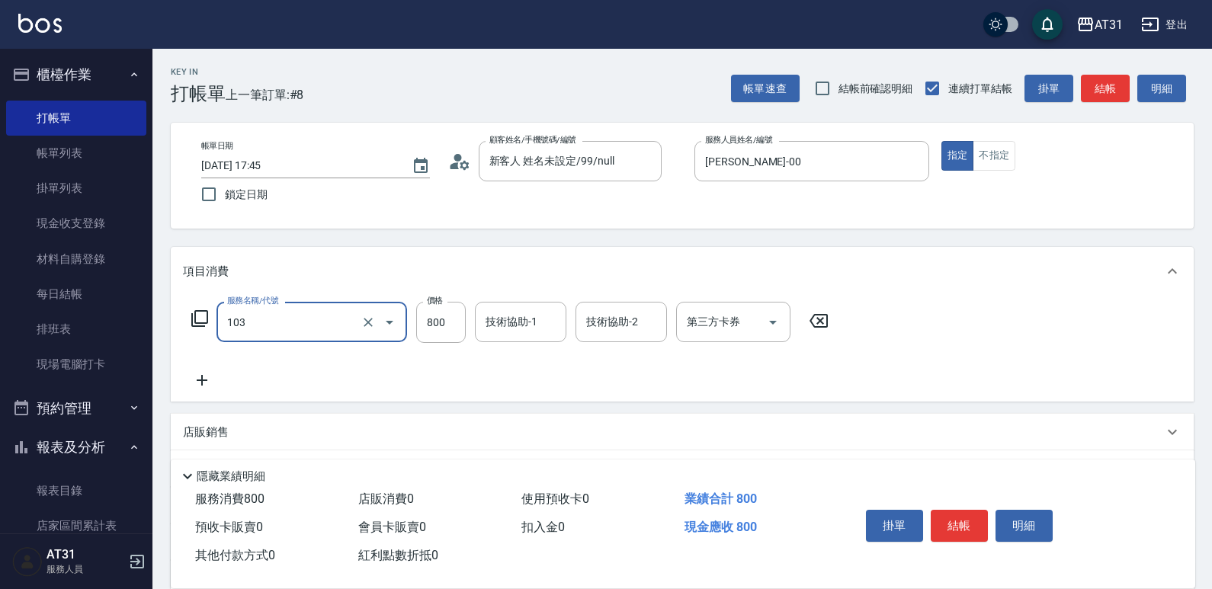
type input "酷卷頭皮(103)"
click at [369, 318] on icon "Clear" at bounding box center [368, 322] width 15 height 15
click at [318, 339] on div "服務名稱/代號" at bounding box center [312, 322] width 191 height 40
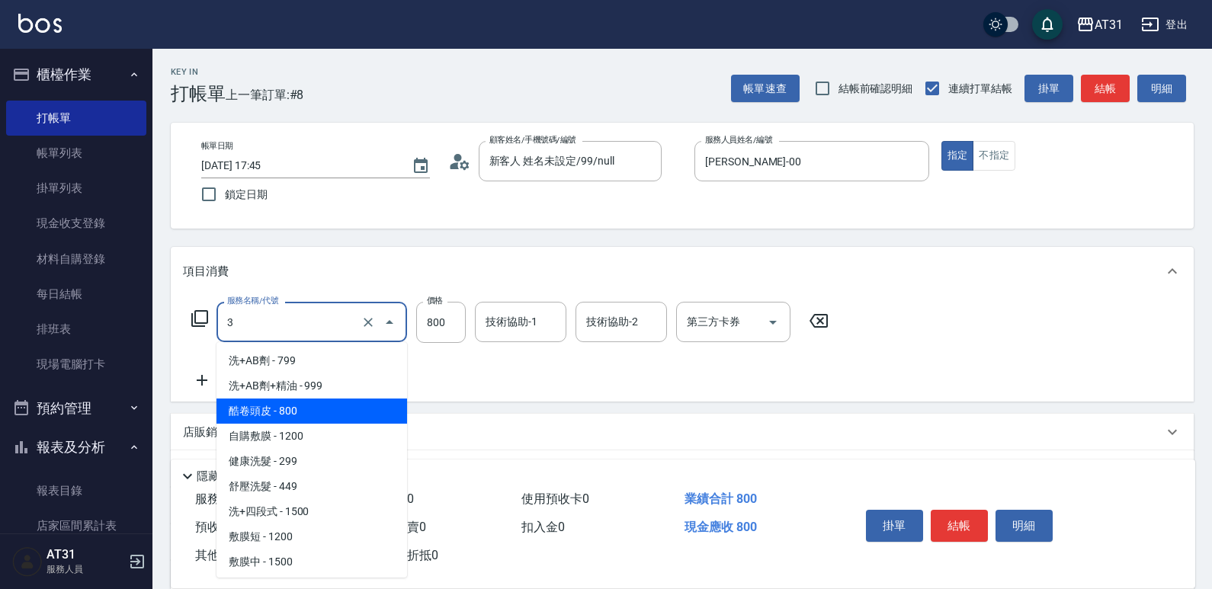
type input "30"
type input "0"
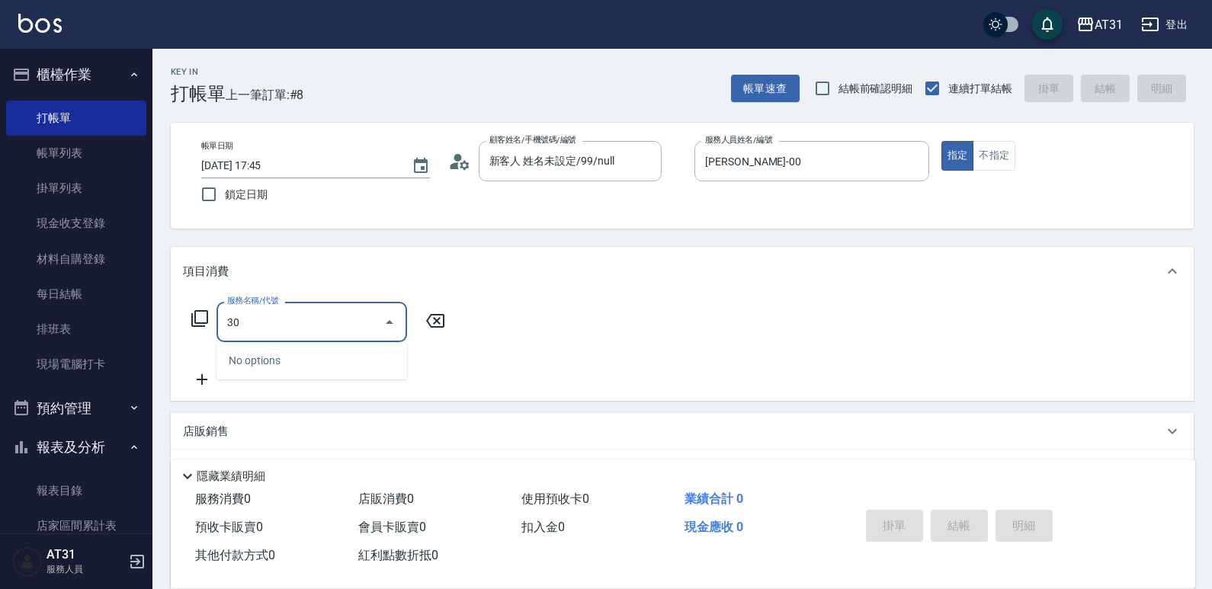
type input "301"
type input "160"
type input "燙髮(301)"
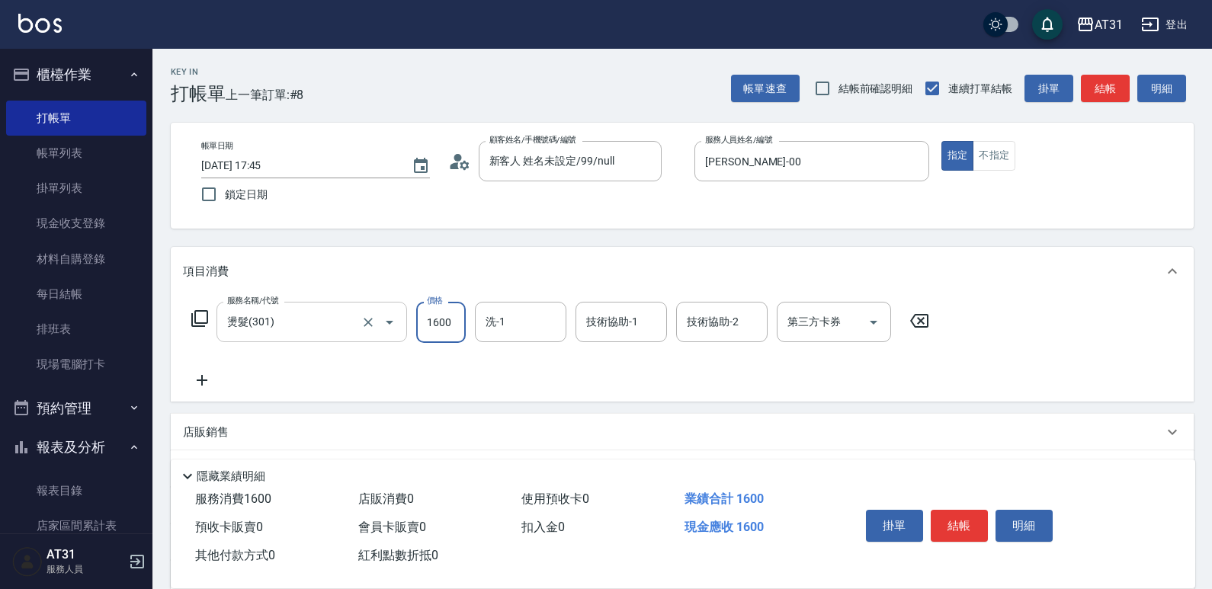
type input "0"
type input "18"
type input "10"
type input "180"
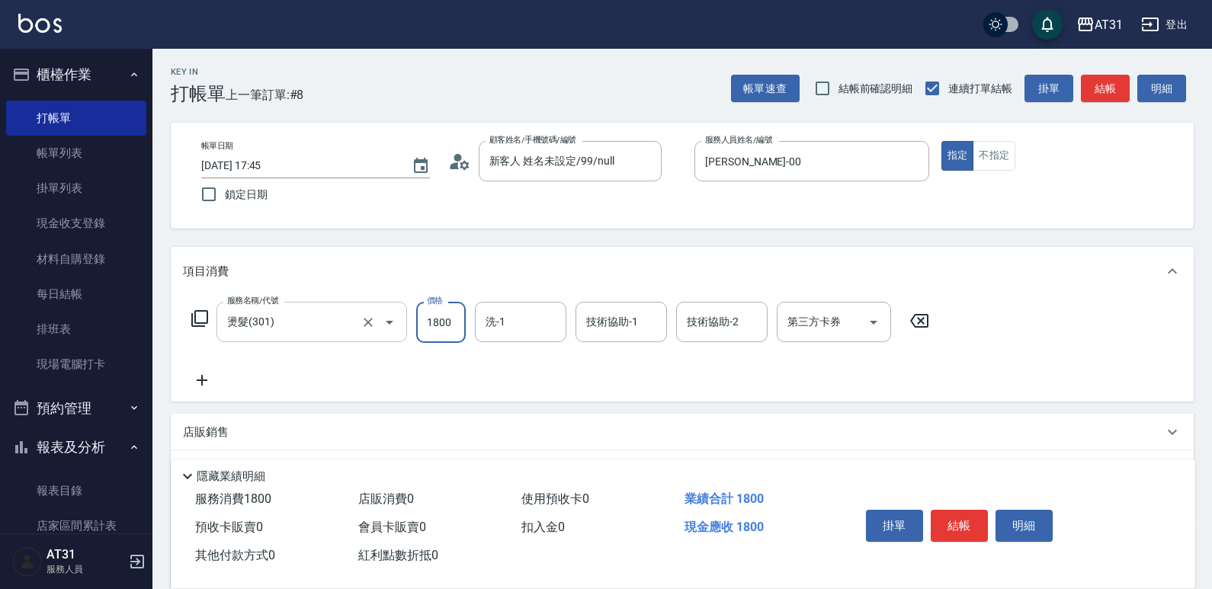
type input "1800"
type input "Lyan-45"
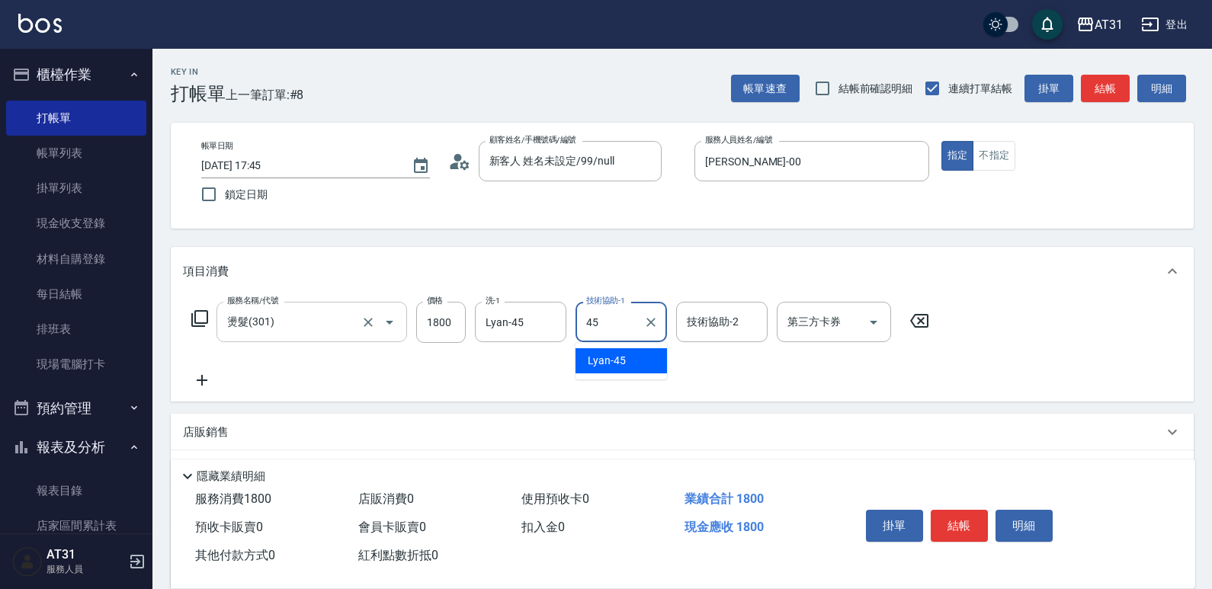
type input "Lyan-45"
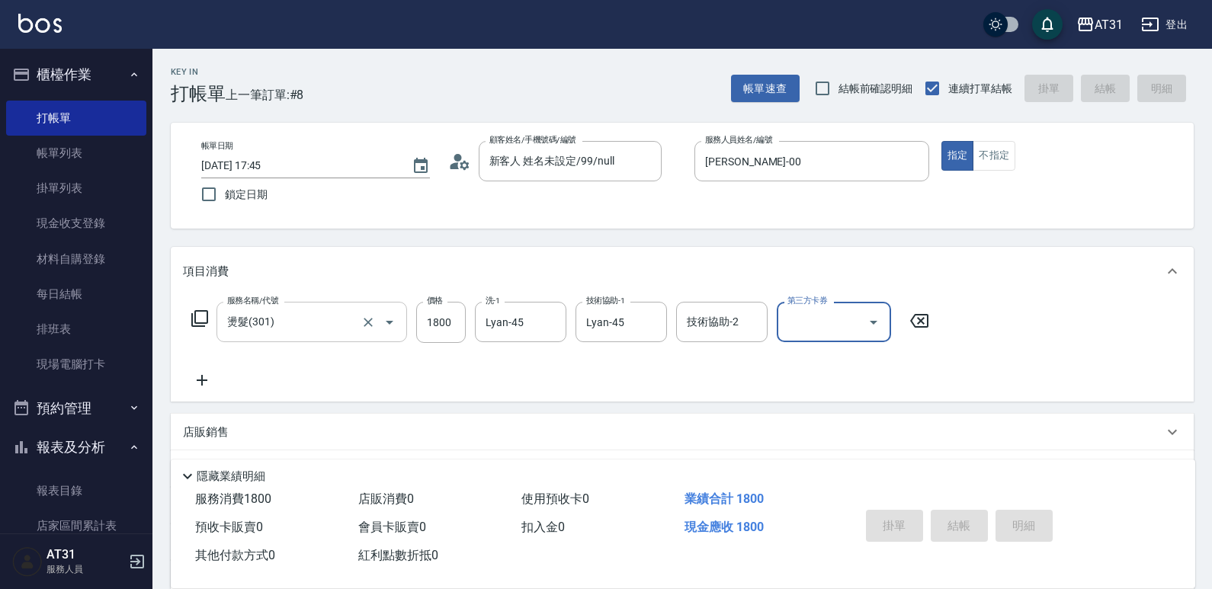
type input "0"
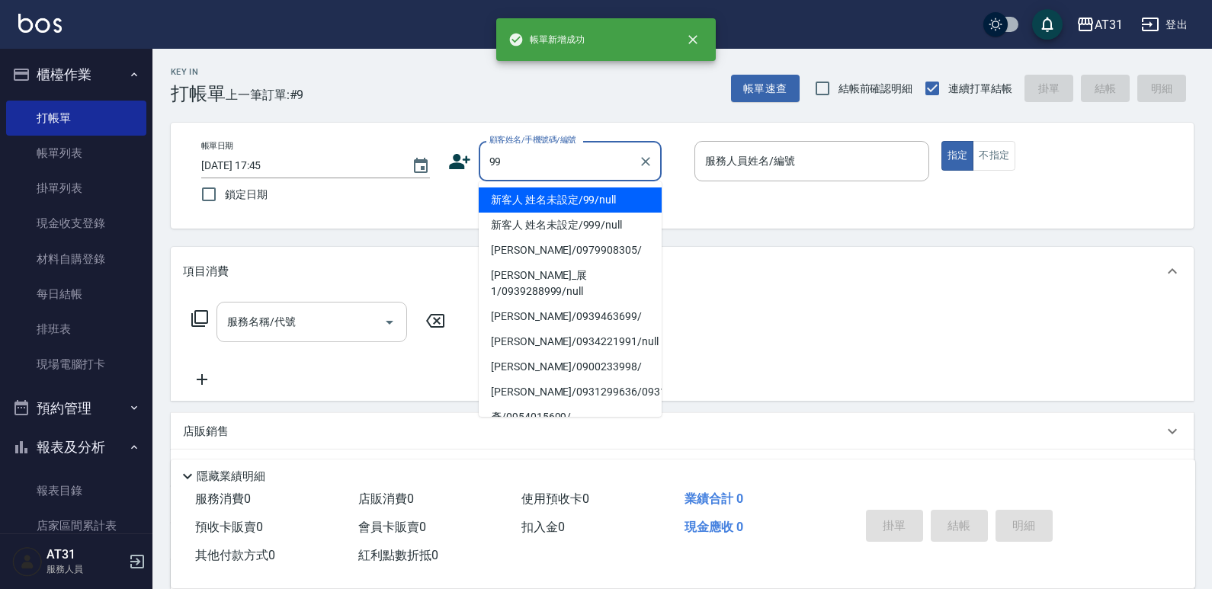
type input "新客人 姓名未設定/99/null"
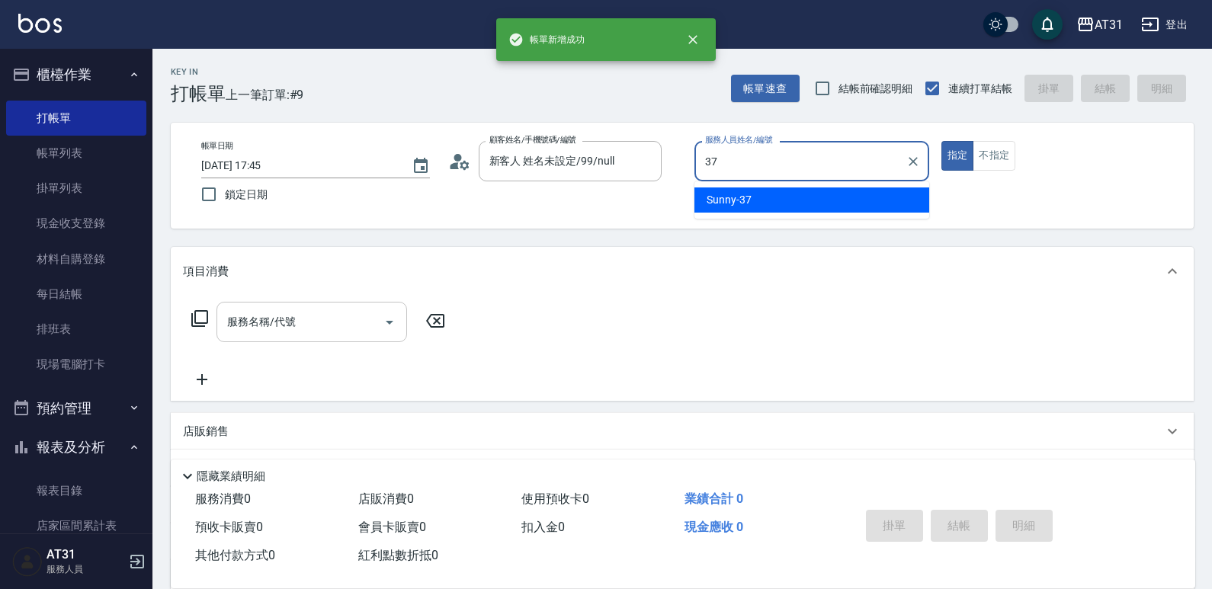
type input "Sunny-37"
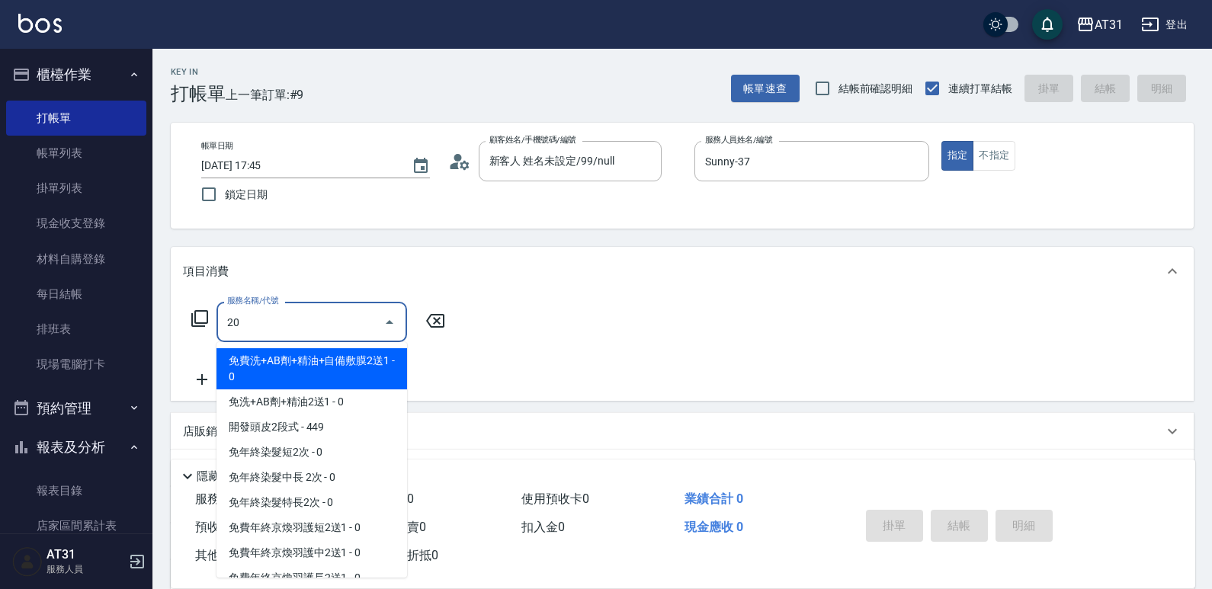
type input "201"
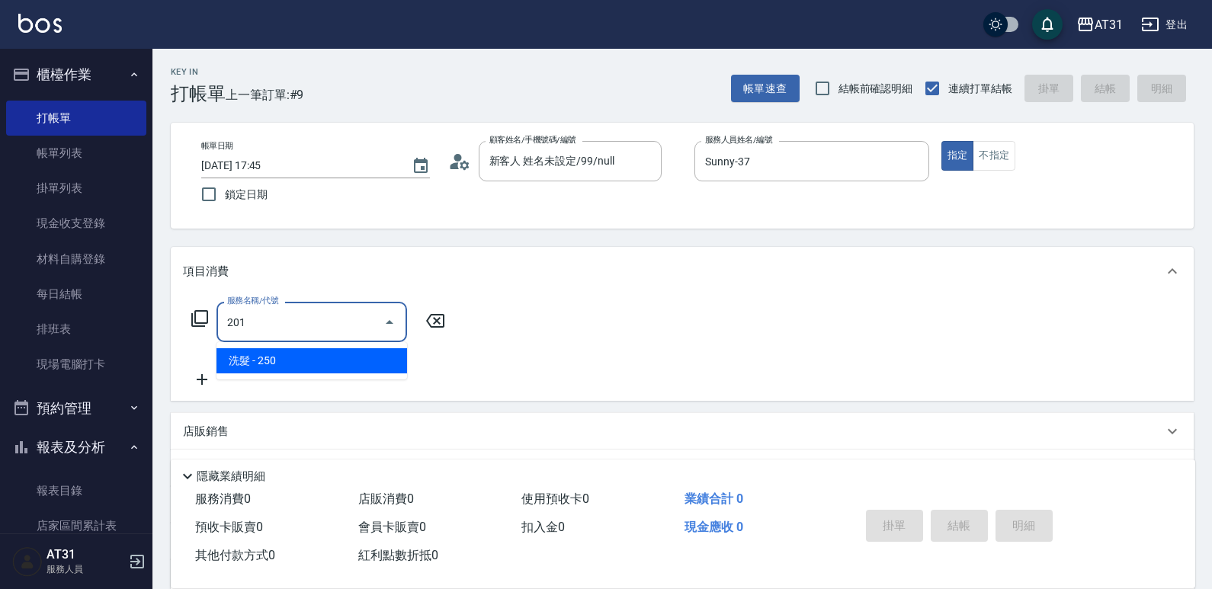
type input "20"
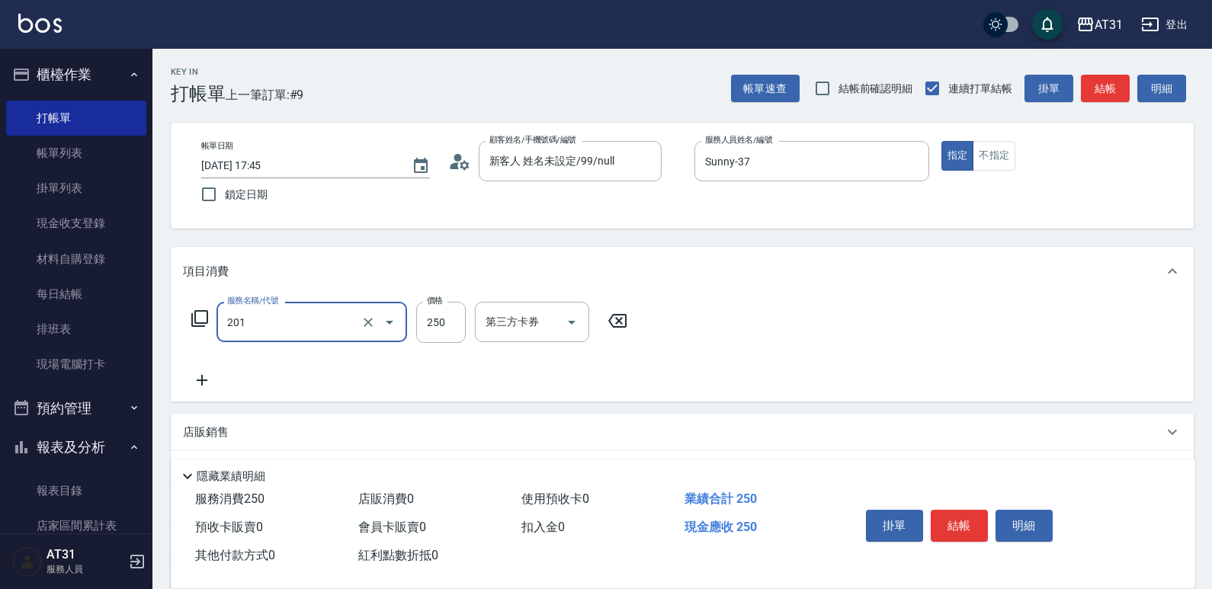
type input "洗髮(201)"
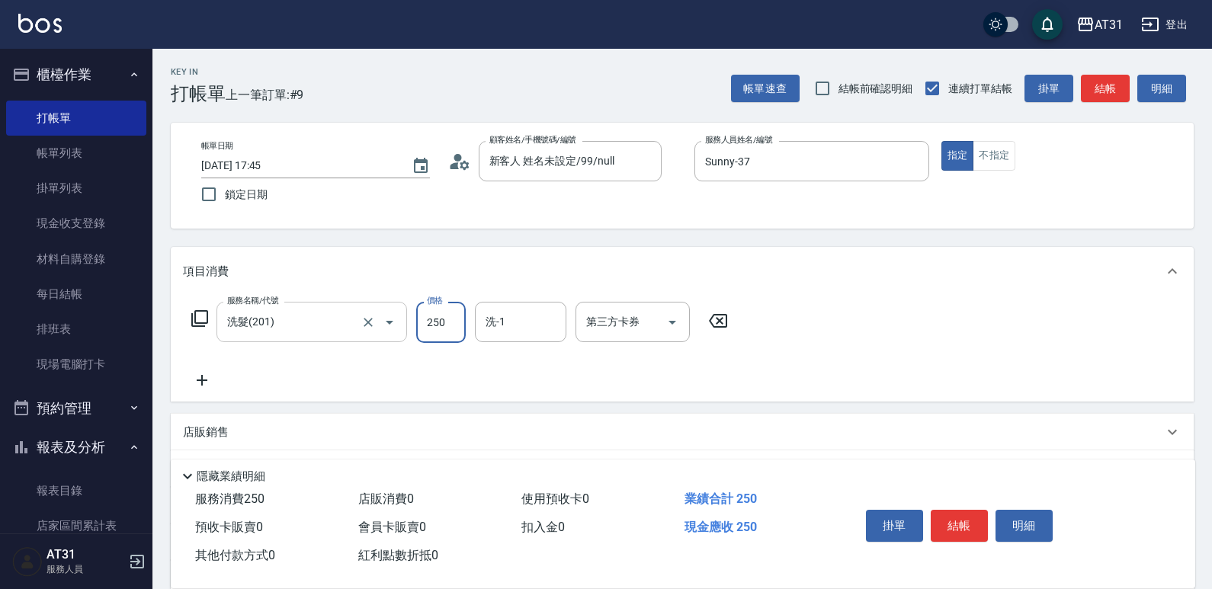
type input "0"
type input "30"
type input "300"
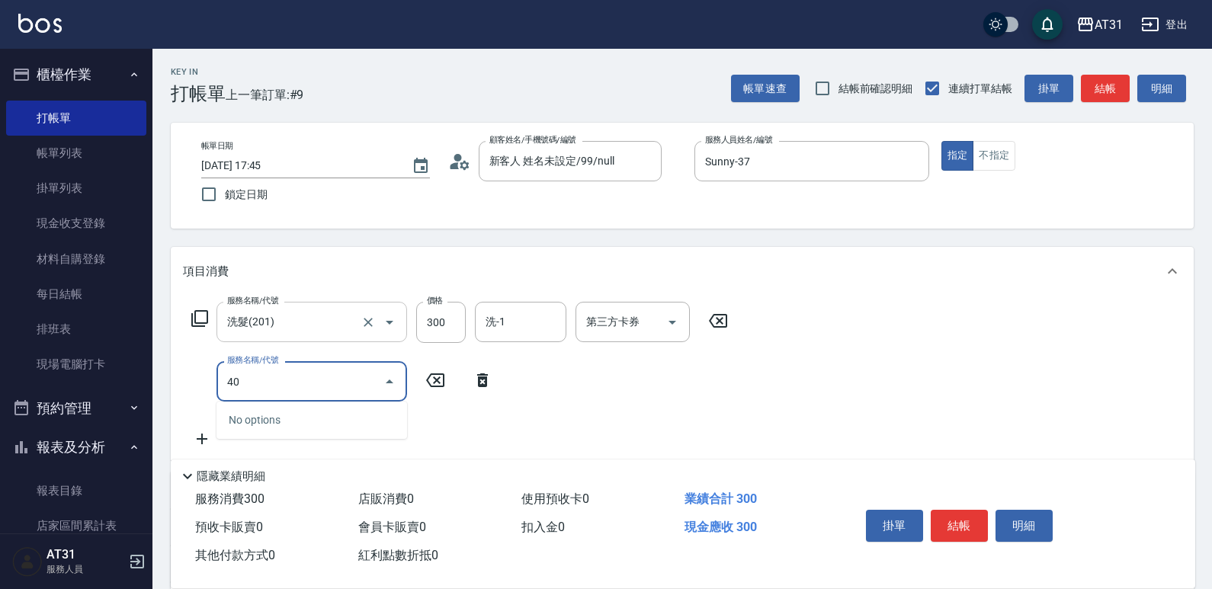
type input "401"
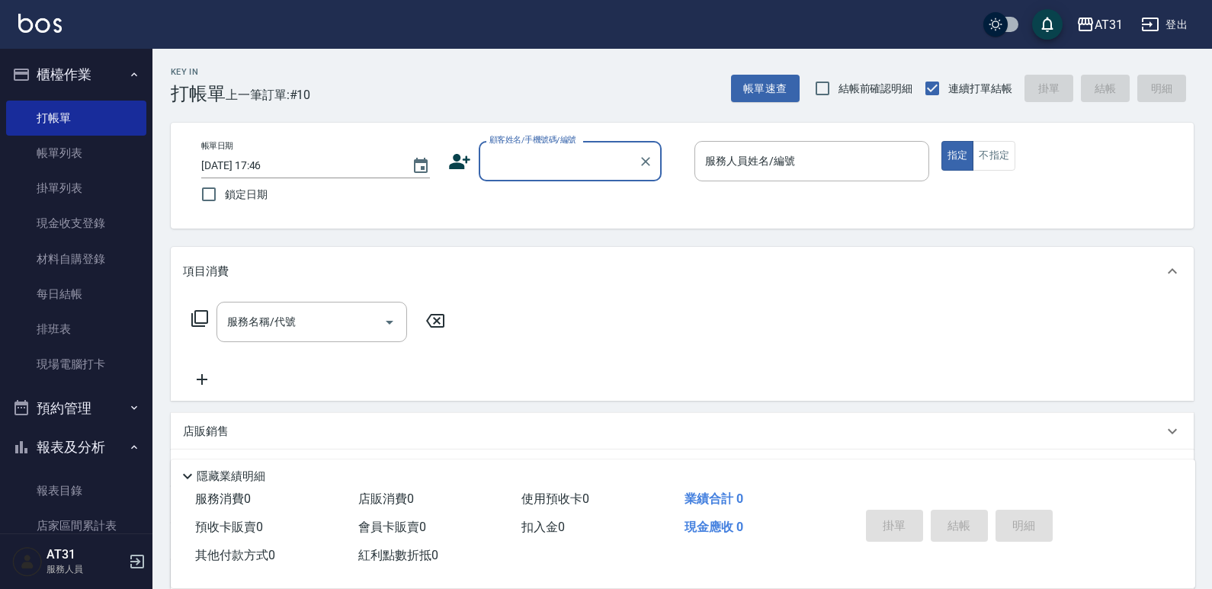
click at [1008, 137] on div "帳單日期 [DATE] 17:46 鎖定日期 顧客姓名/手機號碼/編號 顧客姓名/手機號碼/編號 服務人員姓名/編號 服務人員姓名/編號 指定 不指定" at bounding box center [682, 176] width 1023 height 106
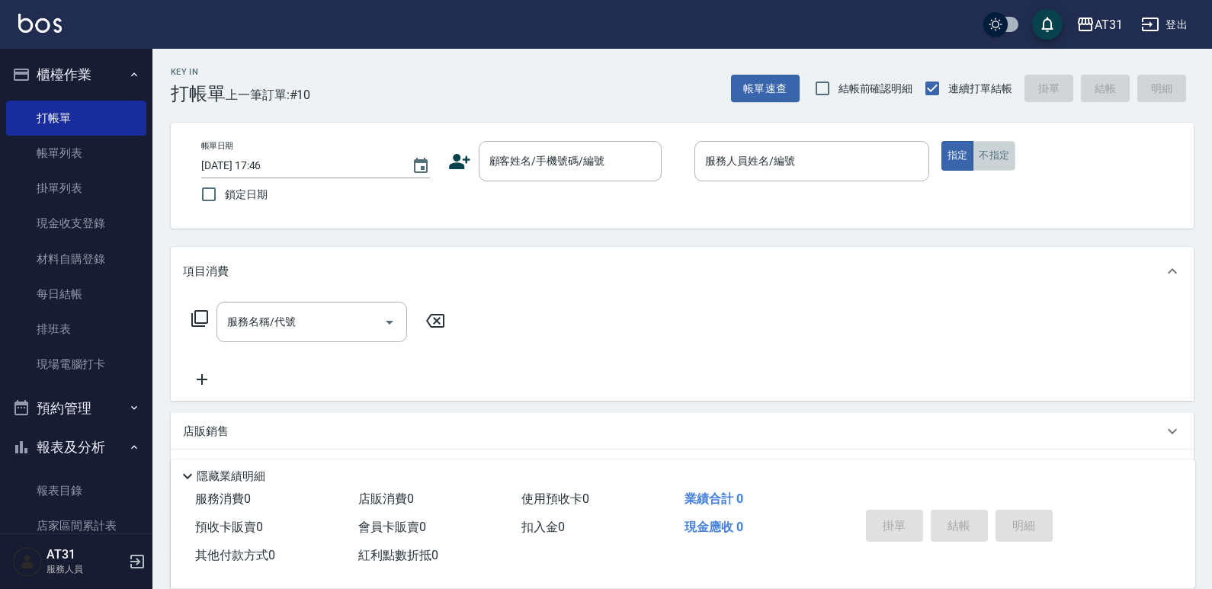
drag, startPoint x: 1004, startPoint y: 145, endPoint x: 657, endPoint y: 183, distance: 349.0
click at [1003, 146] on button "不指定" at bounding box center [994, 156] width 43 height 30
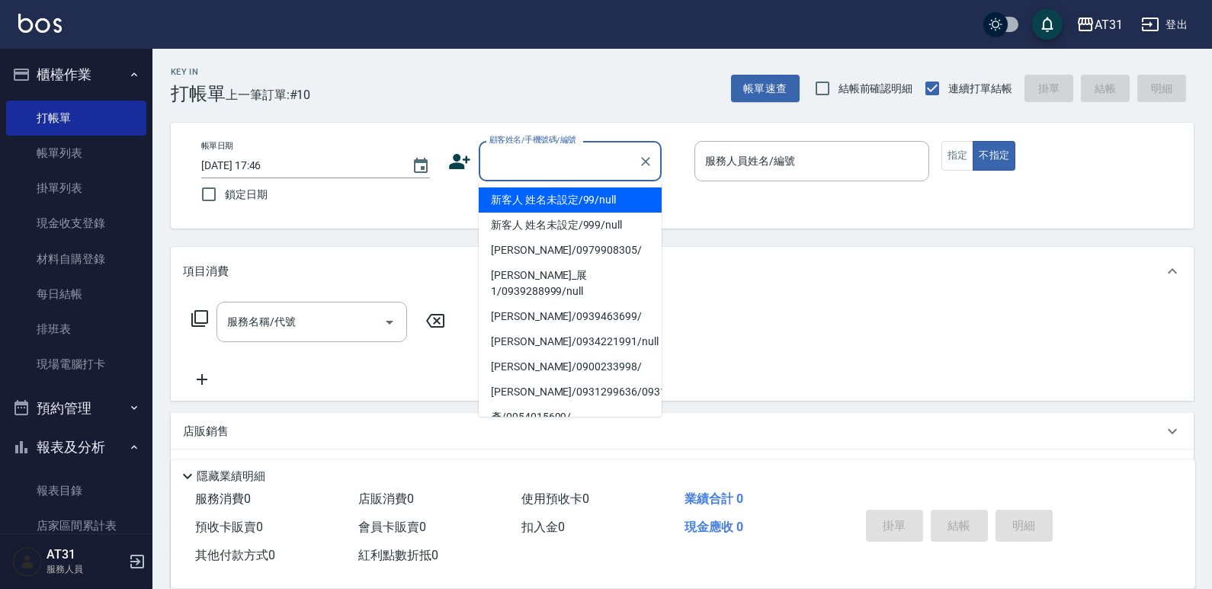
click at [625, 168] on input "顧客姓名/手機號碼/編號" at bounding box center [559, 161] width 146 height 27
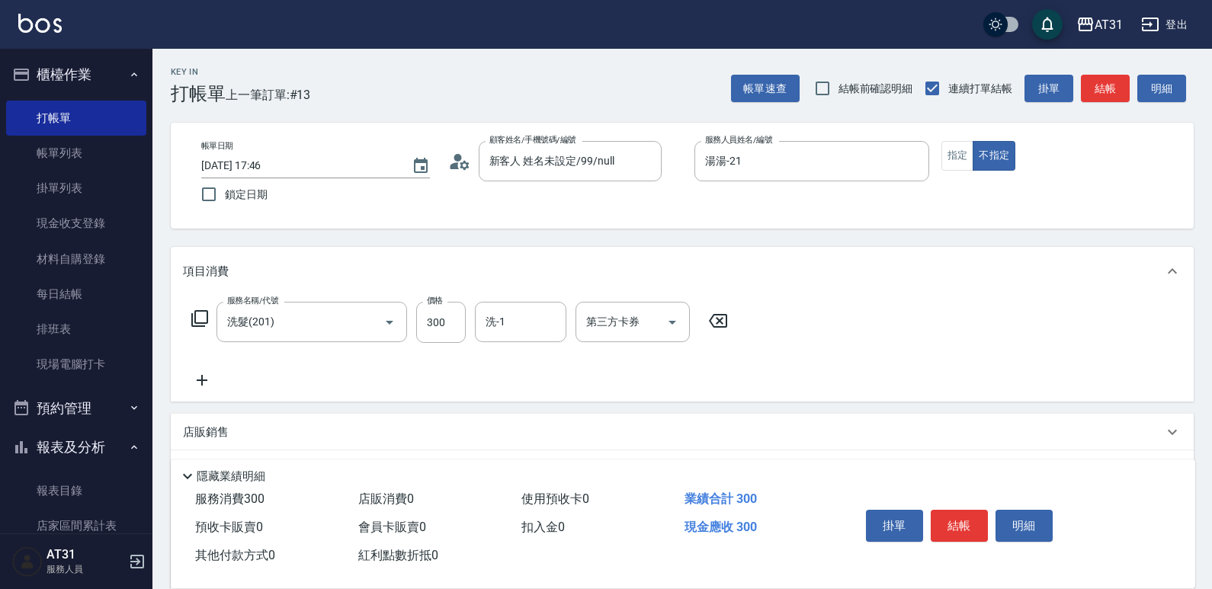
click at [607, 270] on div "項目消費" at bounding box center [673, 272] width 981 height 16
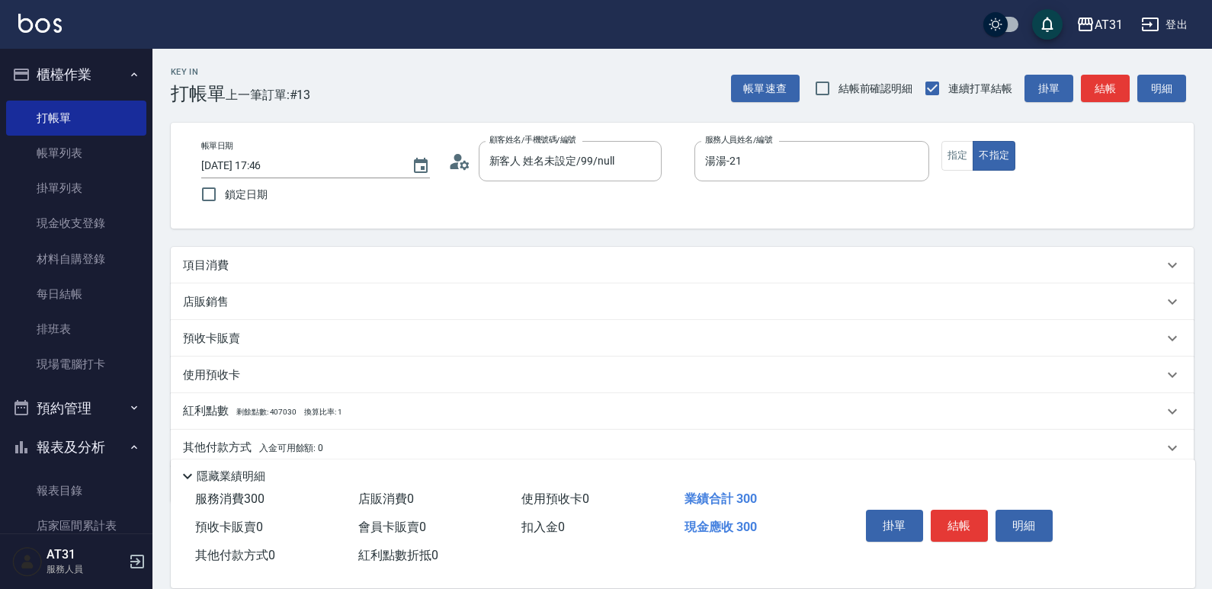
click at [215, 266] on p "項目消費" at bounding box center [206, 266] width 46 height 16
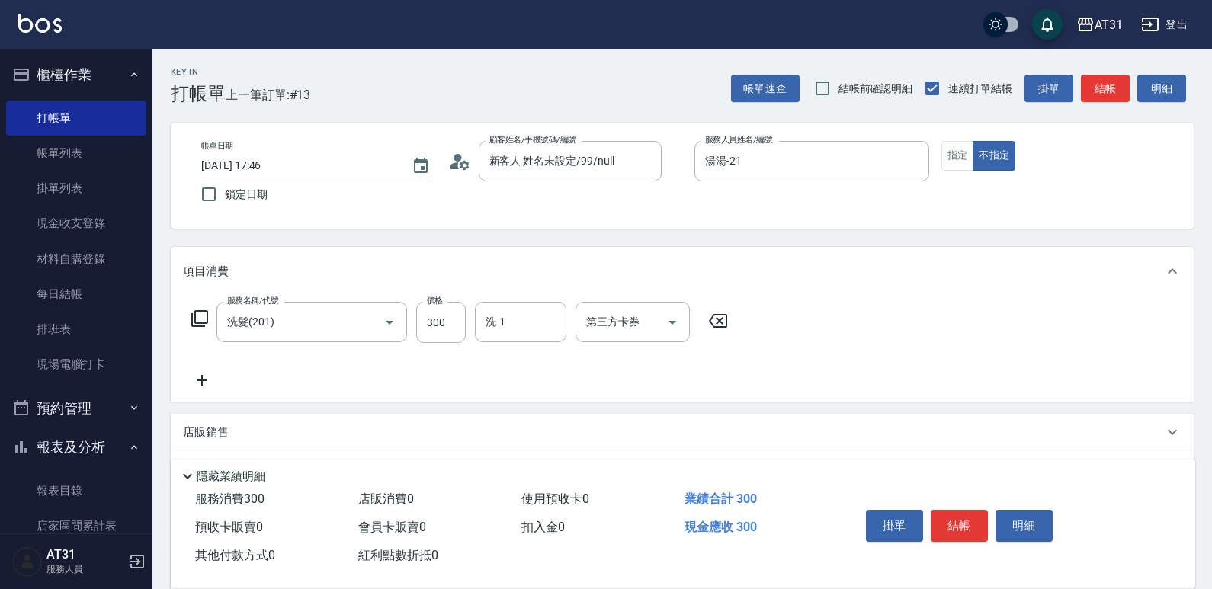
click at [203, 386] on icon at bounding box center [202, 380] width 38 height 18
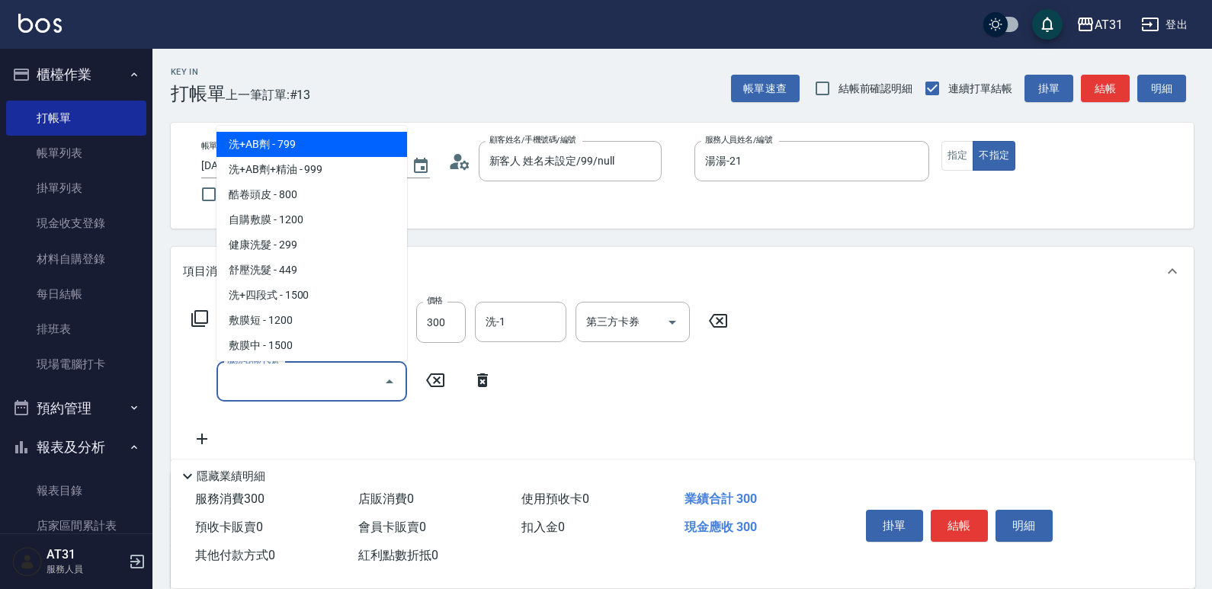
click at [246, 382] on input "服務名稱/代號" at bounding box center [300, 381] width 154 height 27
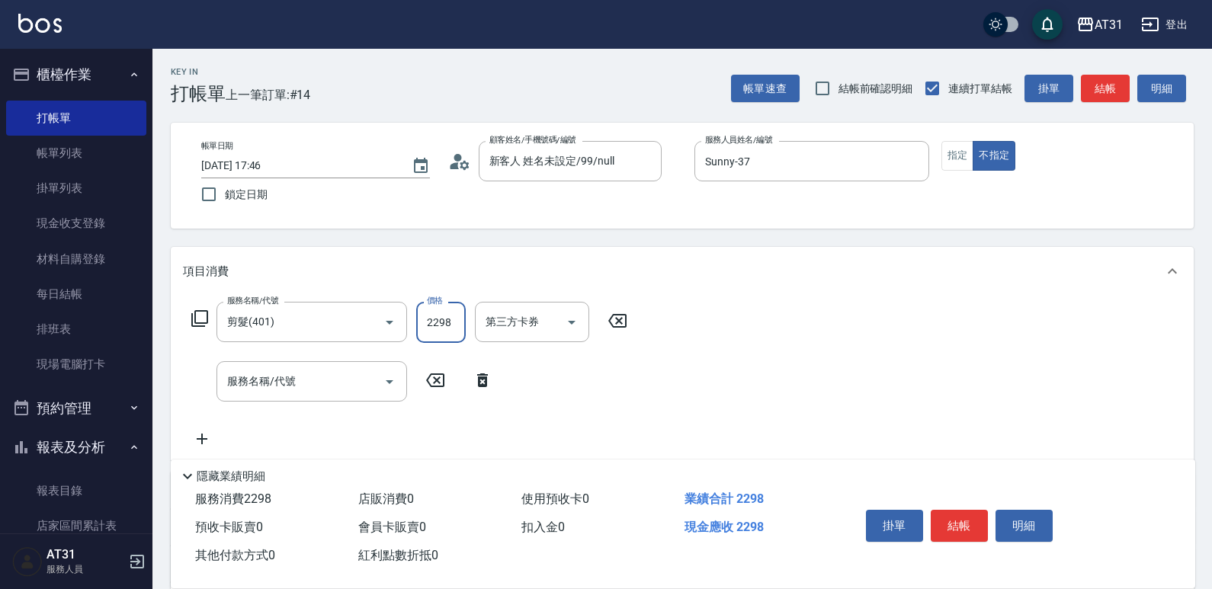
click at [451, 338] on input "2298" at bounding box center [441, 322] width 50 height 41
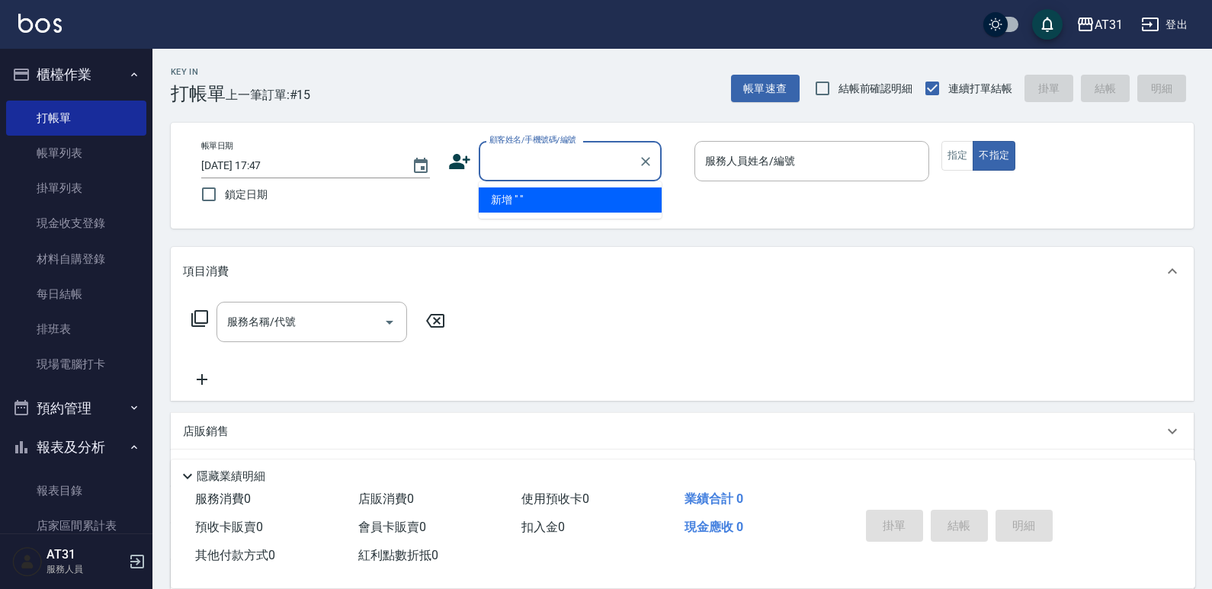
scroll to position [0, 2460]
click at [547, 165] on input "顧客姓名/手機號碼/編號" at bounding box center [559, 161] width 146 height 27
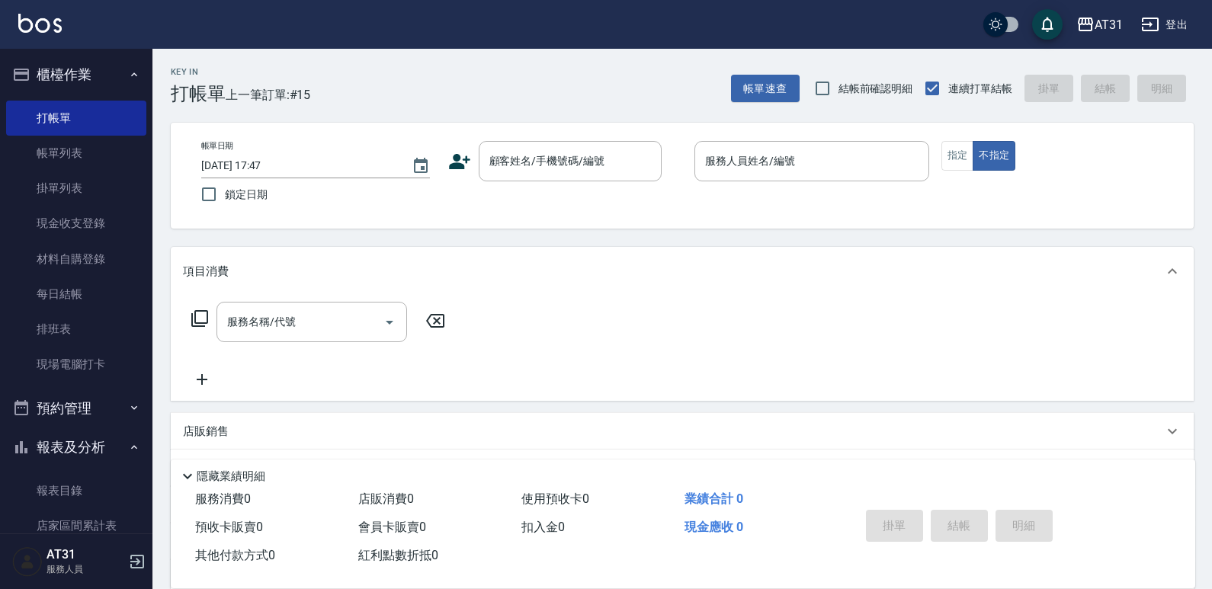
scroll to position [0, 0]
click at [578, 223] on div "帳單日期 [DATE] 17:47 鎖定日期 顧客姓名/手機號碼/編號 顧客姓名/手機號碼/編號 服務人員姓名/編號 服務人員姓名/編號 指定 不指定" at bounding box center [682, 176] width 1023 height 106
click at [554, 157] on input "顧客姓名/手機號碼/編號" at bounding box center [559, 161] width 146 height 27
click at [960, 167] on button "指定" at bounding box center [958, 156] width 33 height 30
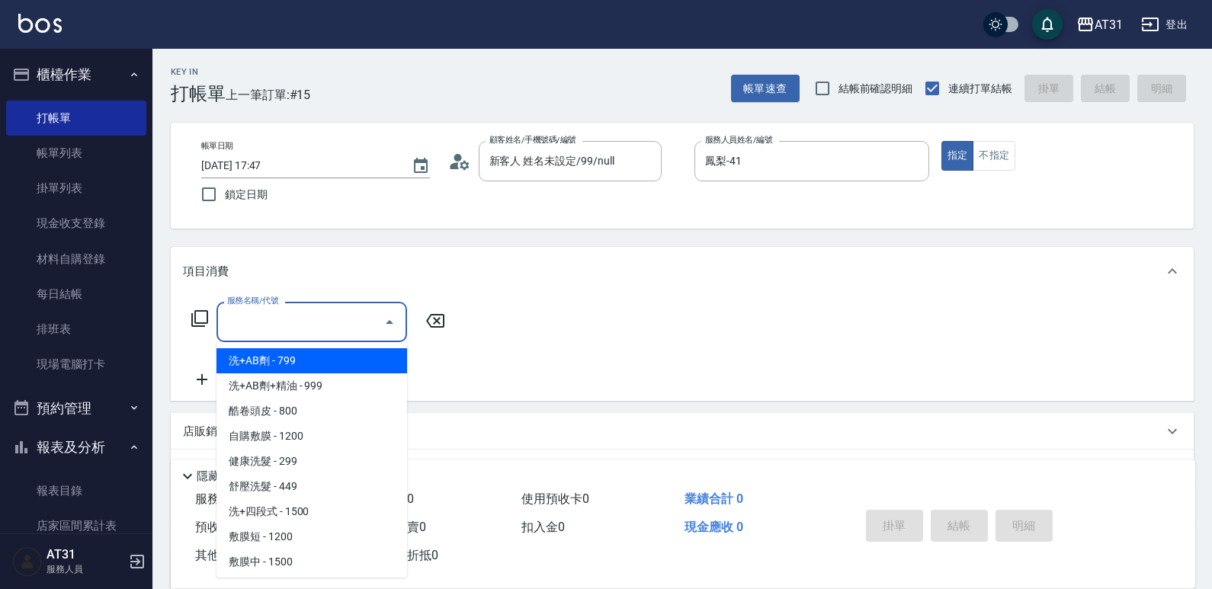
click at [319, 313] on input "服務名稱/代號" at bounding box center [300, 322] width 154 height 27
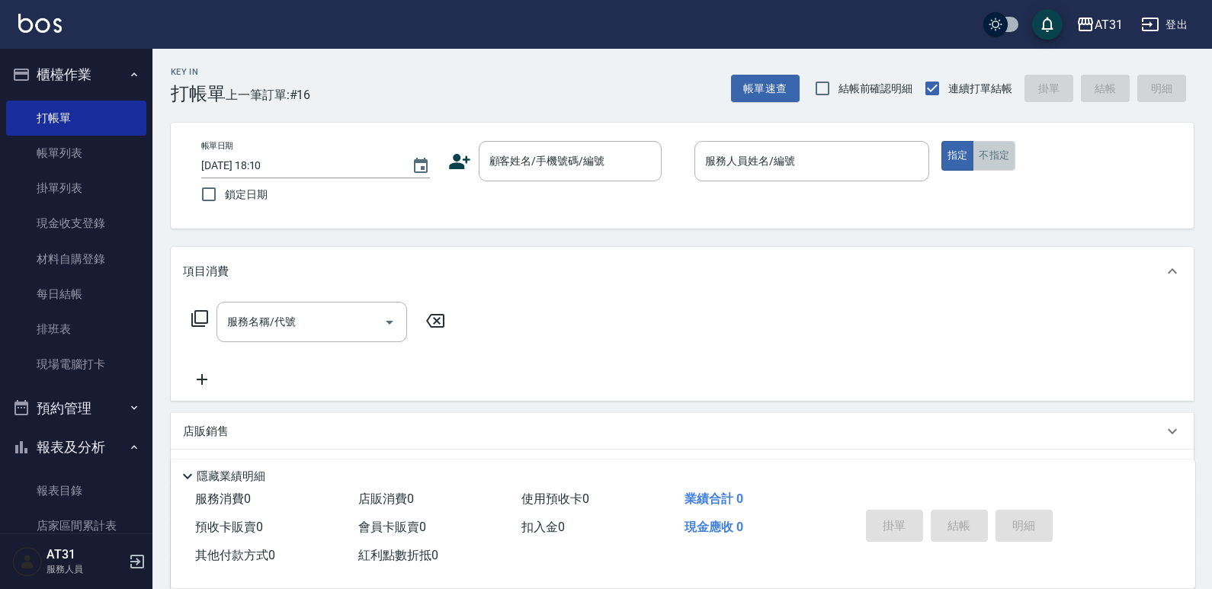
click at [1008, 159] on button "不指定" at bounding box center [994, 156] width 43 height 30
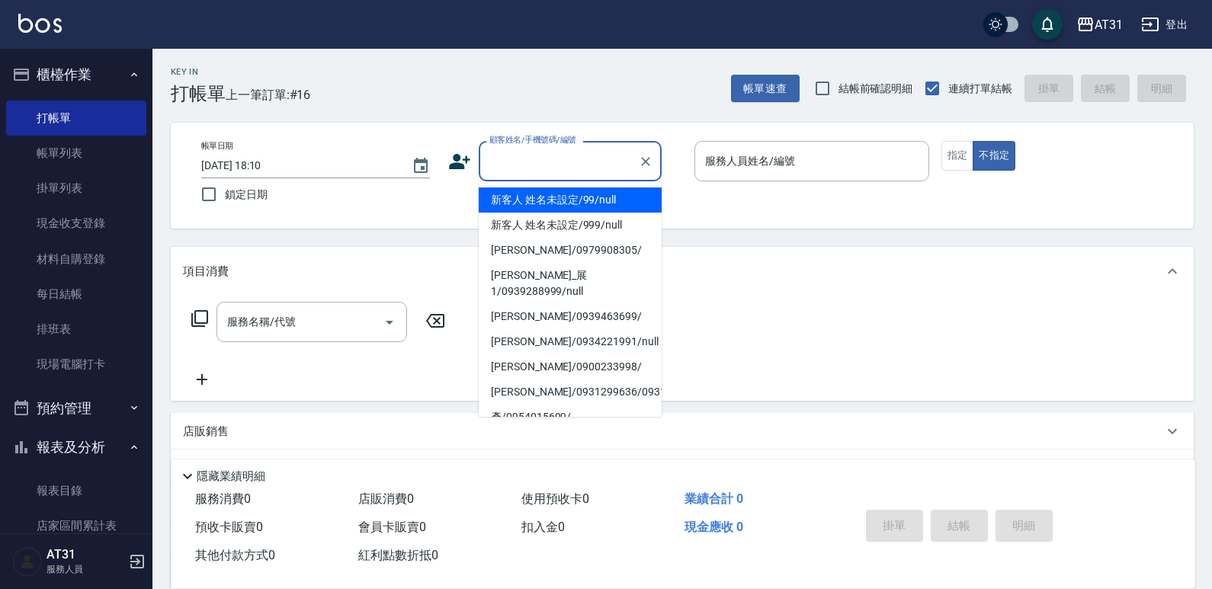
click at [525, 156] on input "顧客姓名/手機號碼/編號" at bounding box center [559, 161] width 146 height 27
